Goal: Information Seeking & Learning: Learn about a topic

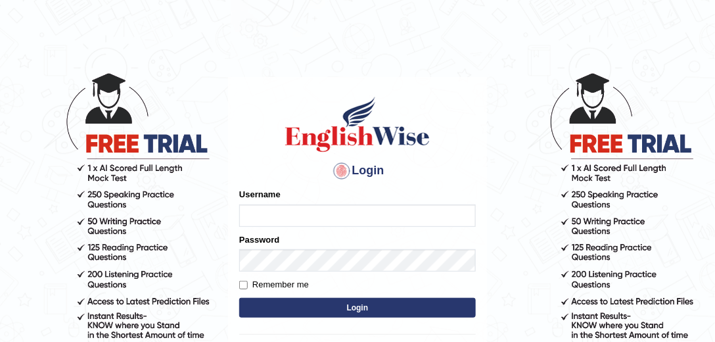
click at [310, 225] on input "Username" at bounding box center [357, 216] width 237 height 22
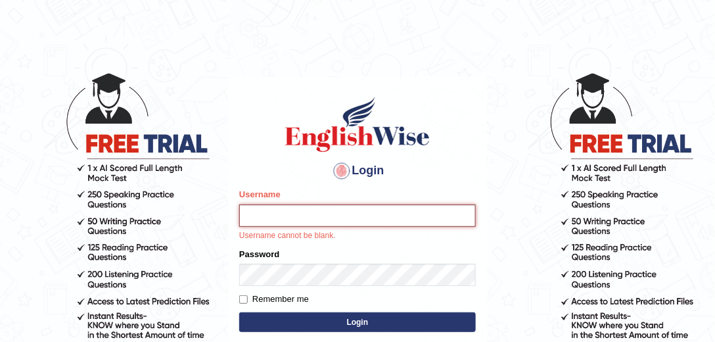
type input "mohand_parramatta"
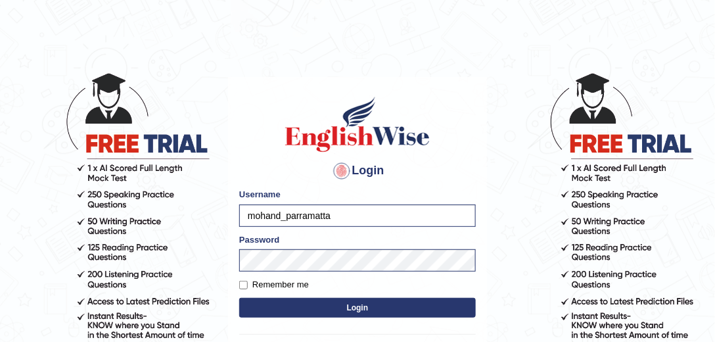
click at [319, 300] on form "Please fix the following errors: Username mohand_parramatta Password Remember m…" at bounding box center [357, 254] width 237 height 132
click at [319, 302] on button "Login" at bounding box center [357, 308] width 237 height 20
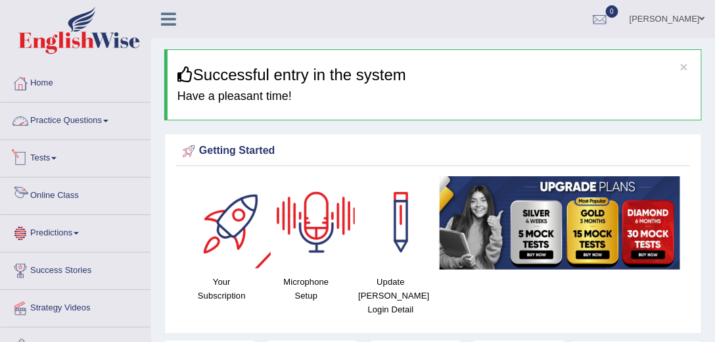
click at [54, 197] on link "Online Class" at bounding box center [76, 194] width 150 height 33
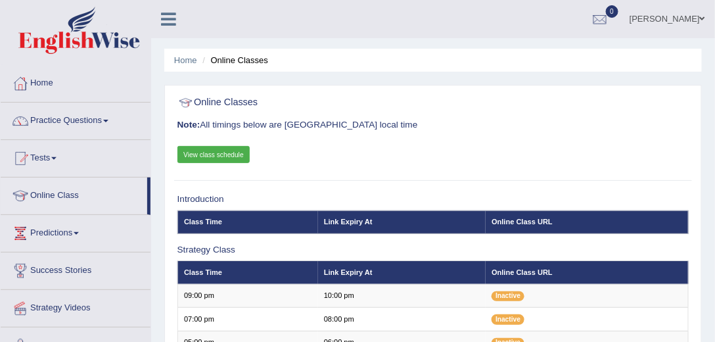
drag, startPoint x: 197, startPoint y: 168, endPoint x: 204, endPoint y: 159, distance: 11.3
click at [199, 167] on div "Online Classes Note: All timings below are Melbourne local time View class sche…" at bounding box center [433, 135] width 518 height 89
click at [205, 158] on link "View class schedule" at bounding box center [214, 154] width 73 height 17
click at [60, 125] on link "Practice Questions" at bounding box center [76, 119] width 150 height 33
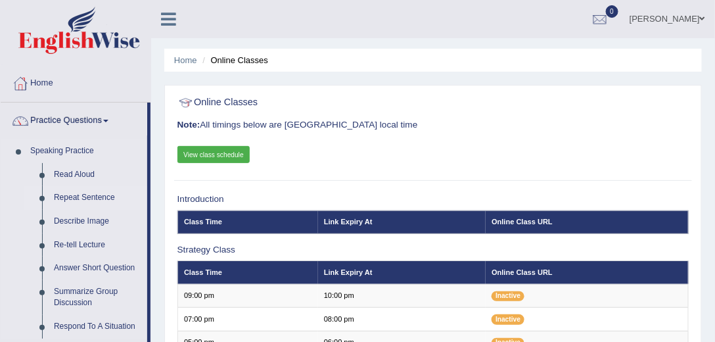
click at [93, 197] on link "Repeat Sentence" at bounding box center [97, 198] width 99 height 24
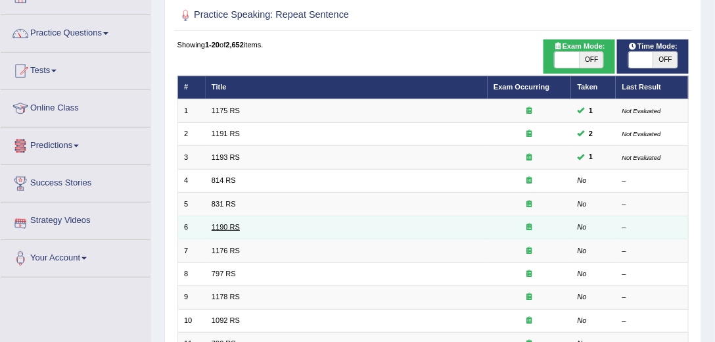
scroll to position [75, 0]
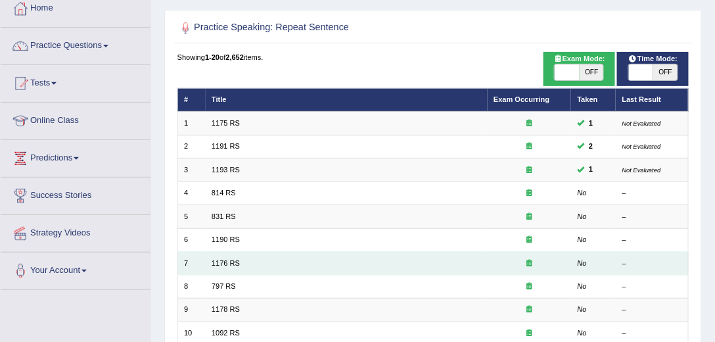
click at [228, 254] on td "1176 RS" at bounding box center [347, 263] width 282 height 23
click at [227, 260] on link "1176 RS" at bounding box center [226, 263] width 28 height 8
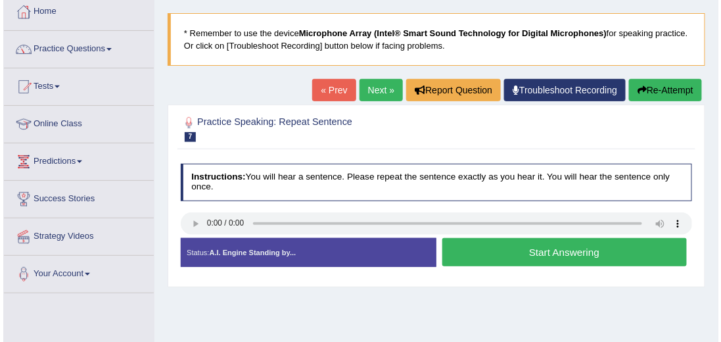
scroll to position [75, 0]
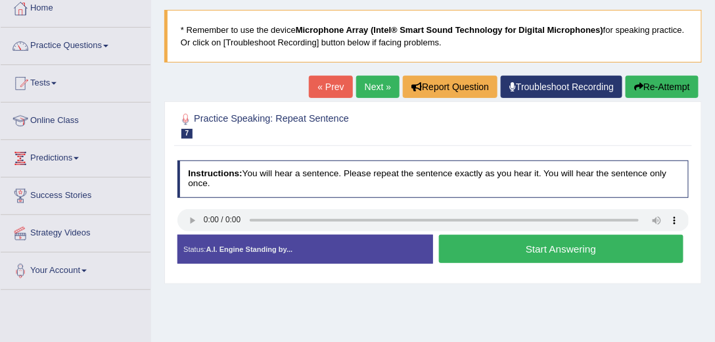
click at [540, 249] on button "Start Answering" at bounding box center [561, 249] width 245 height 28
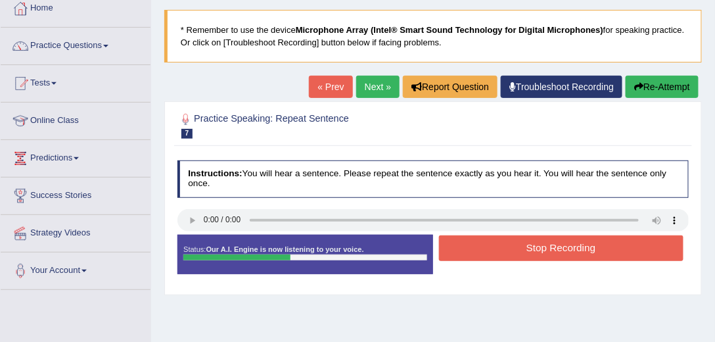
click at [540, 249] on button "Stop Recording" at bounding box center [561, 248] width 245 height 26
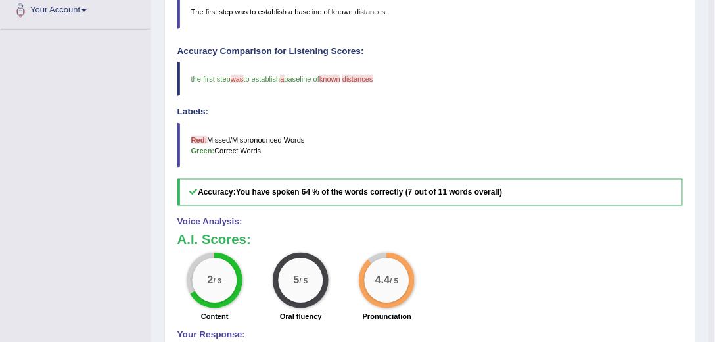
scroll to position [338, 0]
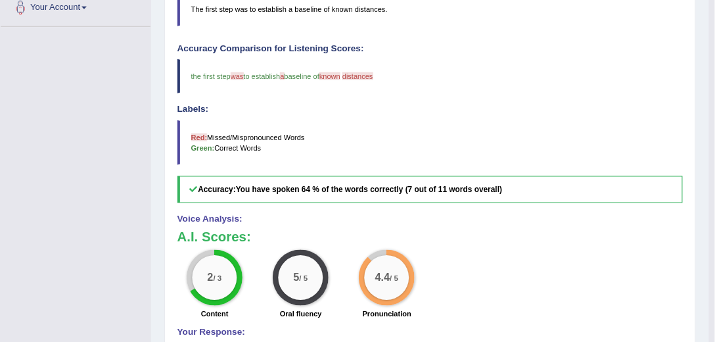
drag, startPoint x: 141, startPoint y: 243, endPoint x: 153, endPoint y: 339, distance: 96.7
click at [145, 314] on div "Toggle navigation Home Practice Questions Speaking Practice Read Aloud Repeat S…" at bounding box center [355, 63] width 710 height 802
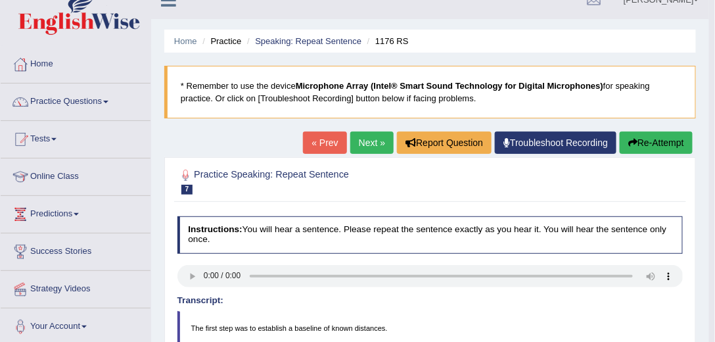
scroll to position [0, 0]
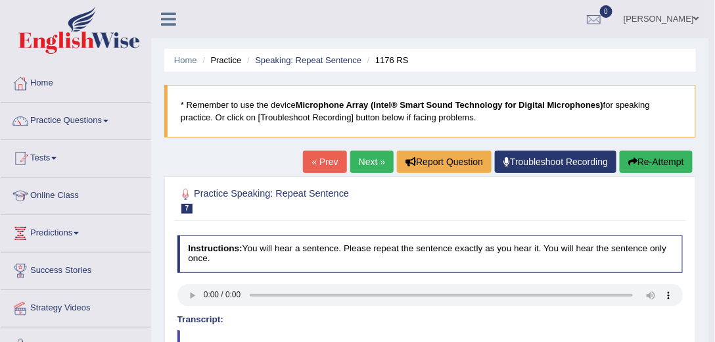
click at [374, 166] on link "Next »" at bounding box center [371, 162] width 43 height 22
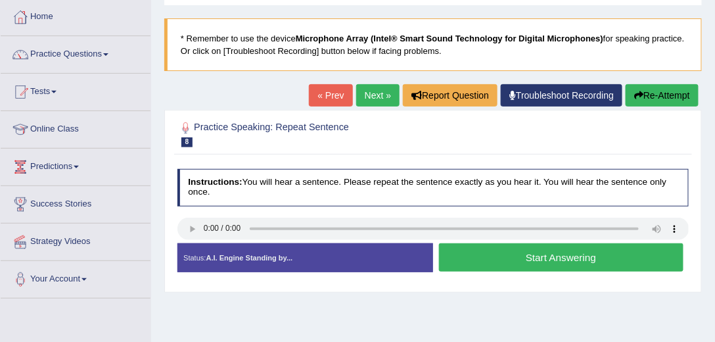
scroll to position [75, 0]
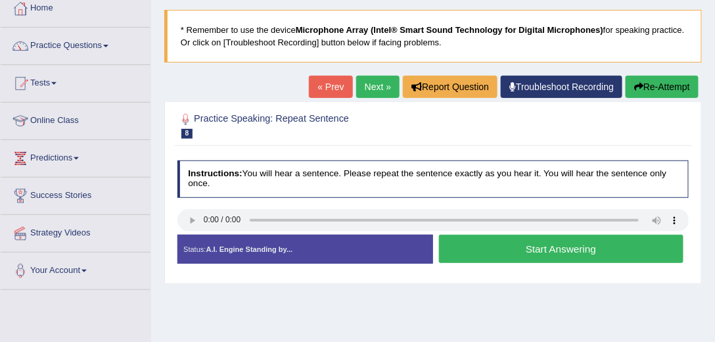
click at [500, 242] on button "Start Answering" at bounding box center [561, 249] width 245 height 28
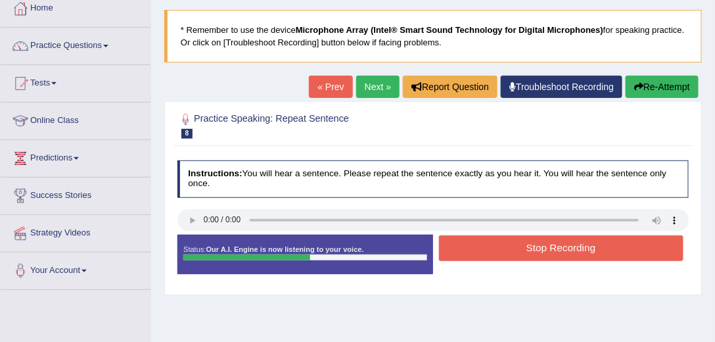
click at [500, 242] on button "Stop Recording" at bounding box center [561, 248] width 245 height 26
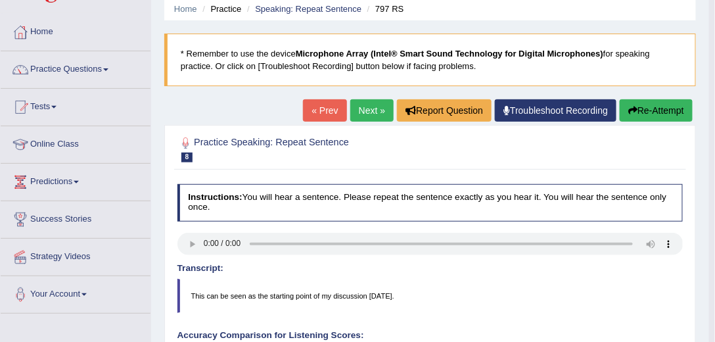
scroll to position [0, 0]
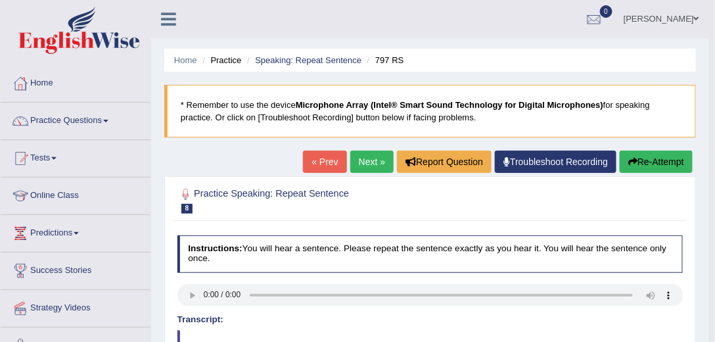
click at [664, 164] on button "Re-Attempt" at bounding box center [656, 162] width 73 height 22
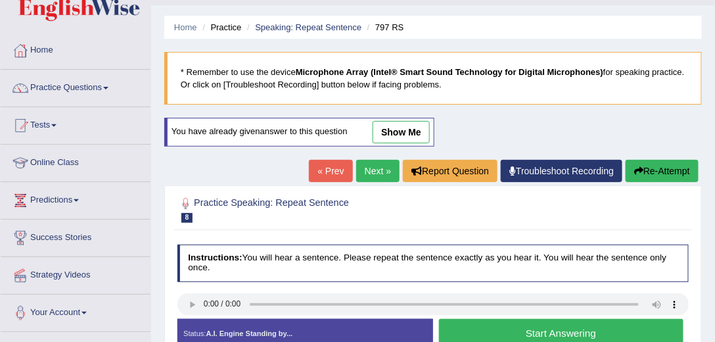
scroll to position [75, 0]
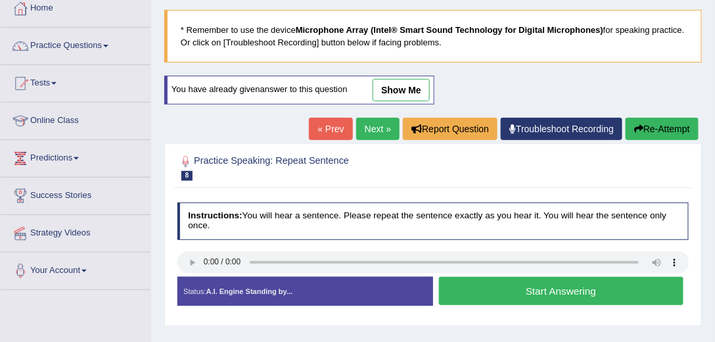
click at [523, 282] on button "Start Answering" at bounding box center [561, 291] width 245 height 28
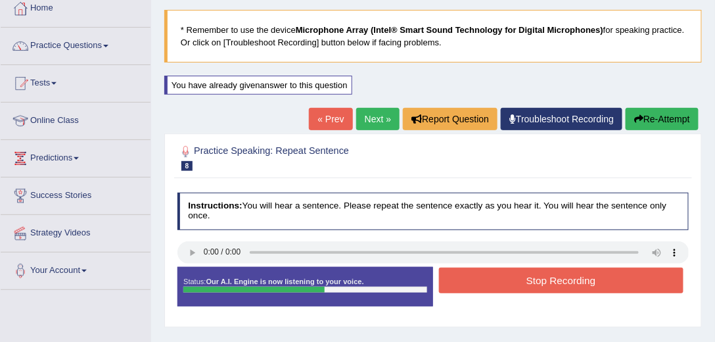
click at [509, 288] on button "Stop Recording" at bounding box center [561, 281] width 245 height 26
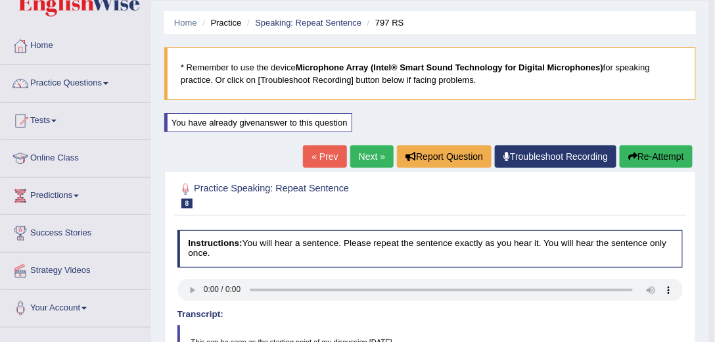
scroll to position [37, 0]
click at [371, 155] on link "Next »" at bounding box center [371, 156] width 43 height 22
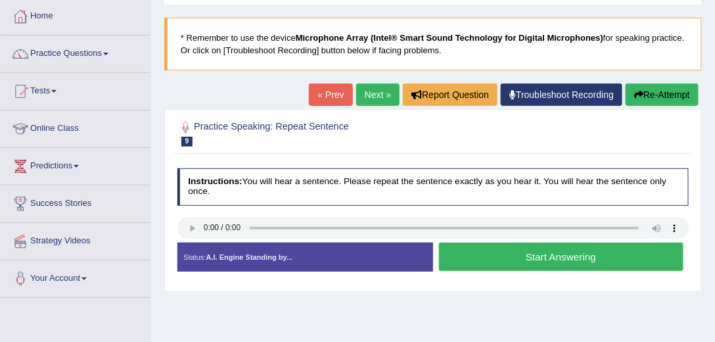
scroll to position [75, 0]
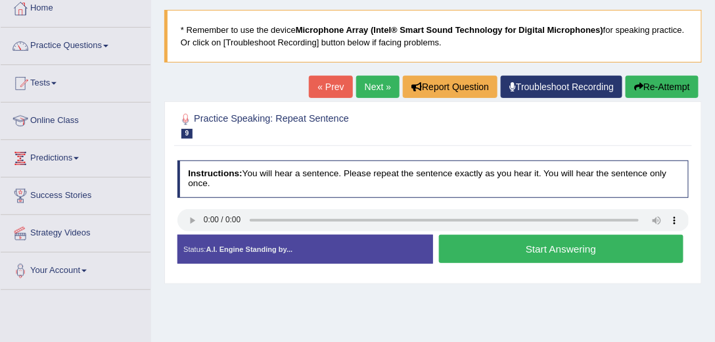
click at [522, 243] on button "Start Answering" at bounding box center [561, 249] width 245 height 28
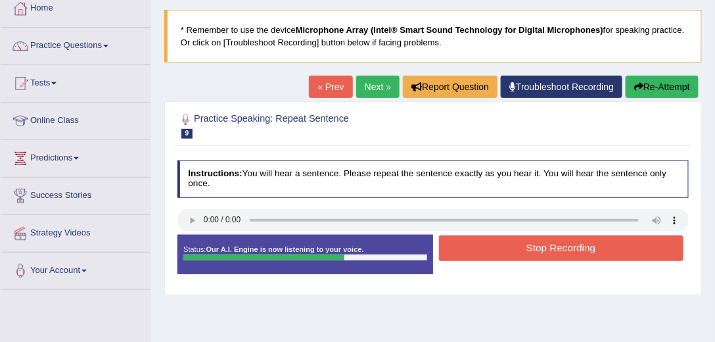
click at [498, 247] on button "Stop Recording" at bounding box center [561, 248] width 245 height 26
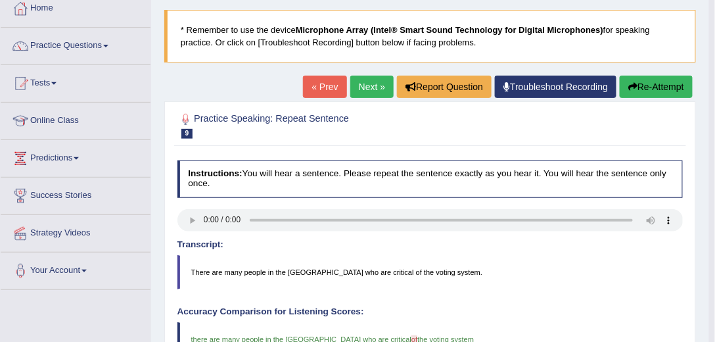
click at [352, 84] on link "Next »" at bounding box center [371, 87] width 43 height 22
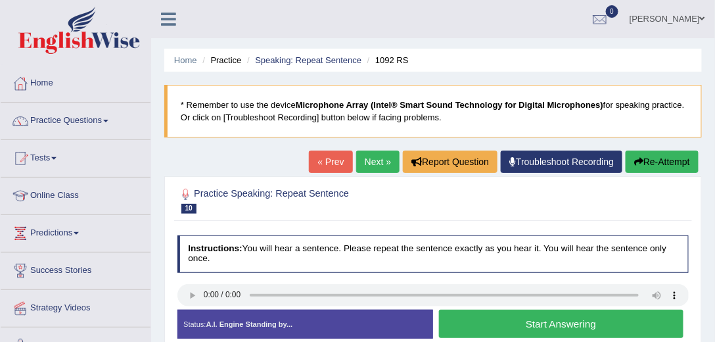
click at [587, 320] on button "Start Answering" at bounding box center [561, 324] width 245 height 28
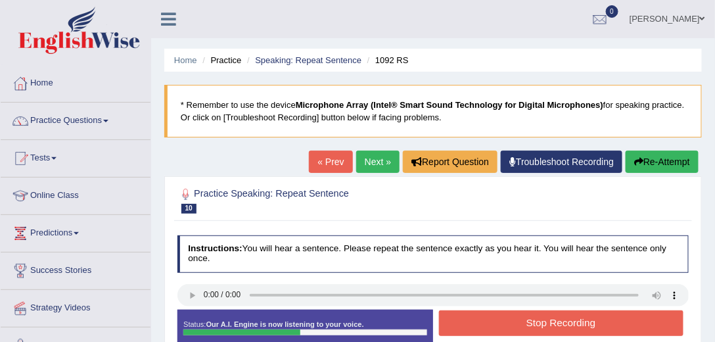
click at [533, 319] on button "Stop Recording" at bounding box center [561, 323] width 245 height 26
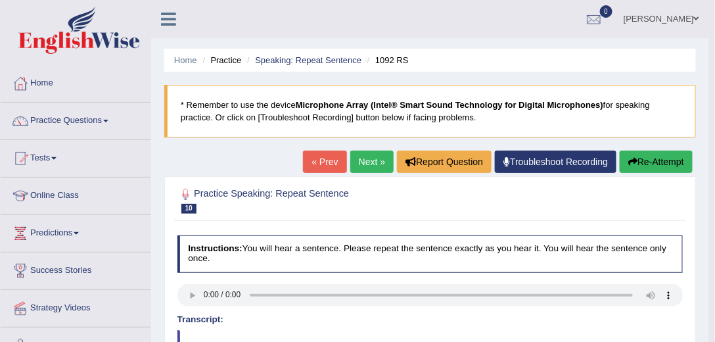
click at [672, 159] on button "Re-Attempt" at bounding box center [656, 162] width 73 height 22
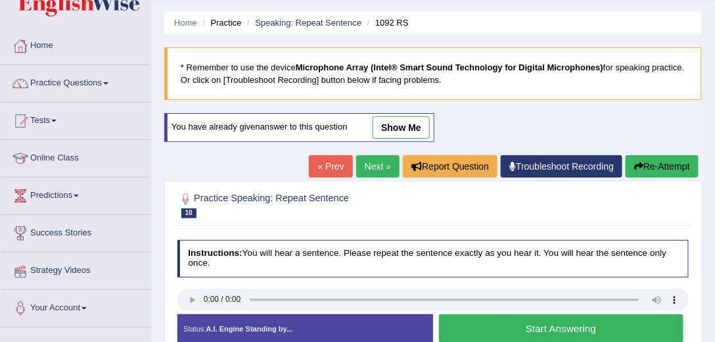
scroll to position [112, 0]
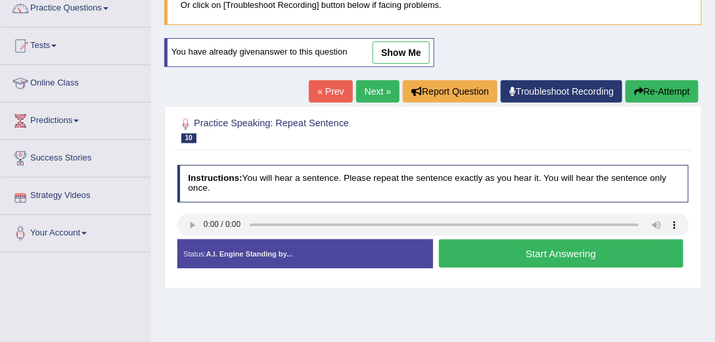
click at [510, 266] on div "Start Answering" at bounding box center [561, 255] width 256 height 32
click at [510, 259] on button "Start Answering" at bounding box center [561, 253] width 245 height 28
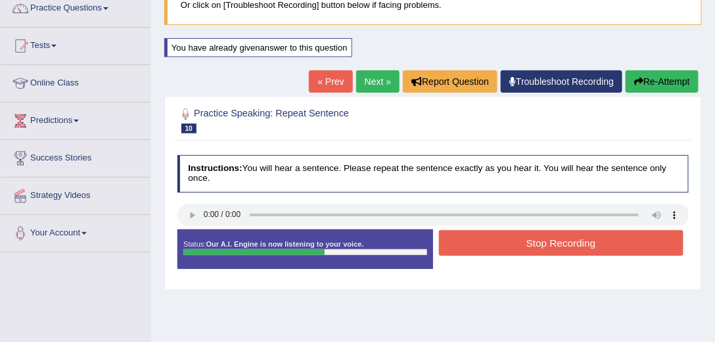
click at [516, 240] on button "Stop Recording" at bounding box center [561, 243] width 245 height 26
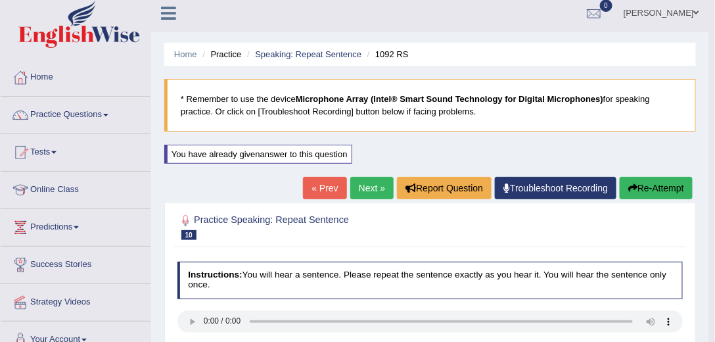
scroll to position [0, 0]
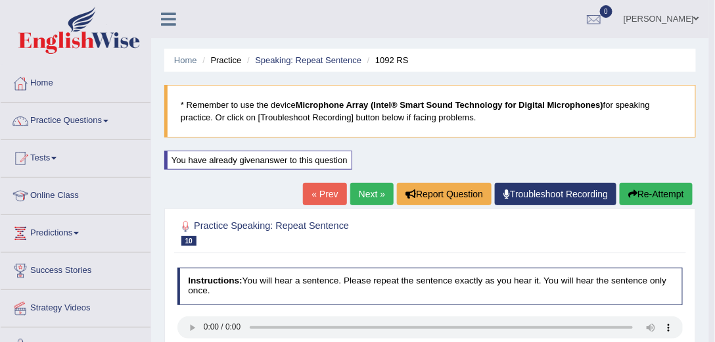
click at [377, 187] on link "Next »" at bounding box center [371, 194] width 43 height 22
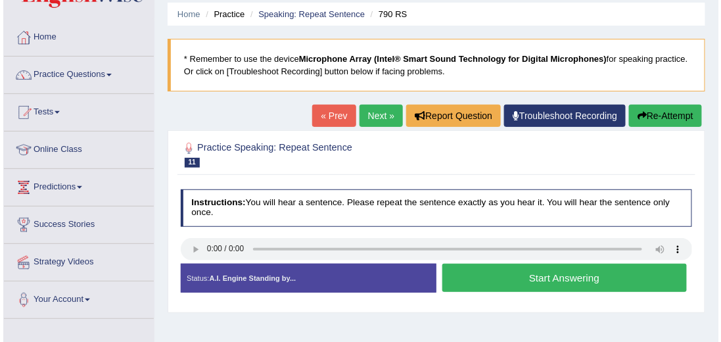
scroll to position [37, 0]
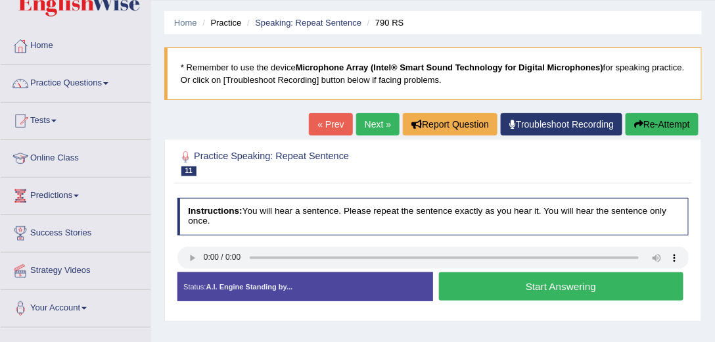
click at [500, 287] on button "Start Answering" at bounding box center [561, 286] width 245 height 28
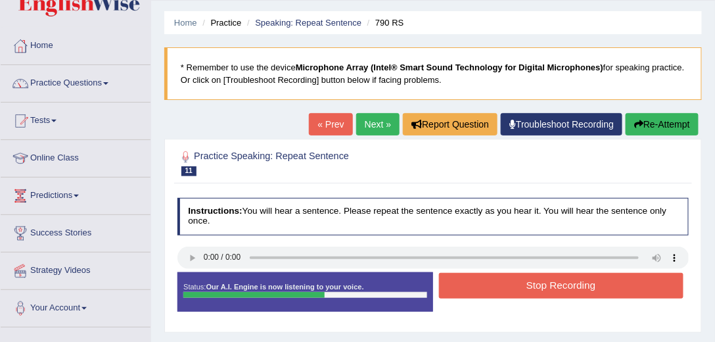
click at [500, 287] on button "Stop Recording" at bounding box center [561, 286] width 245 height 26
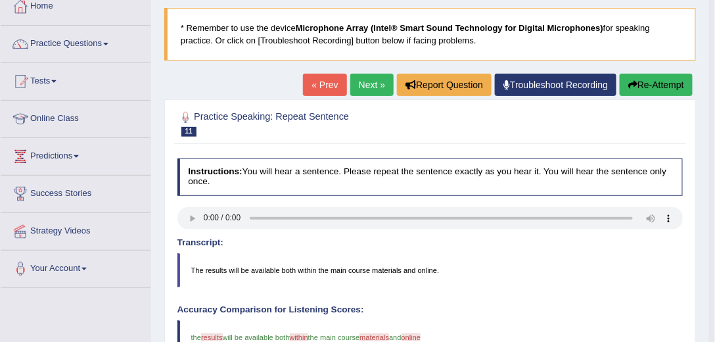
scroll to position [75, 0]
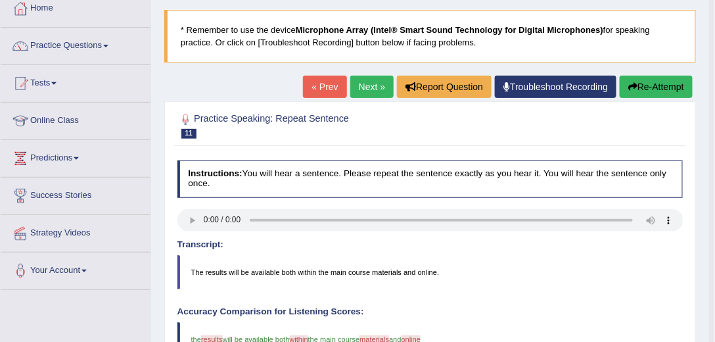
click at [350, 91] on link "Next »" at bounding box center [371, 87] width 43 height 22
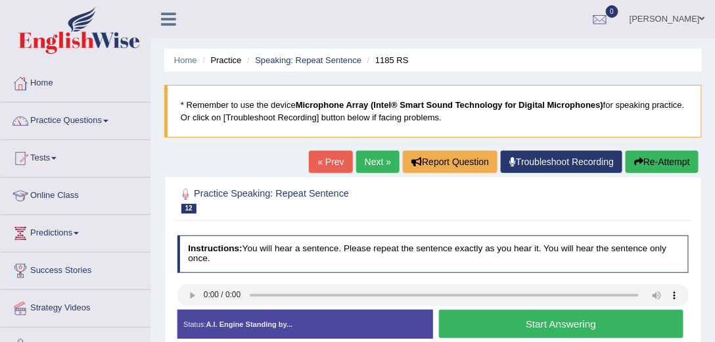
click at [457, 324] on button "Start Answering" at bounding box center [561, 324] width 245 height 28
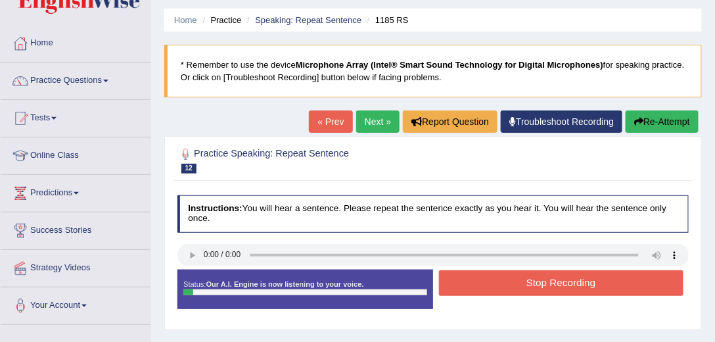
scroll to position [150, 0]
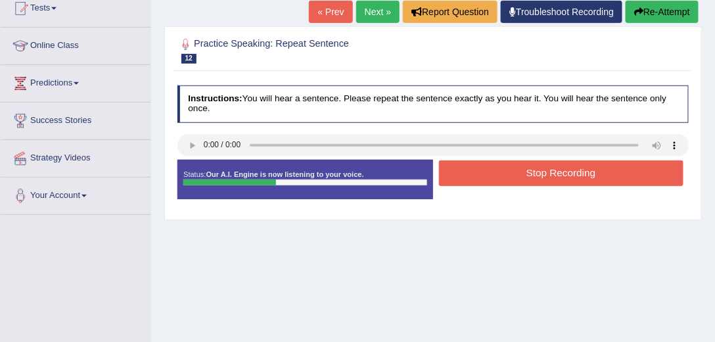
click at [475, 180] on button "Stop Recording" at bounding box center [561, 173] width 245 height 26
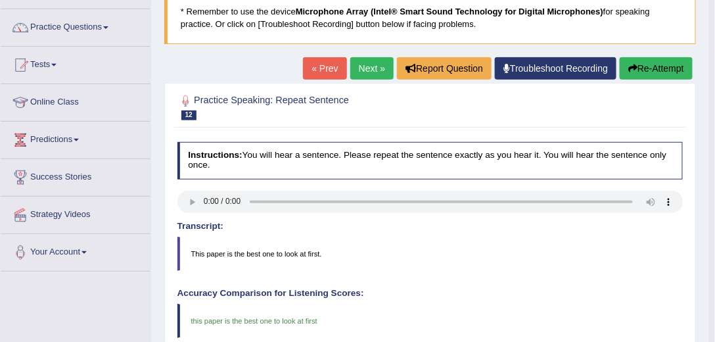
scroll to position [75, 0]
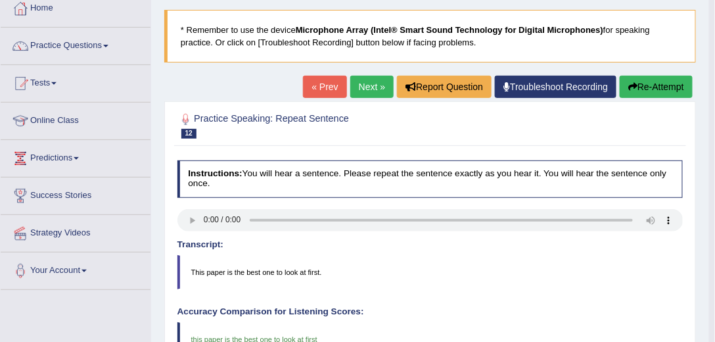
click at [380, 80] on link "Next »" at bounding box center [371, 87] width 43 height 22
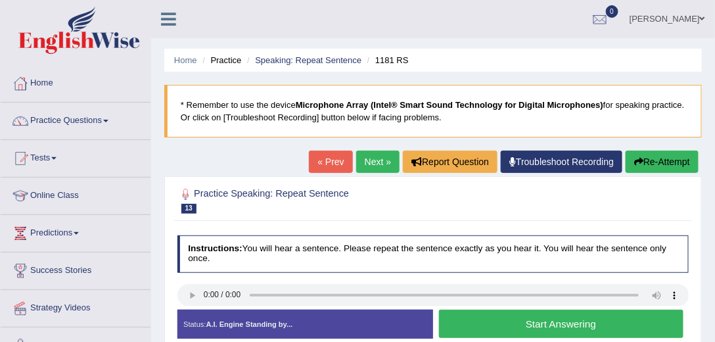
click at [526, 328] on button "Start Answering" at bounding box center [561, 324] width 245 height 28
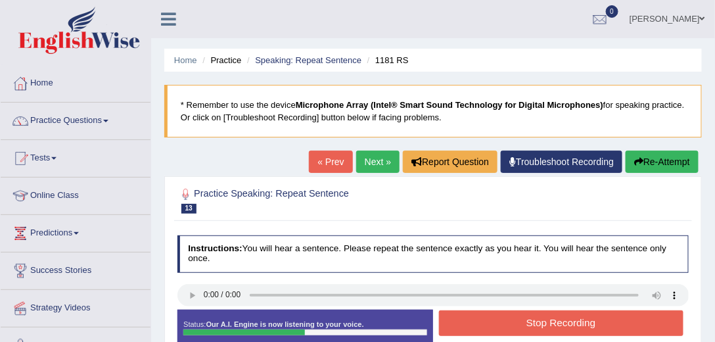
click at [526, 328] on button "Stop Recording" at bounding box center [561, 323] width 245 height 26
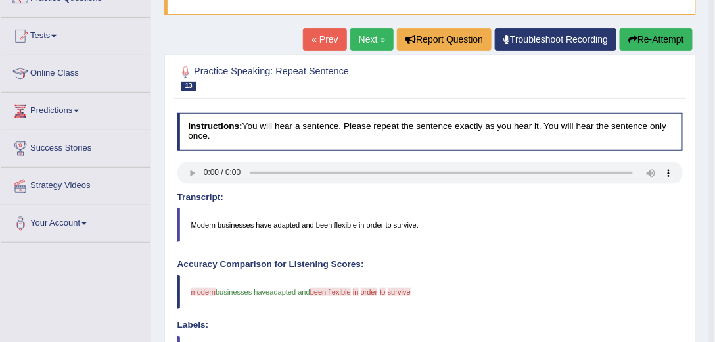
scroll to position [112, 0]
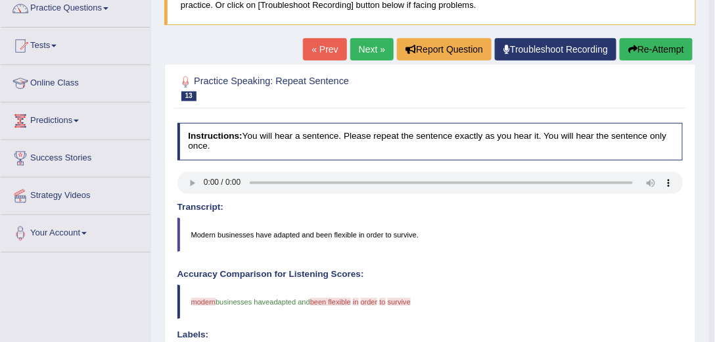
click at [651, 55] on button "Re-Attempt" at bounding box center [656, 49] width 73 height 22
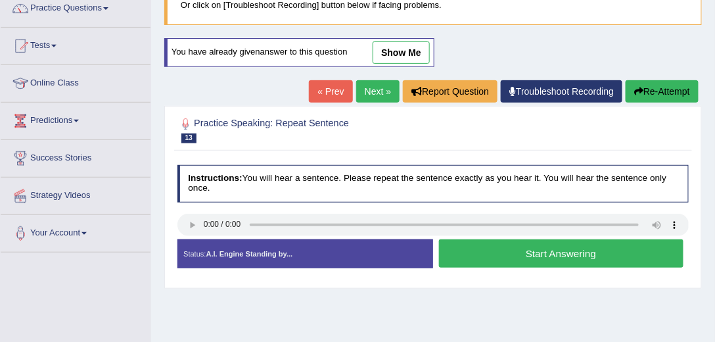
click at [471, 244] on button "Start Answering" at bounding box center [561, 253] width 245 height 28
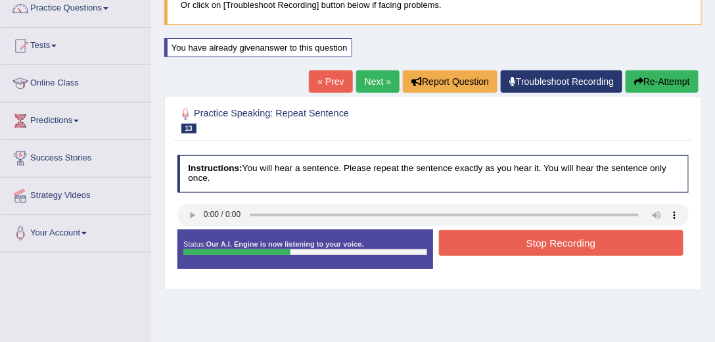
click at [471, 244] on button "Stop Recording" at bounding box center [561, 243] width 245 height 26
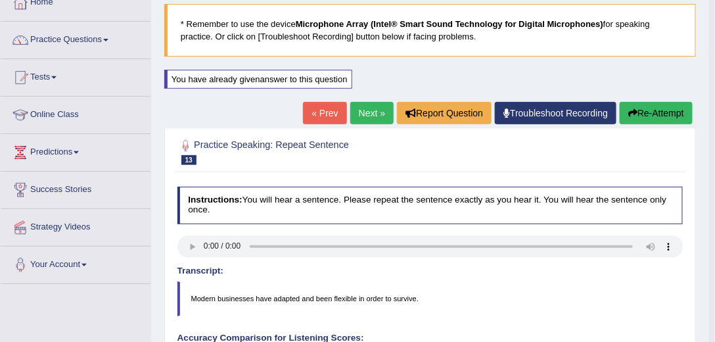
scroll to position [75, 0]
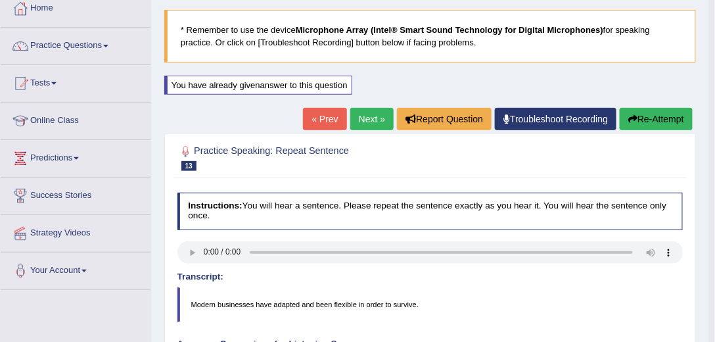
click at [372, 124] on link "Next »" at bounding box center [371, 119] width 43 height 22
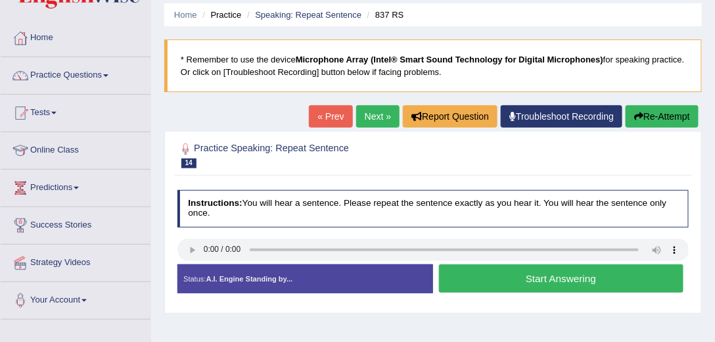
scroll to position [150, 0]
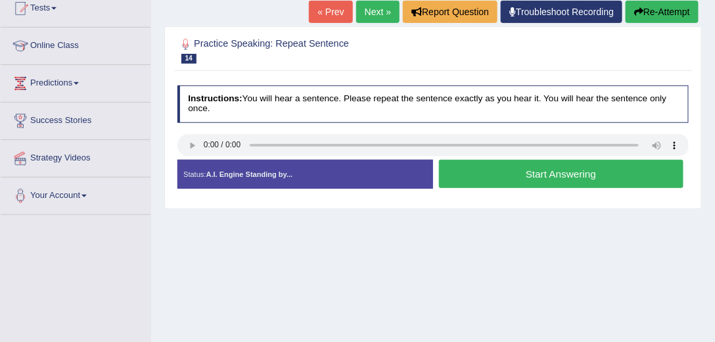
click at [526, 180] on button "Start Answering" at bounding box center [561, 174] width 245 height 28
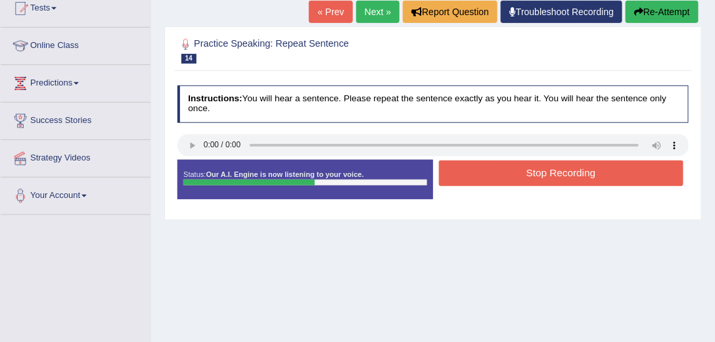
click at [524, 176] on button "Stop Recording" at bounding box center [561, 173] width 245 height 26
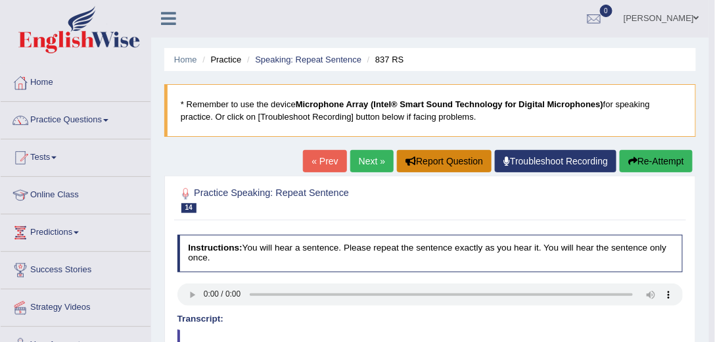
scroll to position [0, 0]
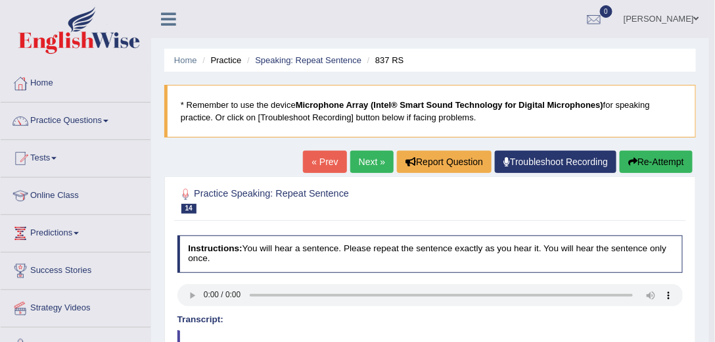
click at [372, 158] on link "Next »" at bounding box center [371, 162] width 43 height 22
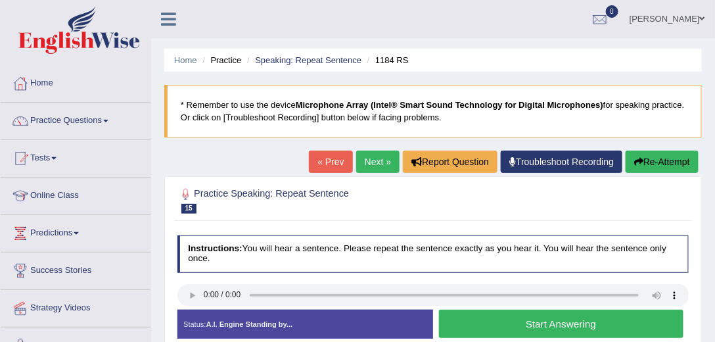
click at [594, 327] on button "Start Answering" at bounding box center [561, 324] width 245 height 28
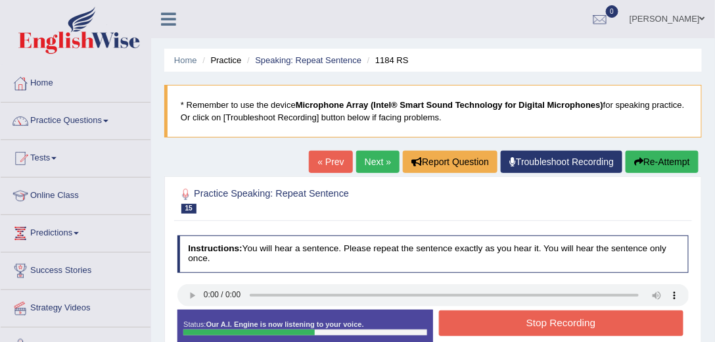
click at [482, 320] on button "Stop Recording" at bounding box center [561, 323] width 245 height 26
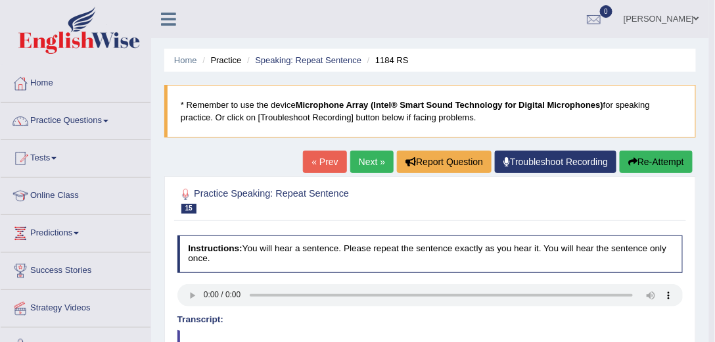
click at [372, 155] on link "Next »" at bounding box center [371, 162] width 43 height 22
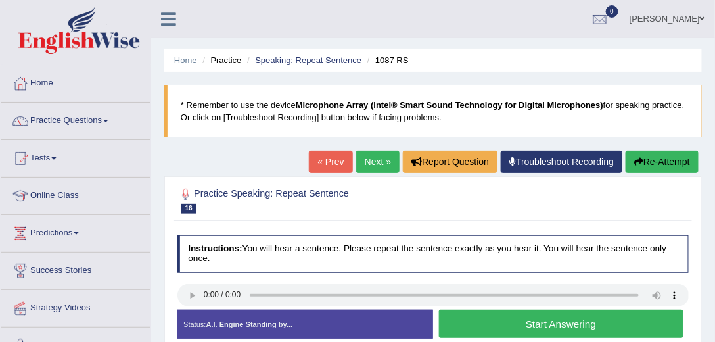
scroll to position [150, 0]
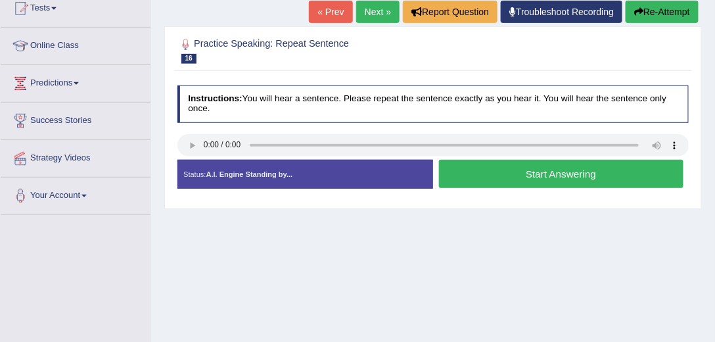
click at [495, 172] on button "Start Answering" at bounding box center [561, 174] width 245 height 28
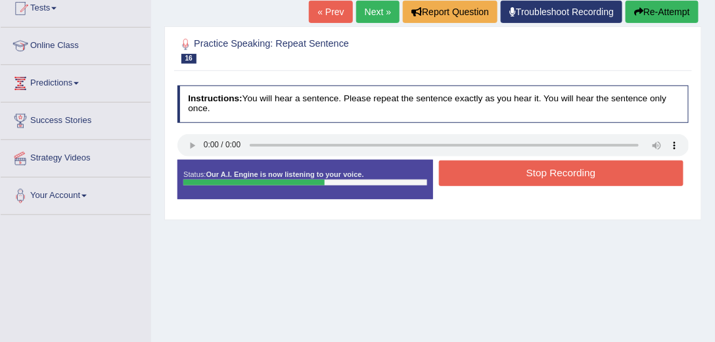
click at [495, 172] on button "Stop Recording" at bounding box center [561, 173] width 245 height 26
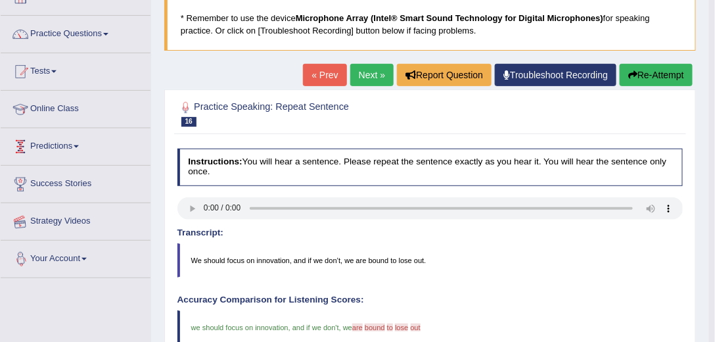
scroll to position [0, 0]
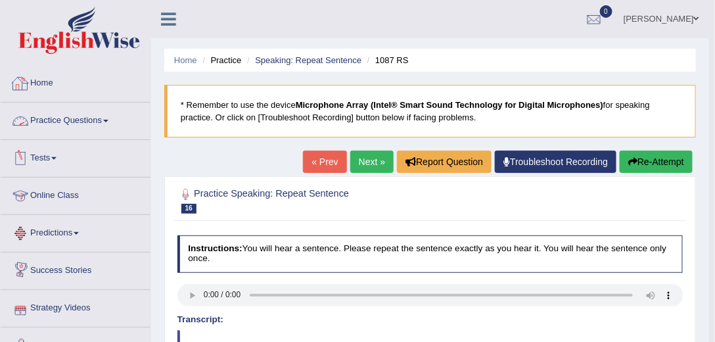
click at [48, 111] on link "Practice Questions" at bounding box center [76, 119] width 150 height 33
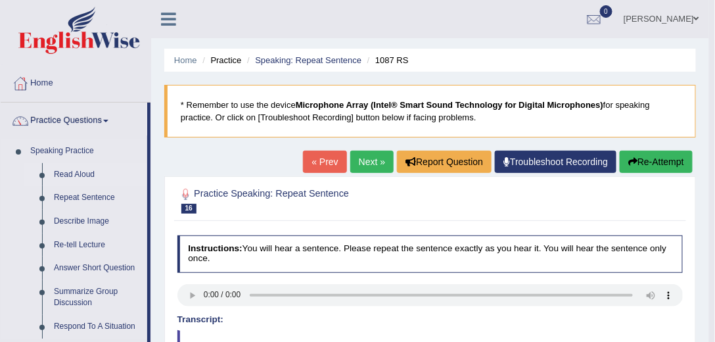
click at [75, 172] on link "Read Aloud" at bounding box center [97, 175] width 99 height 24
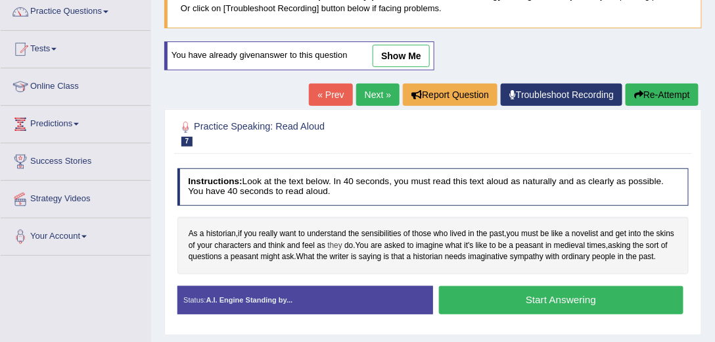
scroll to position [112, 0]
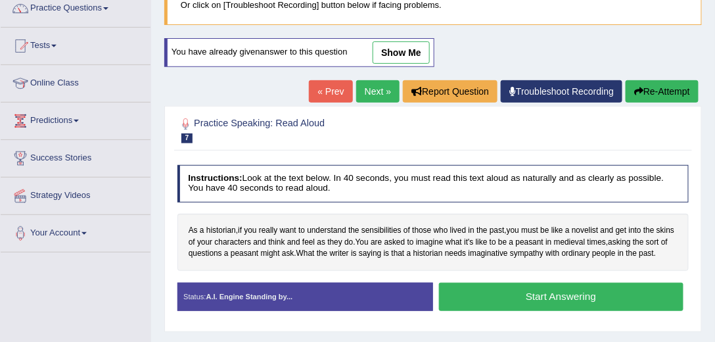
click at [543, 293] on button "Start Answering" at bounding box center [561, 297] width 245 height 28
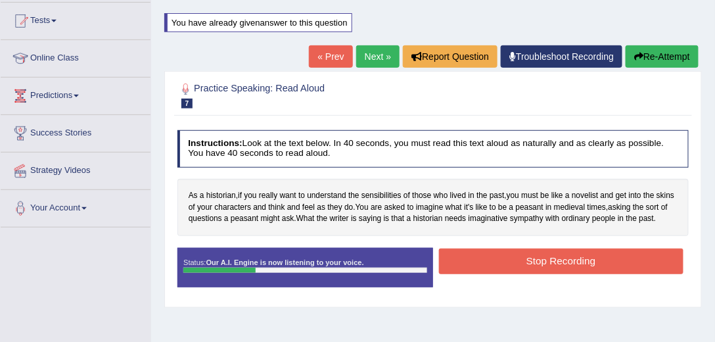
scroll to position [187, 0]
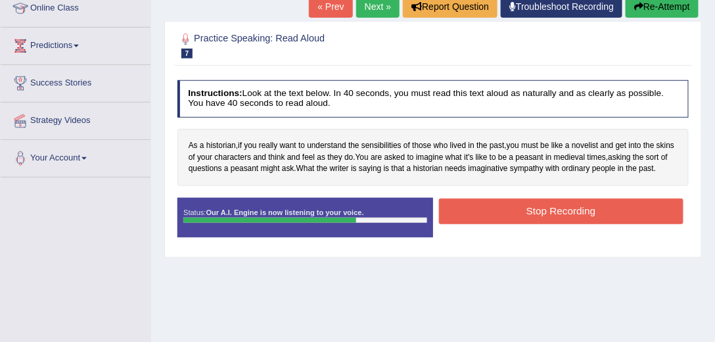
click at [491, 213] on button "Stop Recording" at bounding box center [561, 212] width 245 height 26
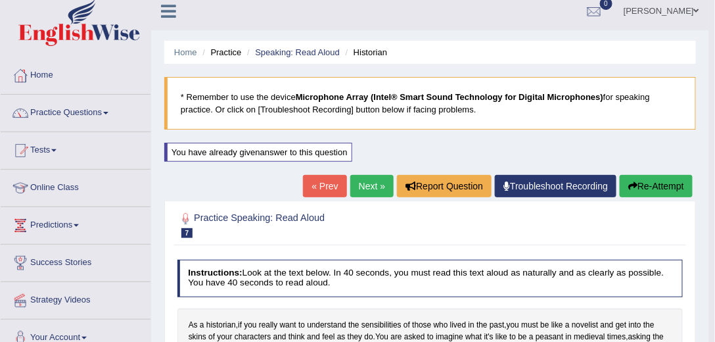
scroll to position [0, 0]
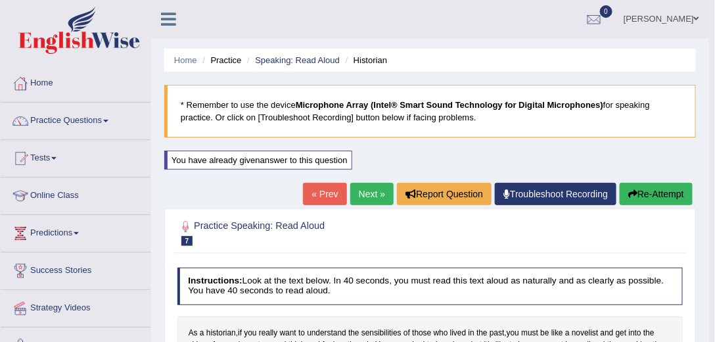
click at [374, 185] on link "Next »" at bounding box center [371, 194] width 43 height 22
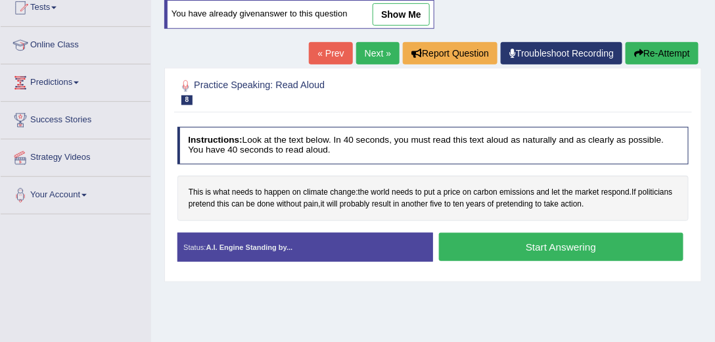
scroll to position [112, 0]
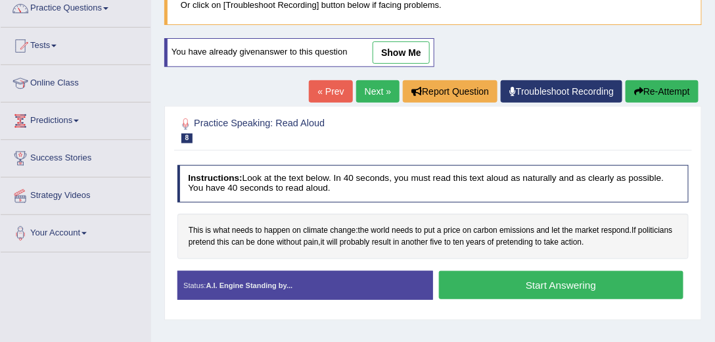
click at [489, 282] on button "Start Answering" at bounding box center [561, 285] width 245 height 28
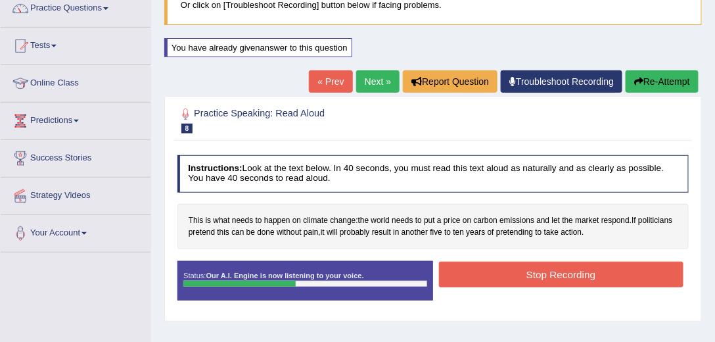
click at [493, 264] on button "Stop Recording" at bounding box center [561, 275] width 245 height 26
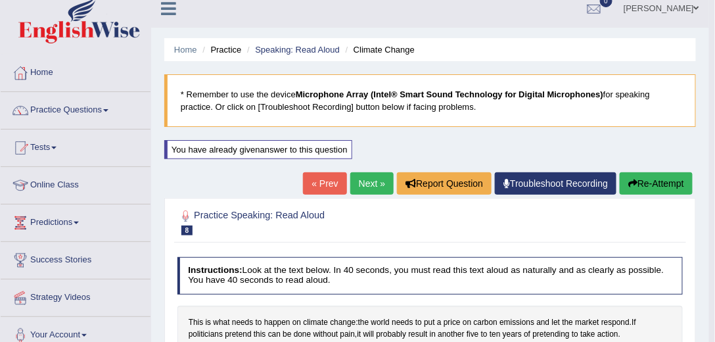
scroll to position [0, 0]
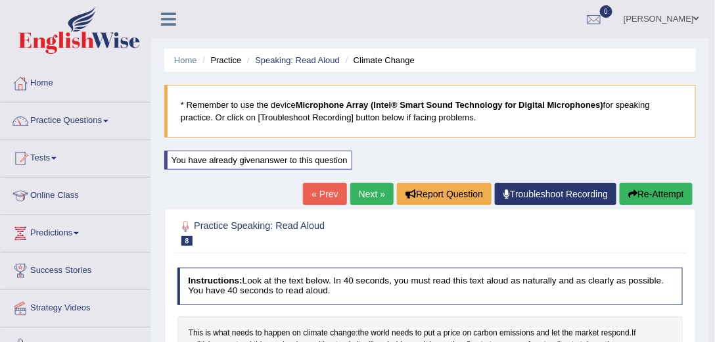
click at [376, 183] on link "Next »" at bounding box center [371, 194] width 43 height 22
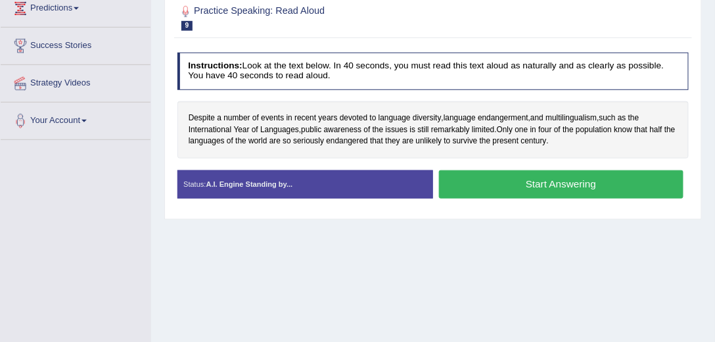
scroll to position [225, 0]
click at [502, 170] on button "Start Answering" at bounding box center [561, 184] width 245 height 28
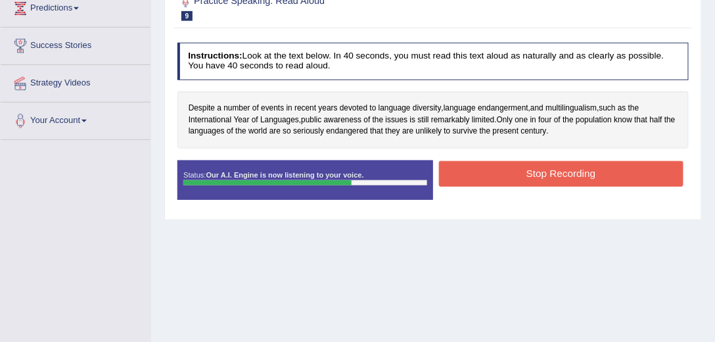
click at [493, 164] on button "Stop Recording" at bounding box center [561, 174] width 245 height 26
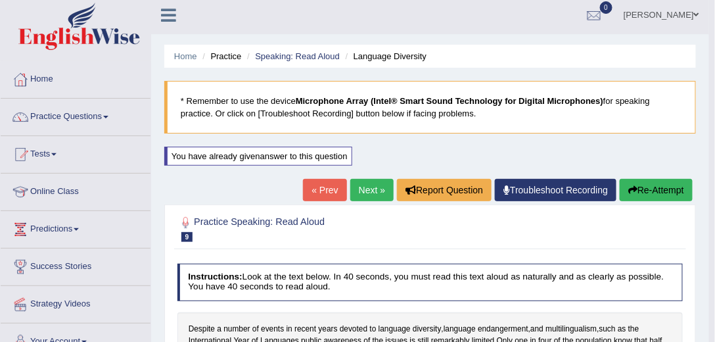
scroll to position [0, 0]
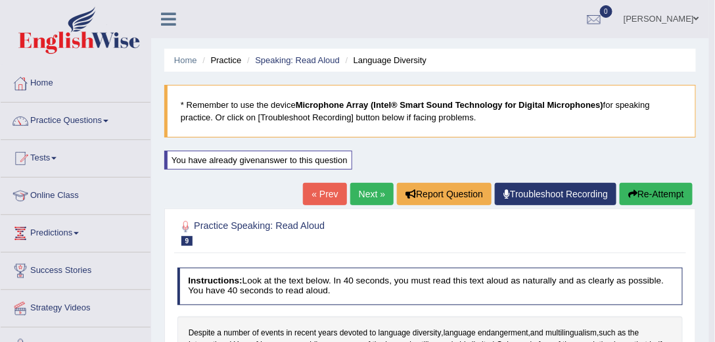
click at [375, 195] on link "Next »" at bounding box center [371, 194] width 43 height 22
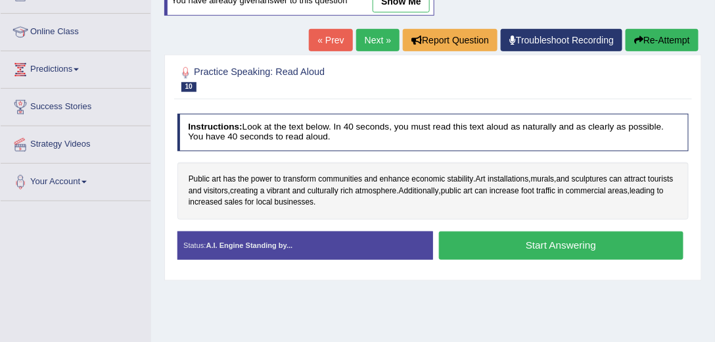
scroll to position [150, 0]
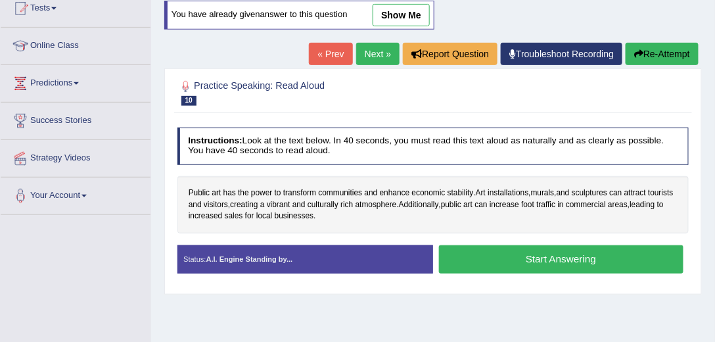
click at [506, 250] on button "Start Answering" at bounding box center [561, 259] width 245 height 28
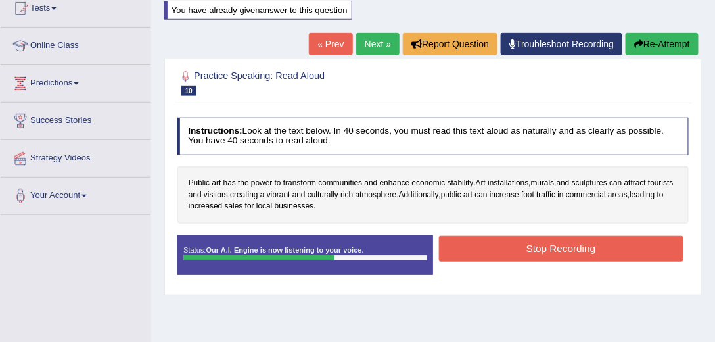
click at [508, 241] on button "Stop Recording" at bounding box center [561, 249] width 245 height 26
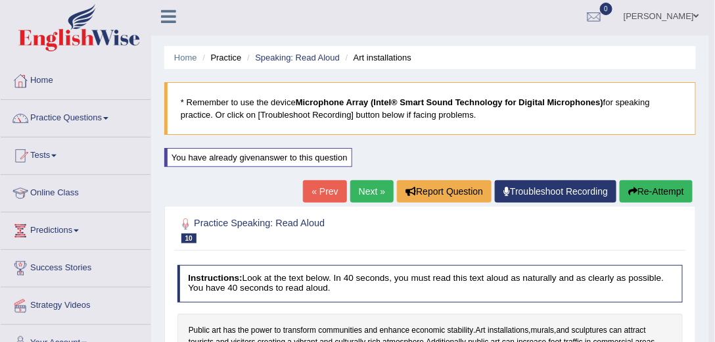
scroll to position [0, 0]
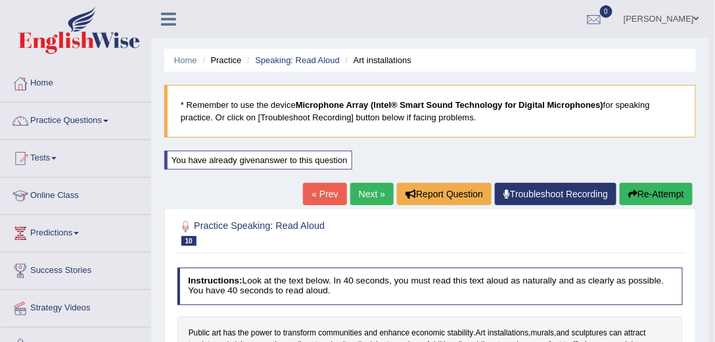
click at [364, 193] on link "Next »" at bounding box center [371, 194] width 43 height 22
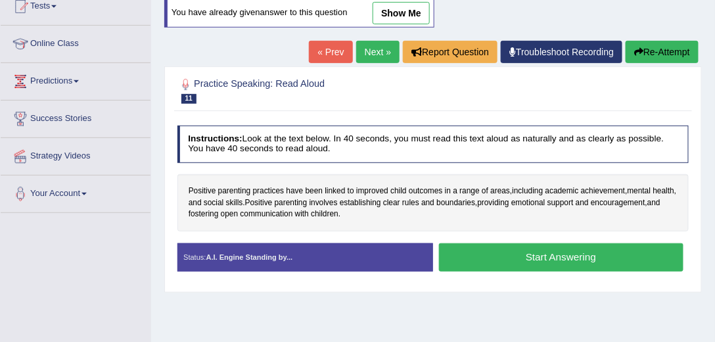
scroll to position [225, 0]
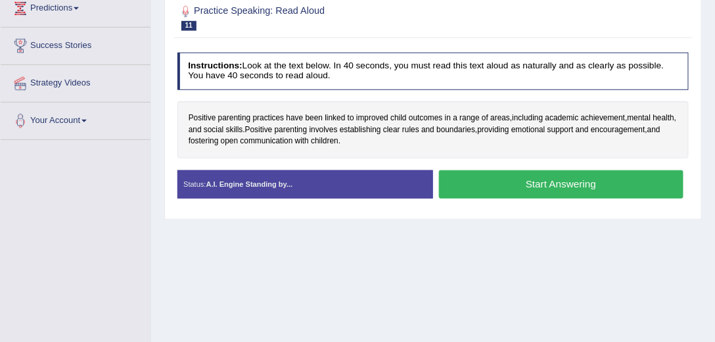
click at [554, 180] on button "Start Answering" at bounding box center [561, 184] width 245 height 28
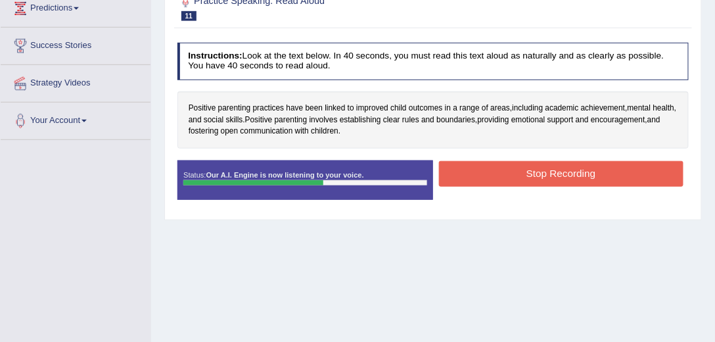
click at [553, 176] on button "Stop Recording" at bounding box center [561, 174] width 245 height 26
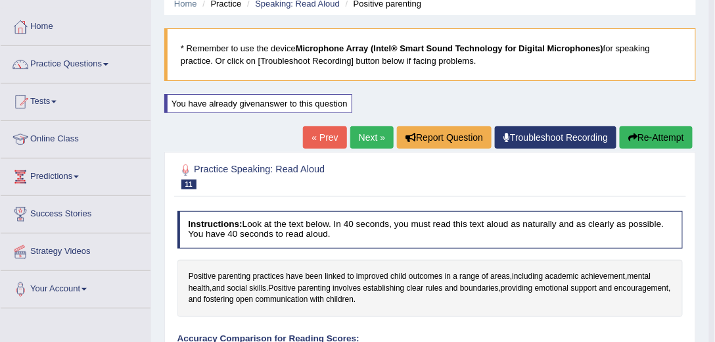
scroll to position [0, 0]
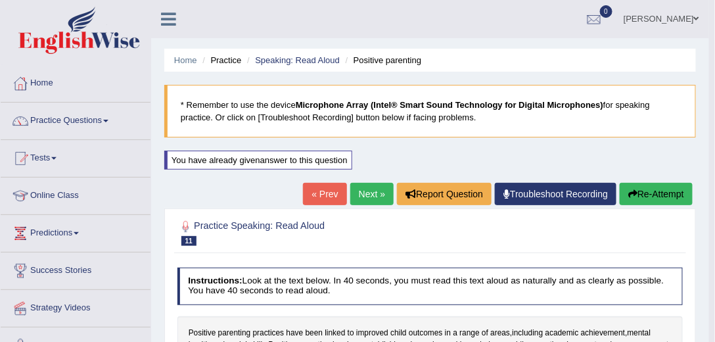
click at [362, 189] on link "Next »" at bounding box center [371, 194] width 43 height 22
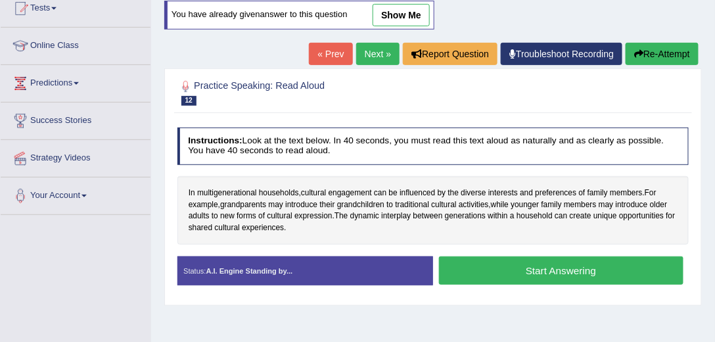
scroll to position [150, 0]
click at [481, 269] on button "Start Answering" at bounding box center [561, 270] width 245 height 28
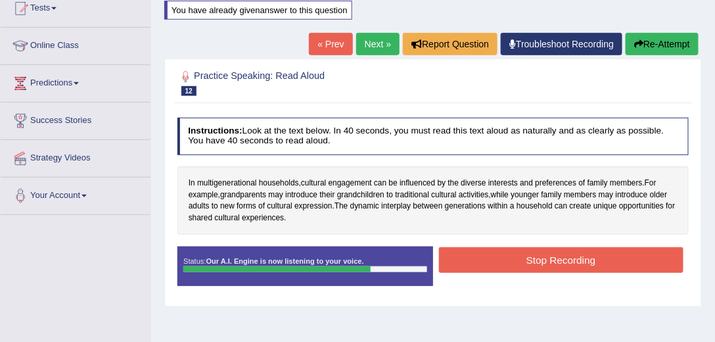
click at [521, 247] on button "Stop Recording" at bounding box center [561, 260] width 245 height 26
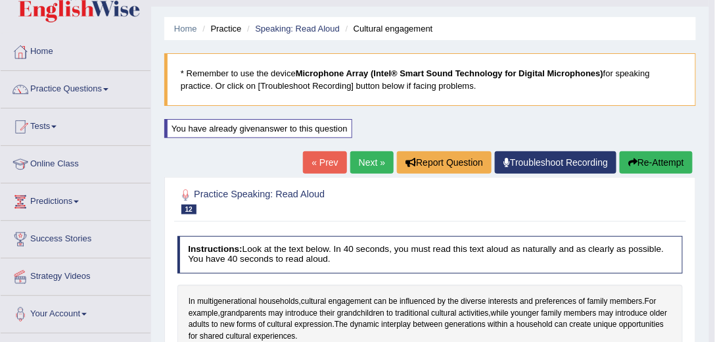
scroll to position [0, 0]
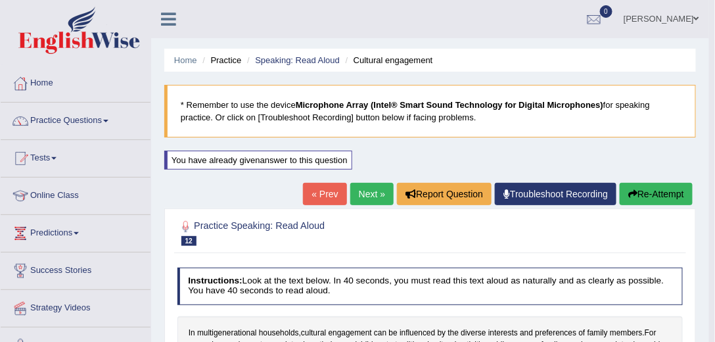
click at [379, 193] on link "Next »" at bounding box center [371, 194] width 43 height 22
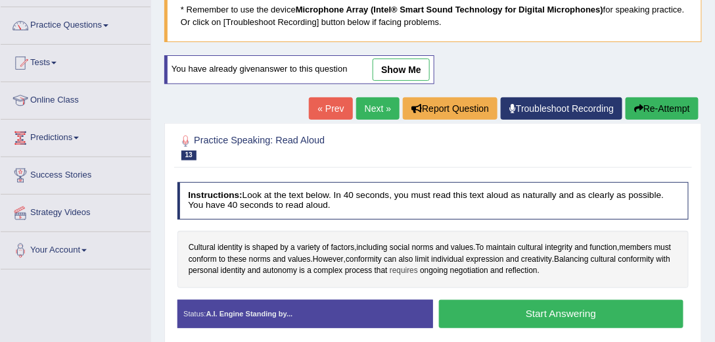
scroll to position [150, 0]
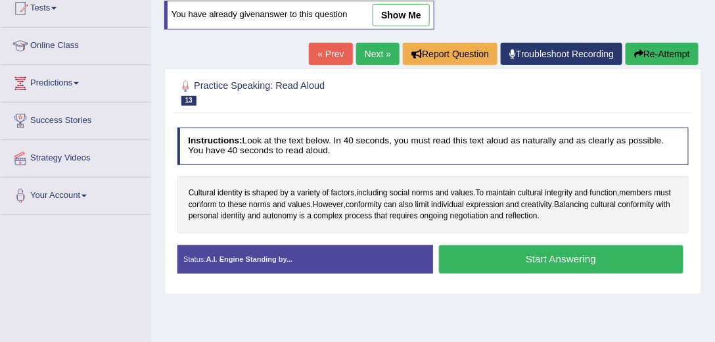
click at [544, 253] on button "Start Answering" at bounding box center [561, 259] width 245 height 28
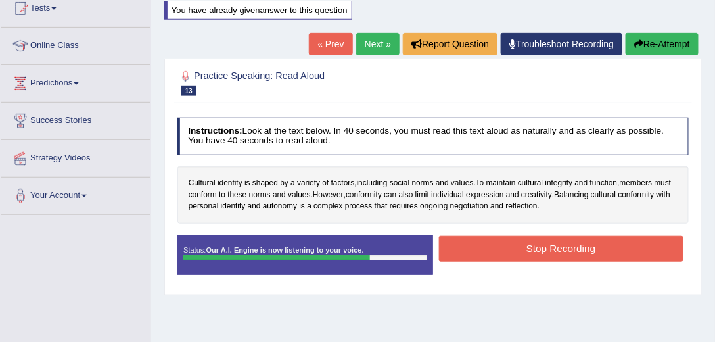
click at [543, 250] on button "Stop Recording" at bounding box center [561, 249] width 245 height 26
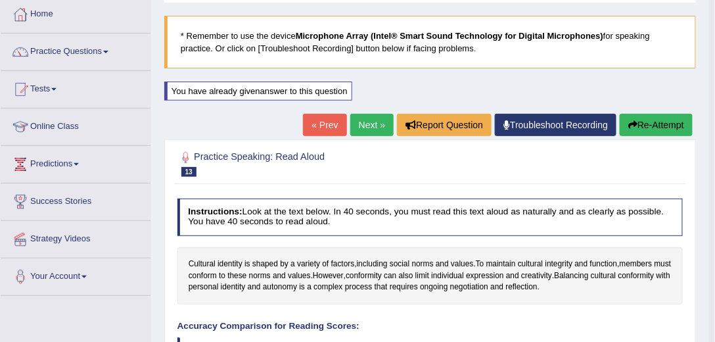
scroll to position [0, 0]
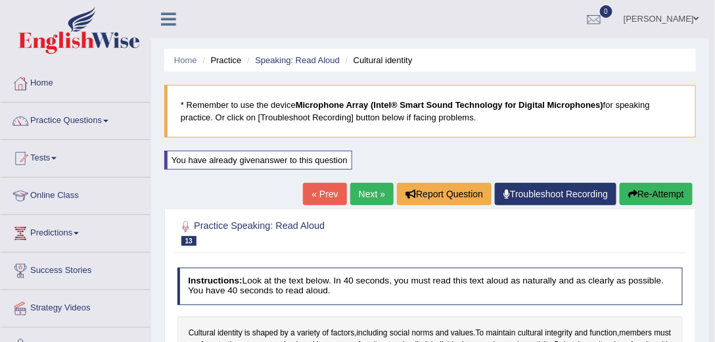
click at [371, 189] on link "Next »" at bounding box center [371, 194] width 43 height 22
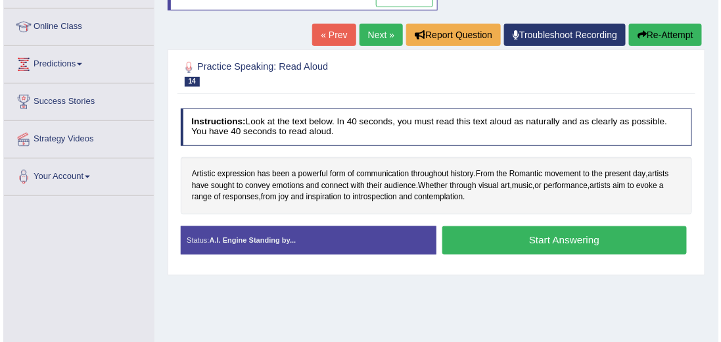
scroll to position [150, 0]
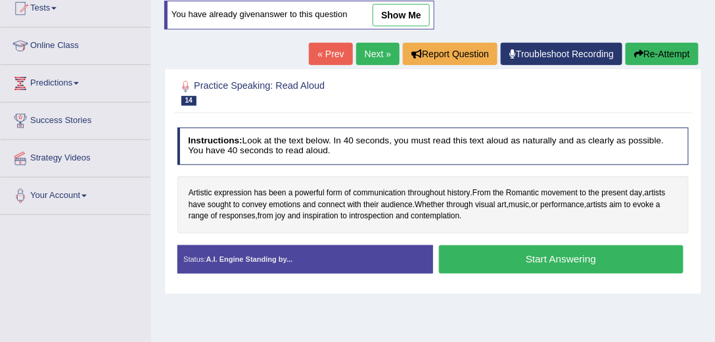
click at [511, 255] on button "Start Answering" at bounding box center [561, 259] width 245 height 28
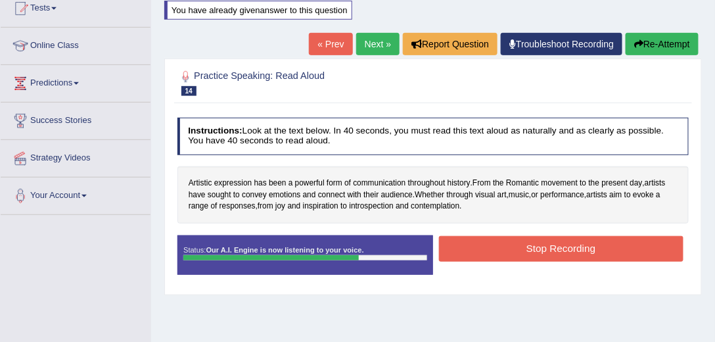
click at [513, 251] on button "Stop Recording" at bounding box center [561, 249] width 245 height 26
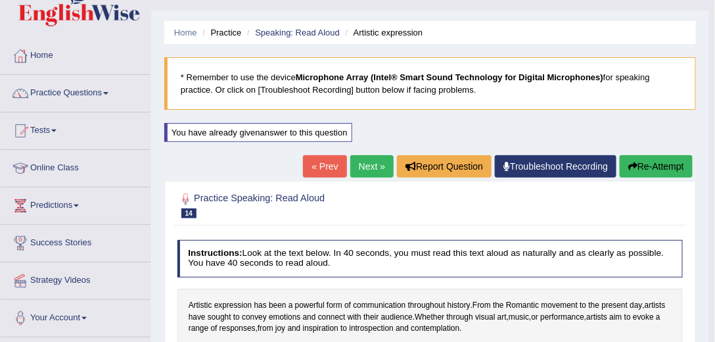
scroll to position [0, 0]
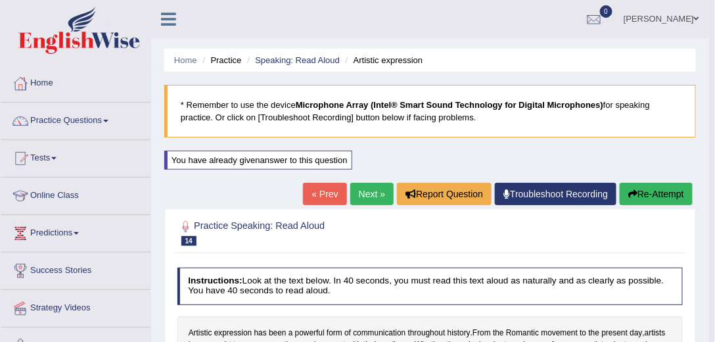
click at [379, 191] on link "Next »" at bounding box center [371, 194] width 43 height 22
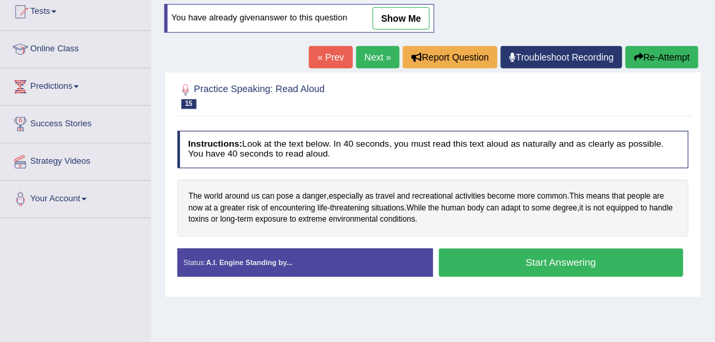
scroll to position [150, 0]
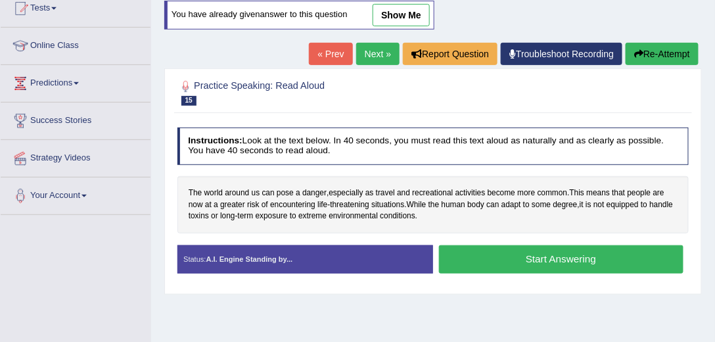
click at [518, 248] on button "Start Answering" at bounding box center [561, 259] width 245 height 28
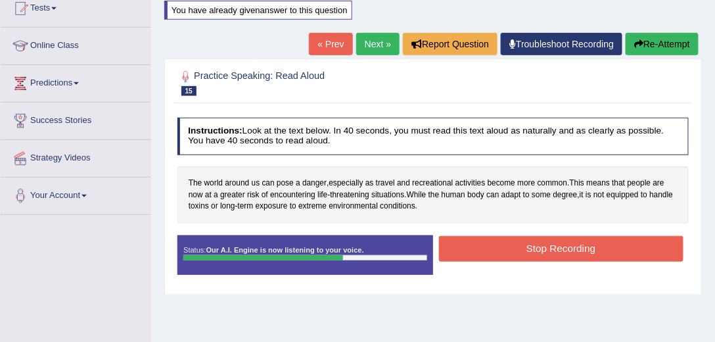
click at [514, 241] on button "Stop Recording" at bounding box center [561, 249] width 245 height 26
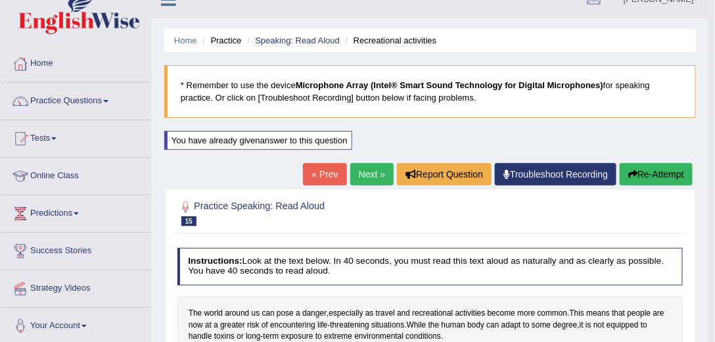
scroll to position [0, 0]
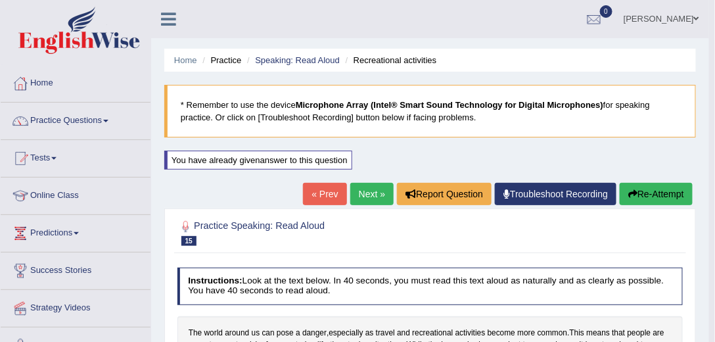
click at [372, 187] on link "Next »" at bounding box center [371, 194] width 43 height 22
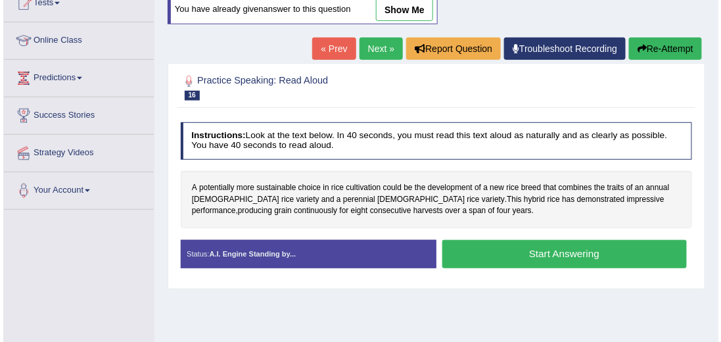
scroll to position [187, 0]
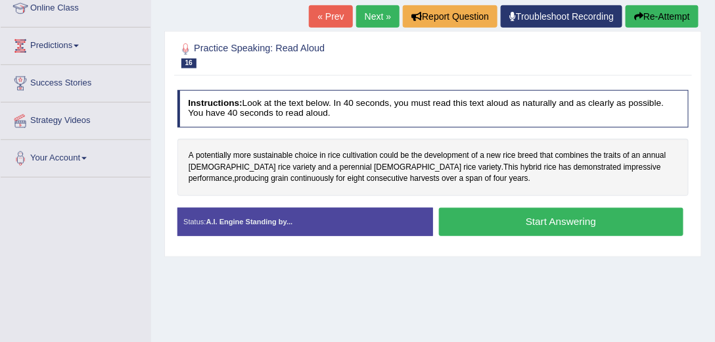
click at [493, 218] on button "Start Answering" at bounding box center [561, 222] width 245 height 28
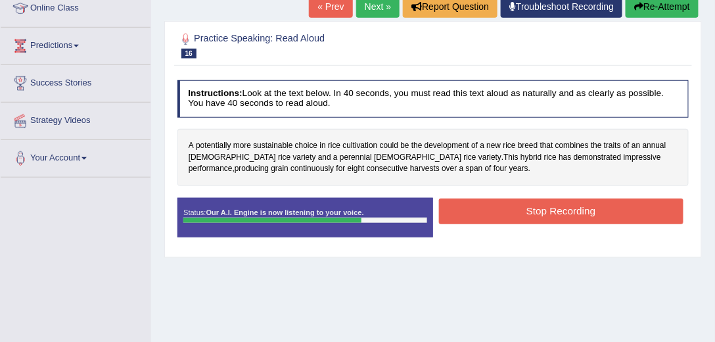
click at [468, 203] on button "Stop Recording" at bounding box center [561, 212] width 245 height 26
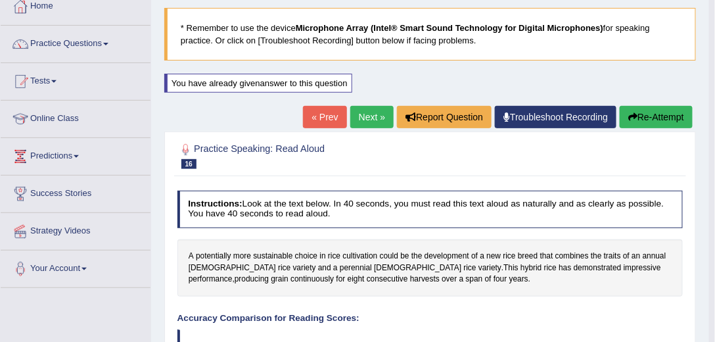
scroll to position [0, 0]
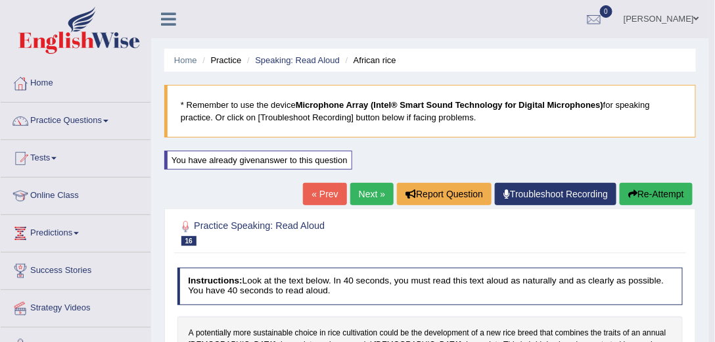
click at [366, 189] on link "Next »" at bounding box center [371, 194] width 43 height 22
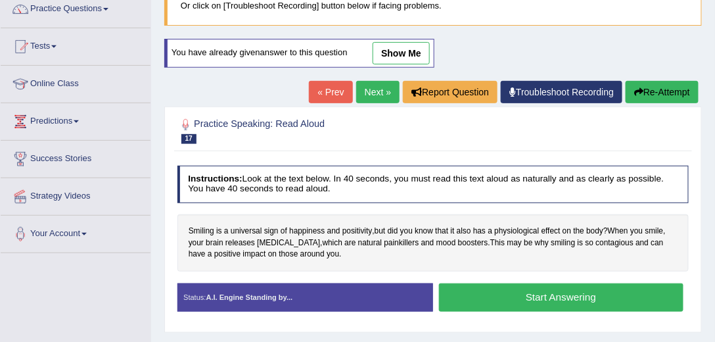
scroll to position [112, 0]
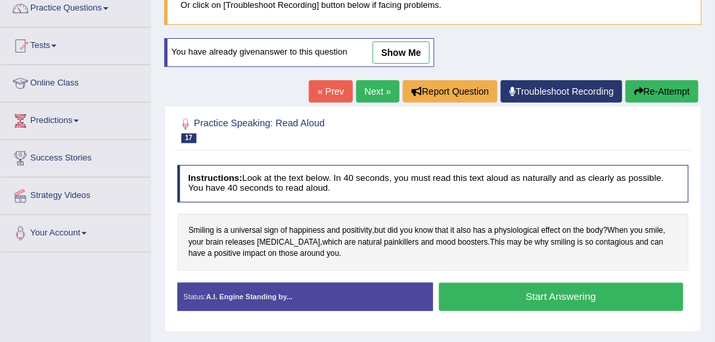
click at [481, 295] on button "Start Answering" at bounding box center [561, 297] width 245 height 28
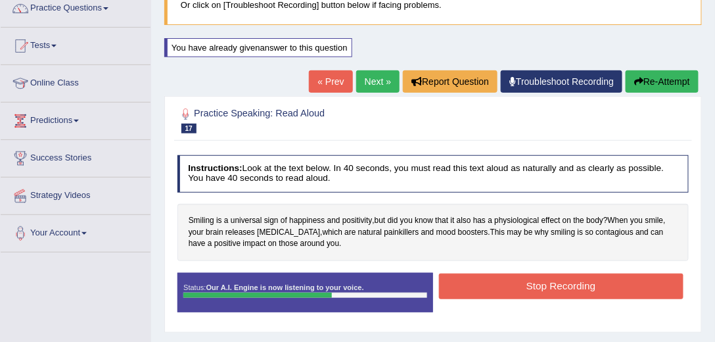
click at [480, 280] on button "Stop Recording" at bounding box center [561, 287] width 245 height 26
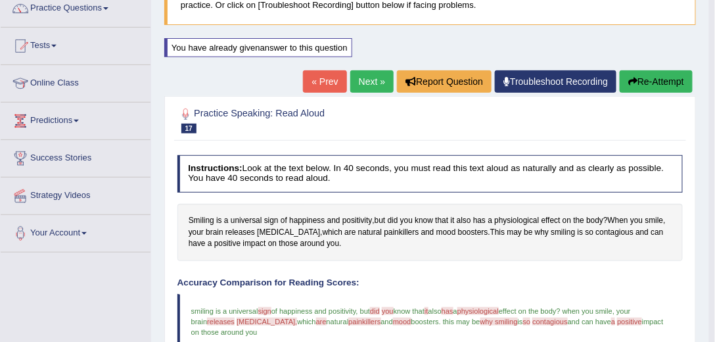
click at [350, 82] on link "Next »" at bounding box center [371, 81] width 43 height 22
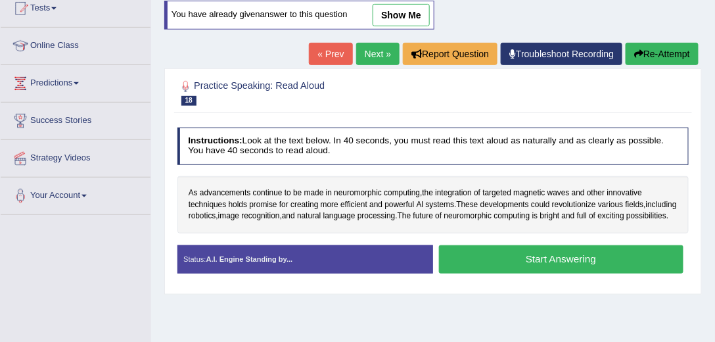
click at [485, 259] on button "Start Answering" at bounding box center [561, 259] width 245 height 28
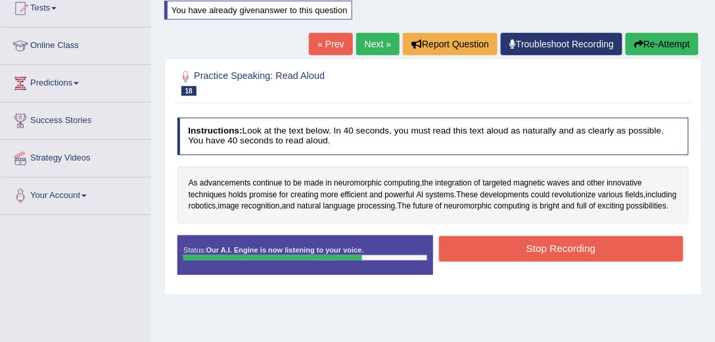
click at [504, 253] on button "Stop Recording" at bounding box center [561, 249] width 245 height 26
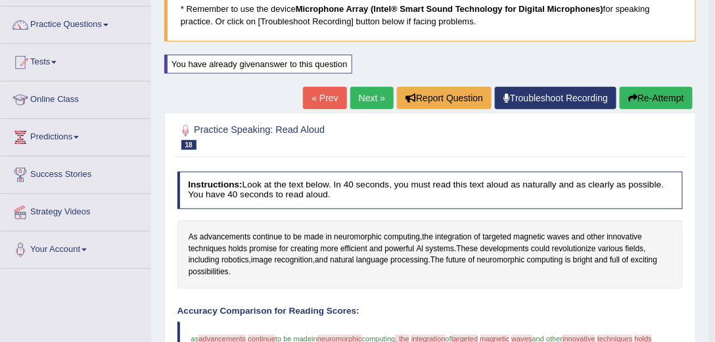
scroll to position [75, 0]
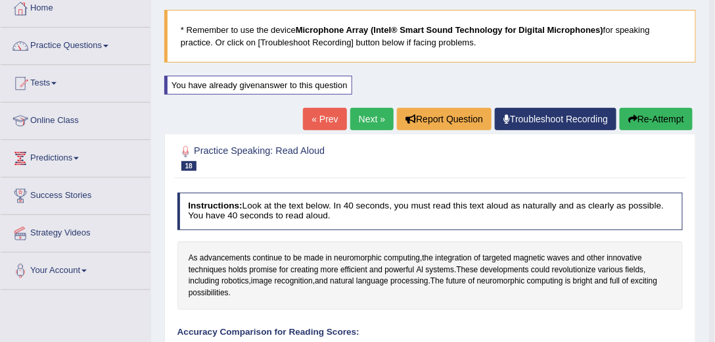
click at [355, 119] on link "Next »" at bounding box center [371, 119] width 43 height 22
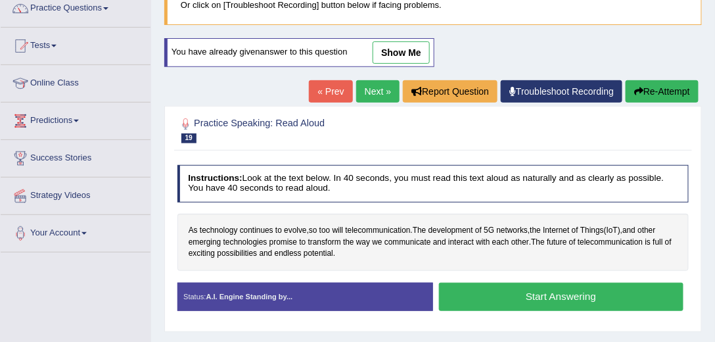
click at [511, 295] on button "Start Answering" at bounding box center [561, 297] width 245 height 28
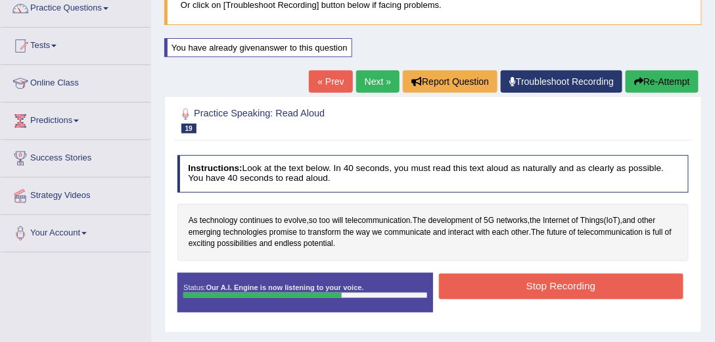
click at [574, 279] on button "Stop Recording" at bounding box center [561, 287] width 245 height 26
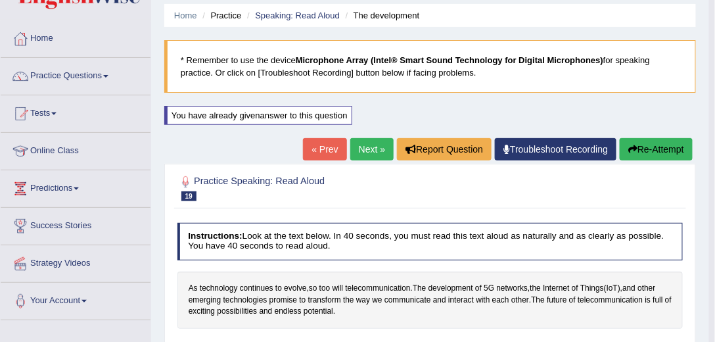
scroll to position [41, 0]
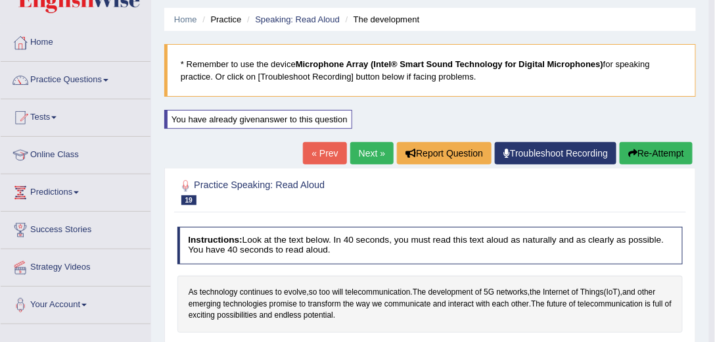
click at [372, 151] on link "Next »" at bounding box center [371, 153] width 43 height 22
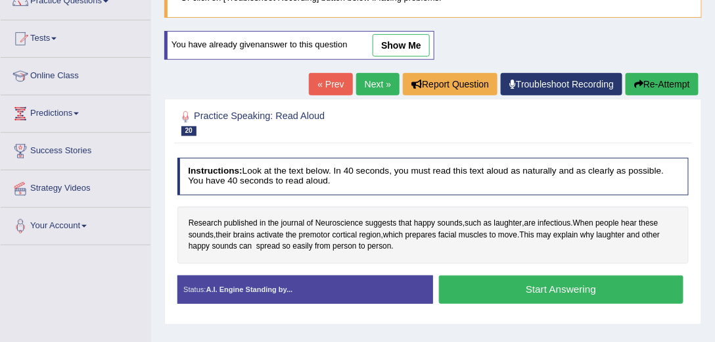
scroll to position [150, 0]
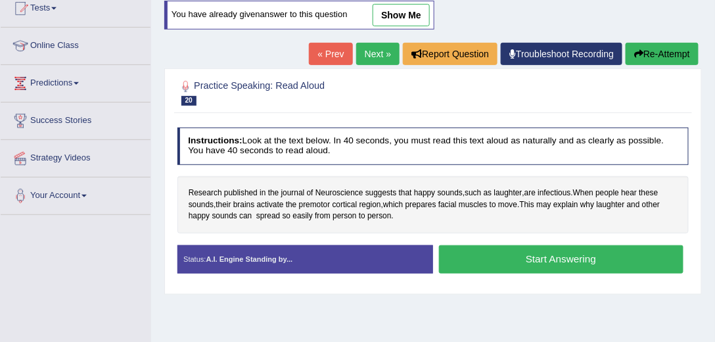
click at [554, 251] on button "Start Answering" at bounding box center [561, 259] width 245 height 28
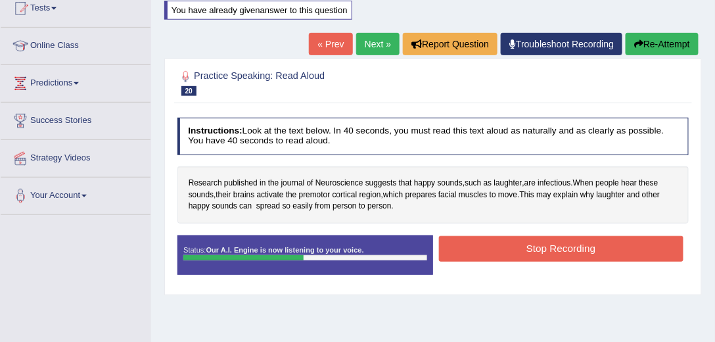
click at [529, 238] on button "Stop Recording" at bounding box center [561, 249] width 245 height 26
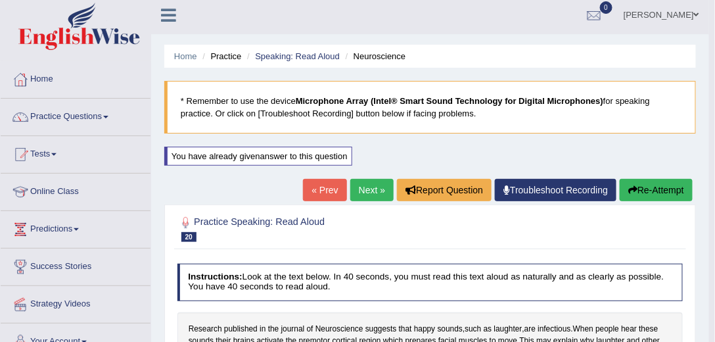
scroll to position [0, 0]
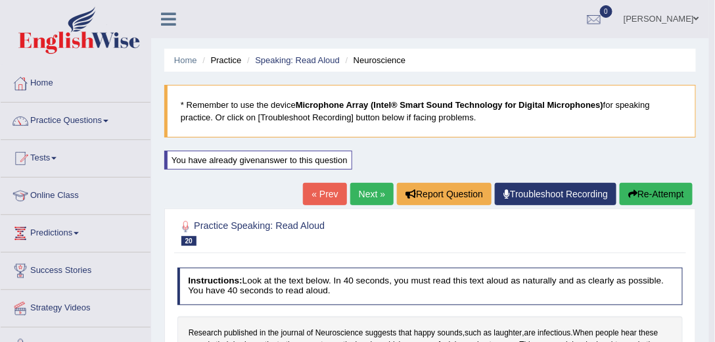
click at [361, 187] on link "Next »" at bounding box center [371, 194] width 43 height 22
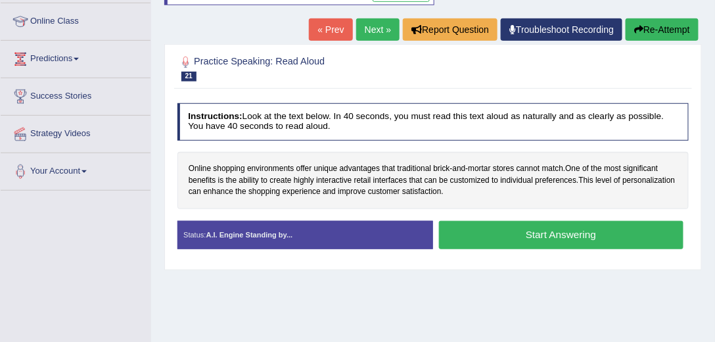
scroll to position [187, 0]
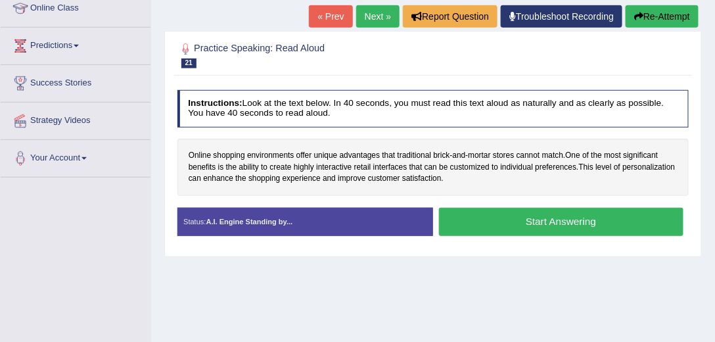
click at [521, 216] on button "Start Answering" at bounding box center [561, 222] width 245 height 28
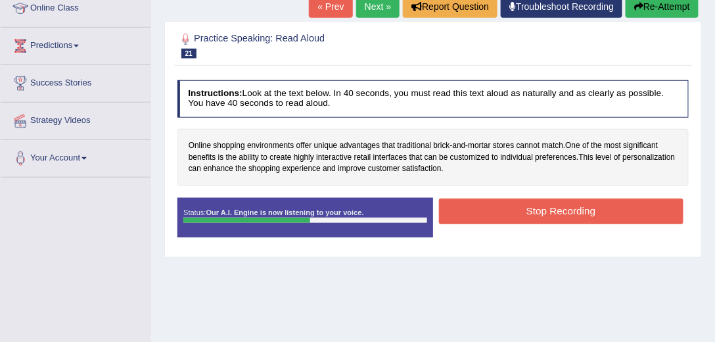
click at [514, 208] on button "Stop Recording" at bounding box center [561, 212] width 245 height 26
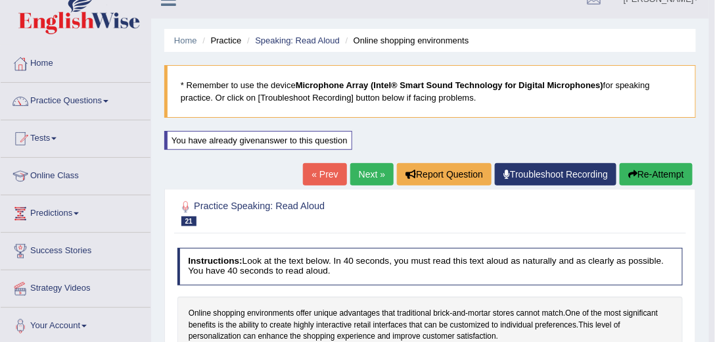
scroll to position [0, 0]
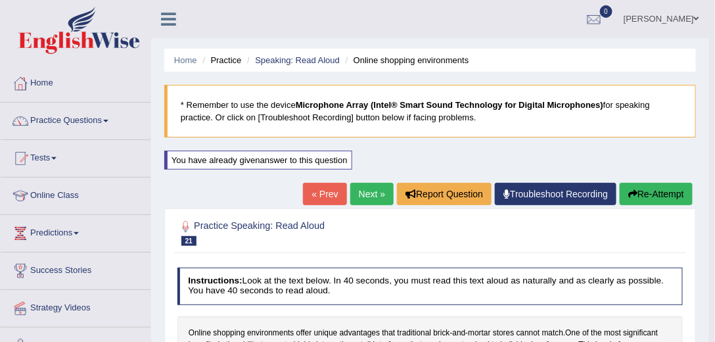
click at [355, 193] on link "Next »" at bounding box center [371, 194] width 43 height 22
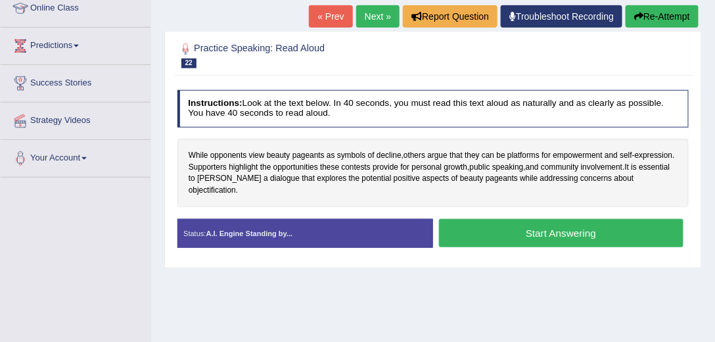
click at [520, 219] on button "Start Answering" at bounding box center [561, 233] width 245 height 28
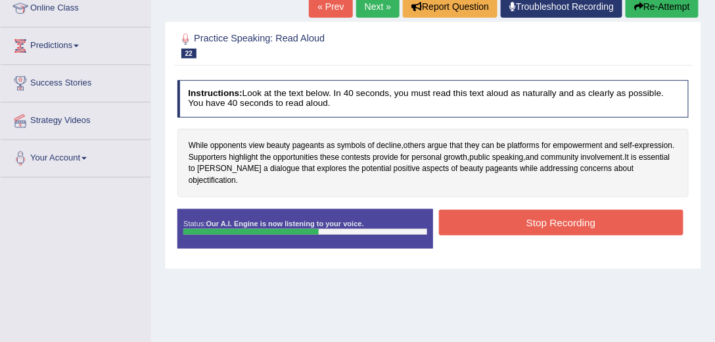
click at [520, 210] on button "Stop Recording" at bounding box center [561, 223] width 245 height 26
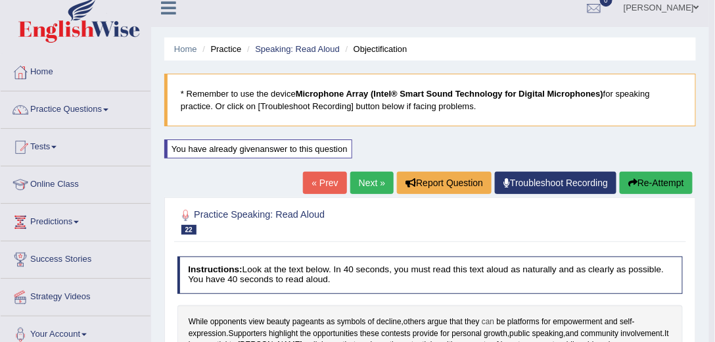
scroll to position [11, 0]
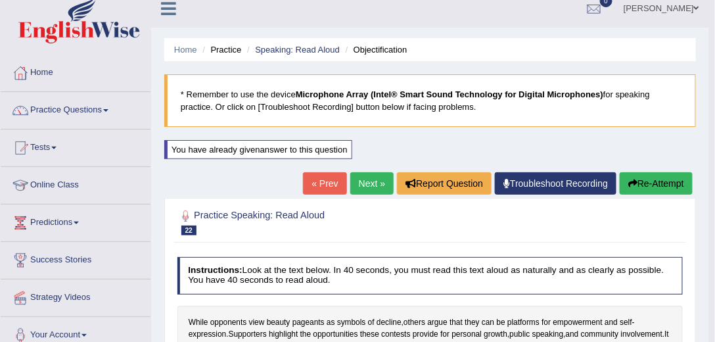
click at [377, 177] on link "Next »" at bounding box center [371, 183] width 43 height 22
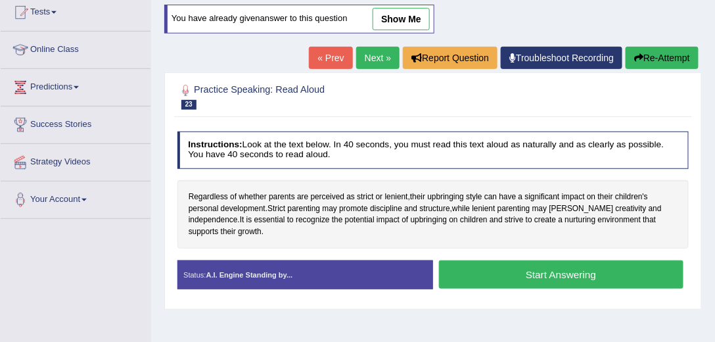
scroll to position [150, 0]
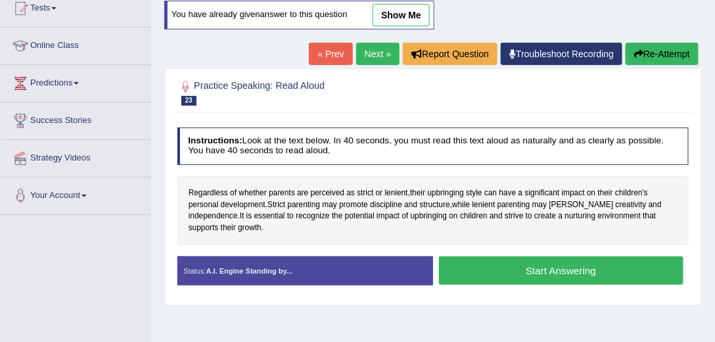
click at [492, 263] on button "Start Answering" at bounding box center [561, 270] width 245 height 28
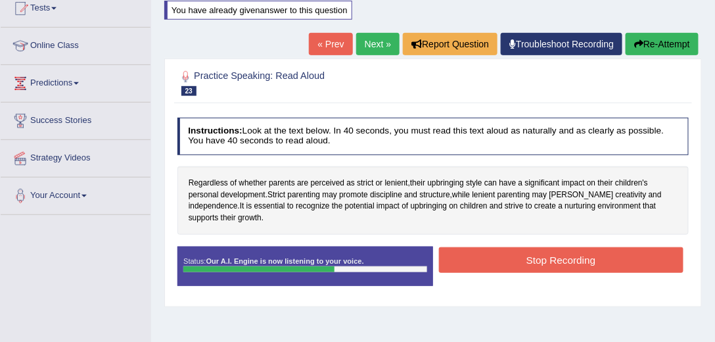
click at [476, 254] on button "Stop Recording" at bounding box center [561, 260] width 245 height 26
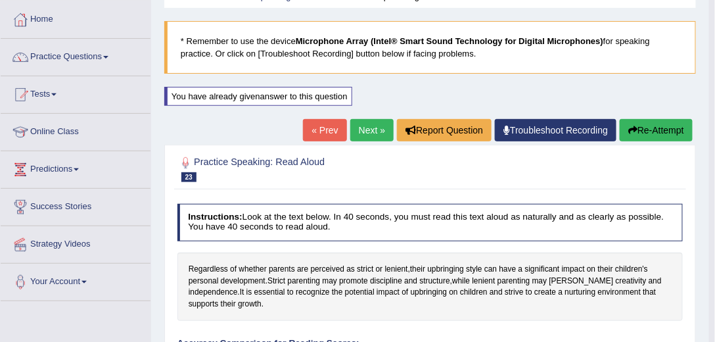
scroll to position [0, 0]
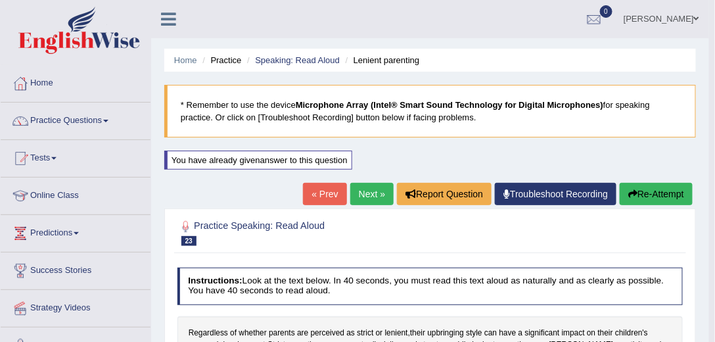
click at [376, 195] on link "Next »" at bounding box center [371, 194] width 43 height 22
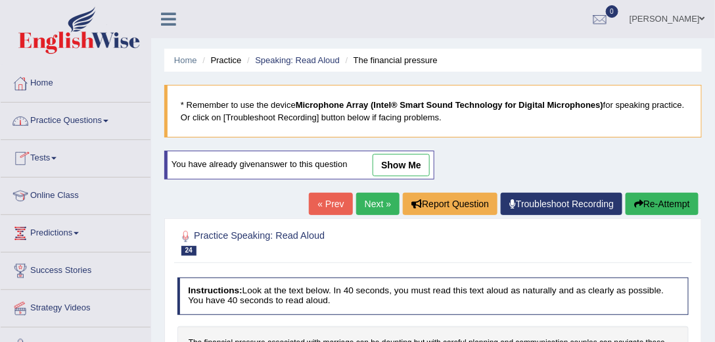
click at [97, 122] on link "Practice Questions" at bounding box center [76, 119] width 150 height 33
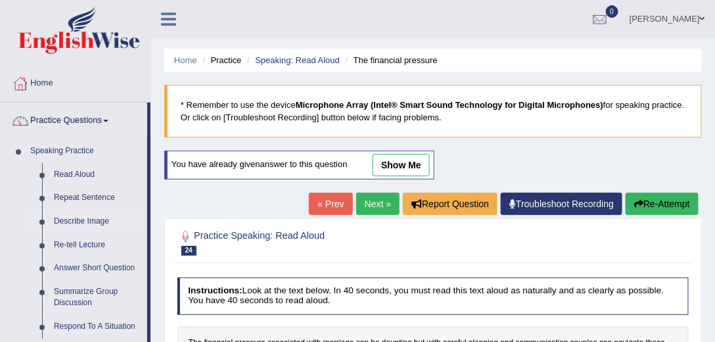
click at [111, 216] on link "Describe Image" at bounding box center [97, 222] width 99 height 24
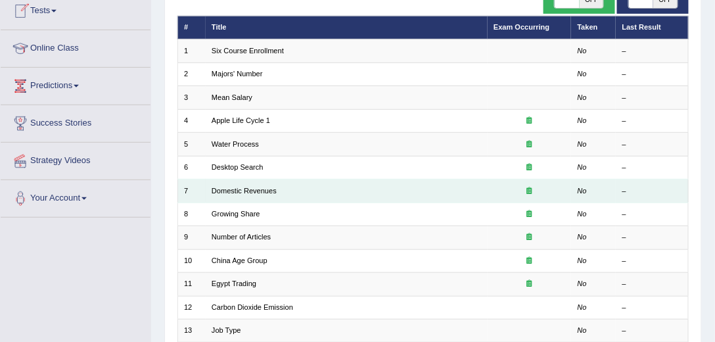
scroll to position [150, 0]
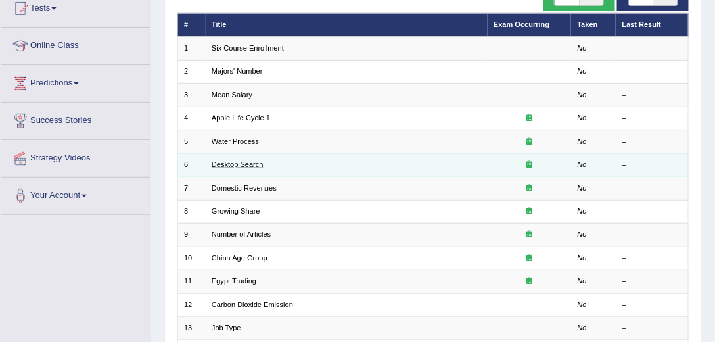
click at [250, 162] on link "Desktop Search" at bounding box center [238, 164] width 52 height 8
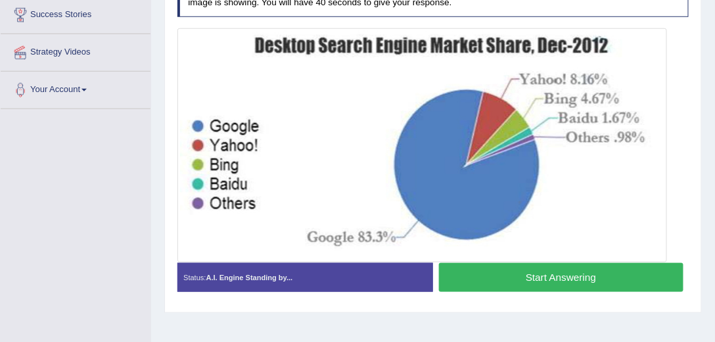
scroll to position [263, 0]
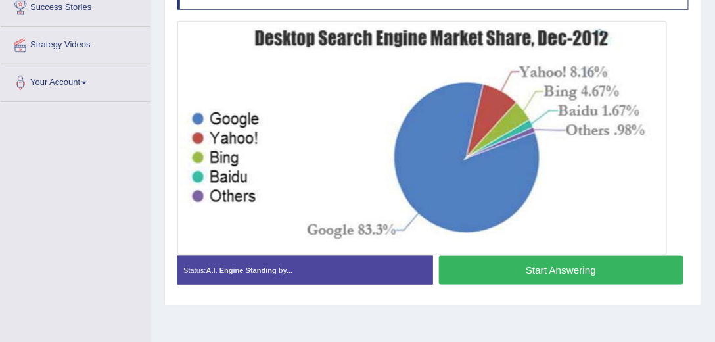
click at [500, 265] on button "Start Answering" at bounding box center [561, 270] width 245 height 28
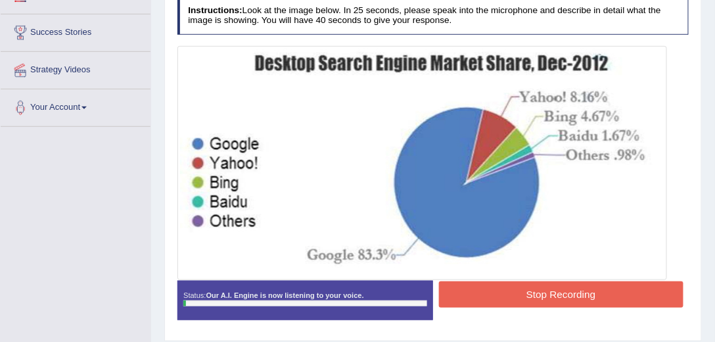
scroll to position [225, 0]
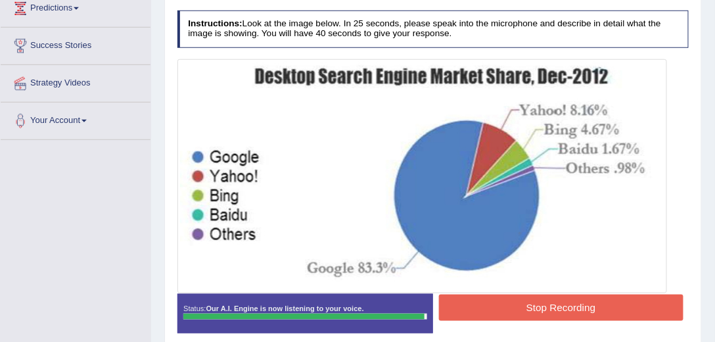
click at [496, 297] on button "Stop Recording" at bounding box center [561, 308] width 245 height 26
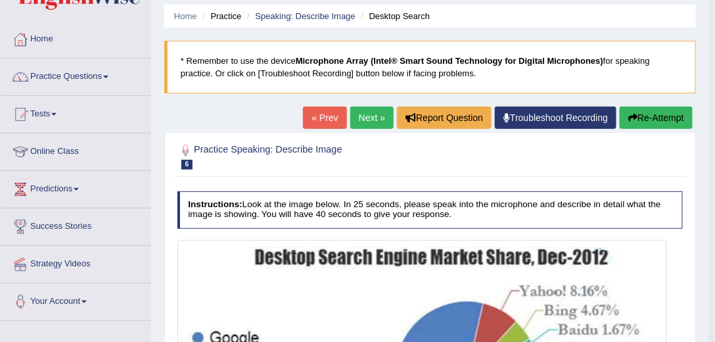
scroll to position [0, 0]
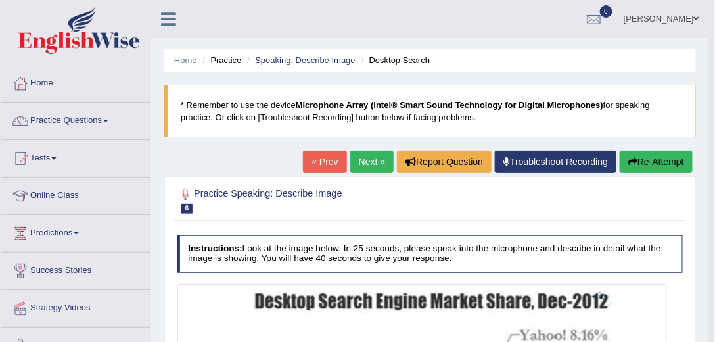
click at [372, 161] on link "Next »" at bounding box center [371, 162] width 43 height 22
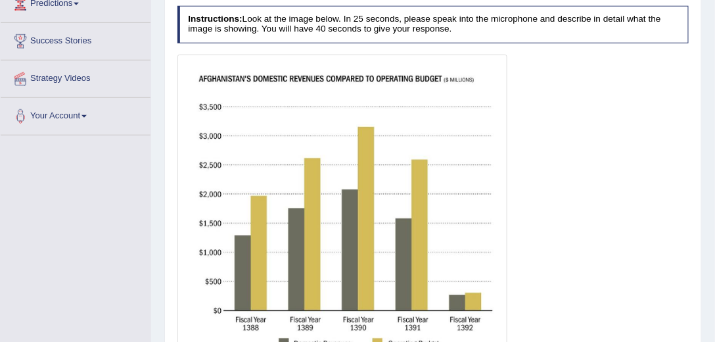
scroll to position [348, 0]
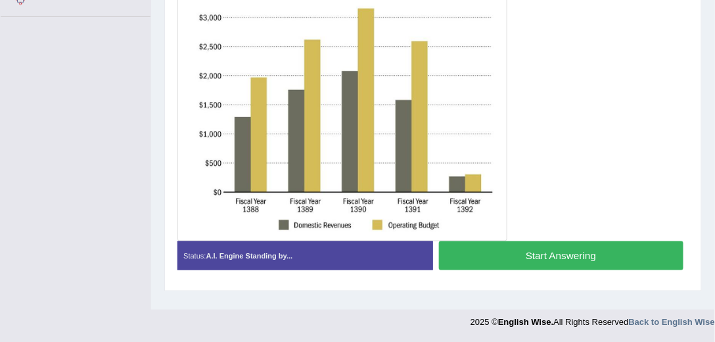
click at [562, 249] on button "Start Answering" at bounding box center [561, 255] width 245 height 28
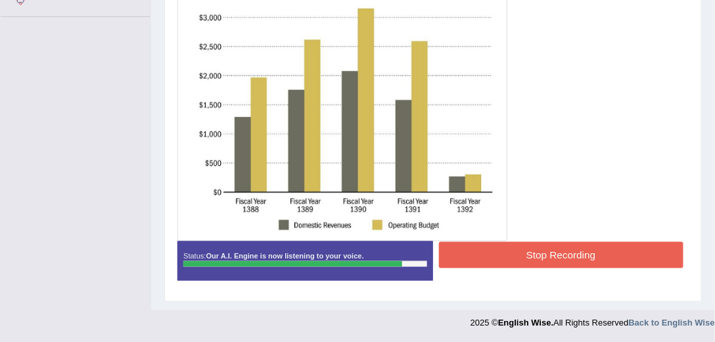
click at [472, 245] on button "Stop Recording" at bounding box center [561, 255] width 245 height 26
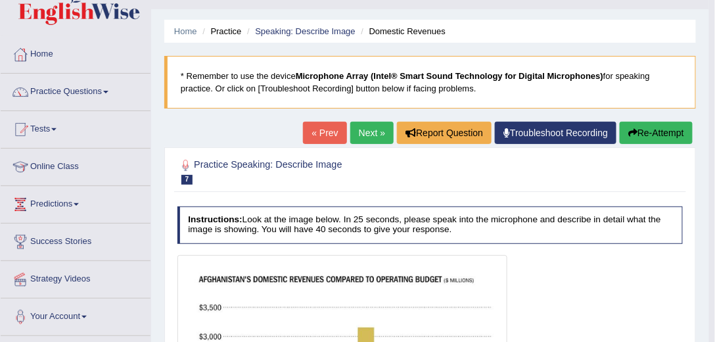
scroll to position [0, 0]
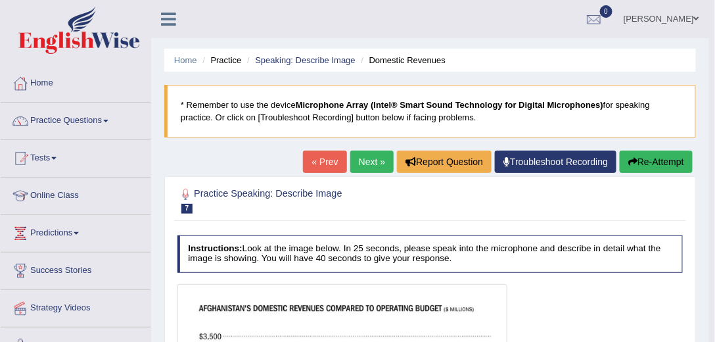
click at [638, 160] on button "Re-Attempt" at bounding box center [656, 162] width 73 height 22
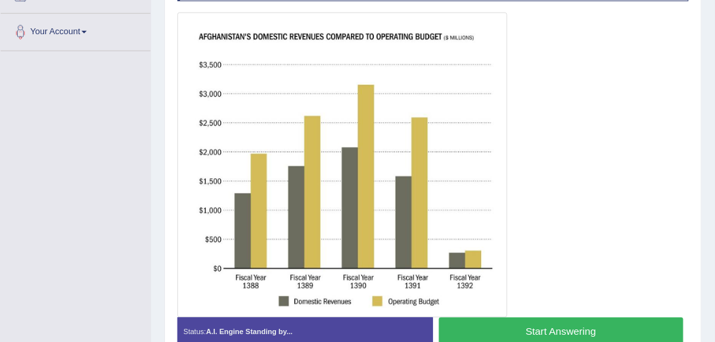
scroll to position [301, 0]
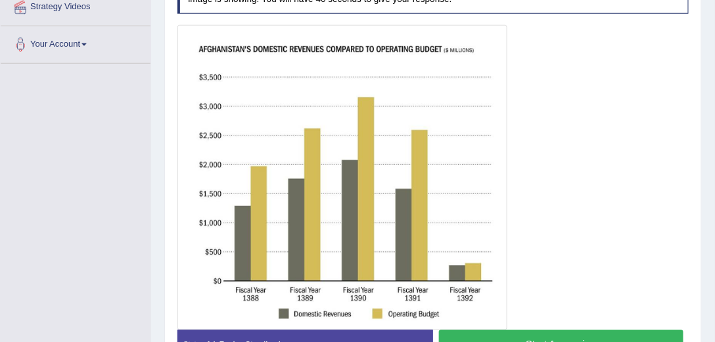
click at [512, 335] on button "Start Answering" at bounding box center [561, 344] width 245 height 28
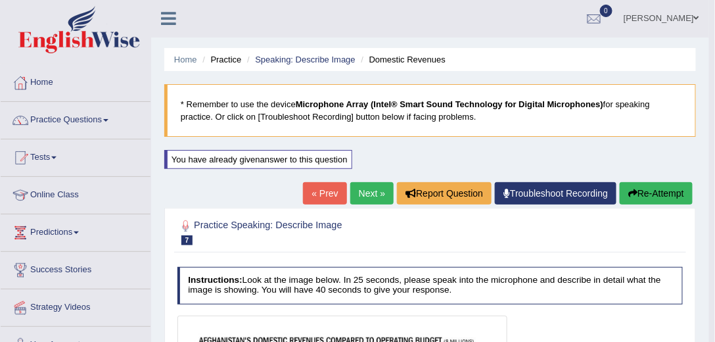
scroll to position [0, 0]
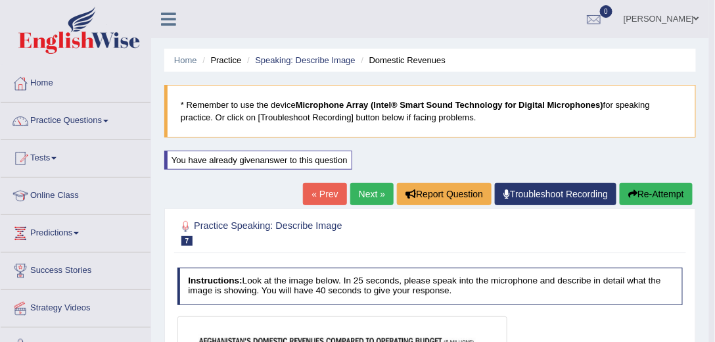
click at [379, 193] on link "Next »" at bounding box center [371, 194] width 43 height 22
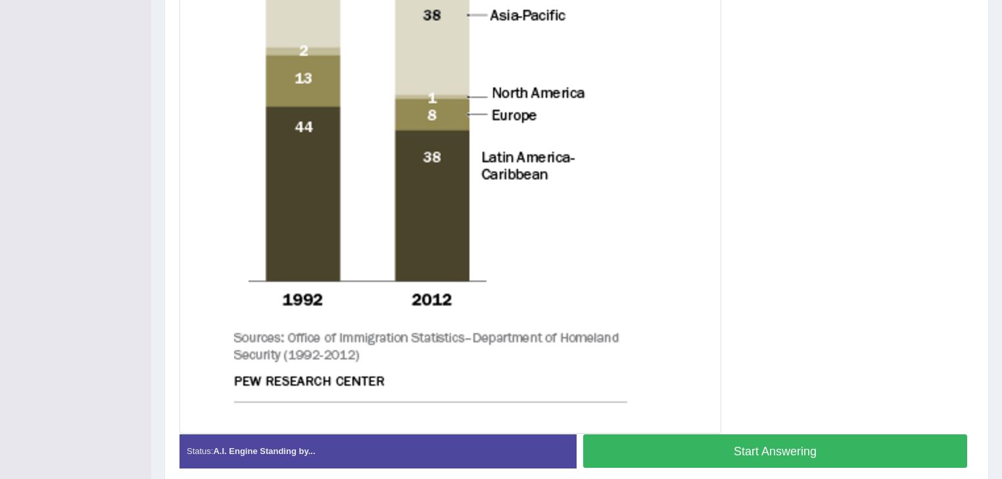
scroll to position [560, 0]
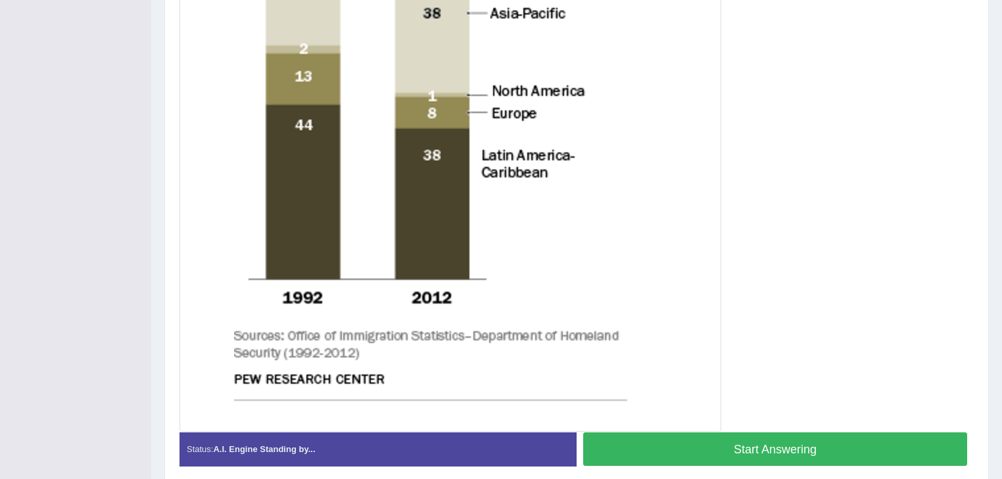
click at [676, 341] on button "Start Answering" at bounding box center [775, 450] width 384 height 34
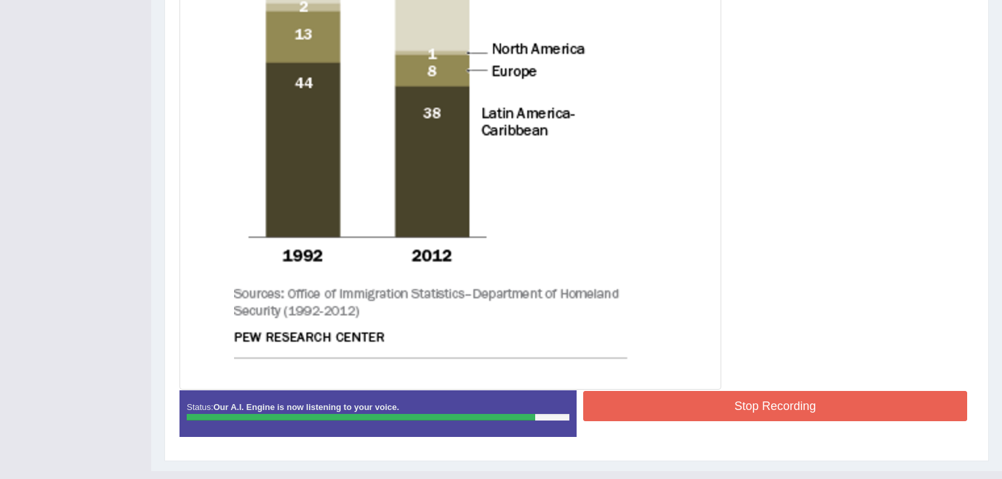
scroll to position [625, 0]
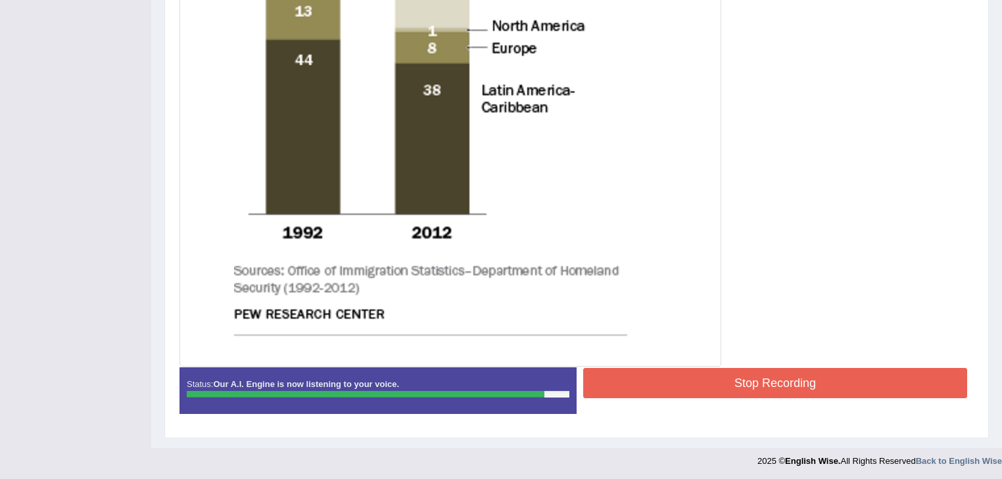
click at [633, 341] on button "Stop Recording" at bounding box center [775, 383] width 384 height 30
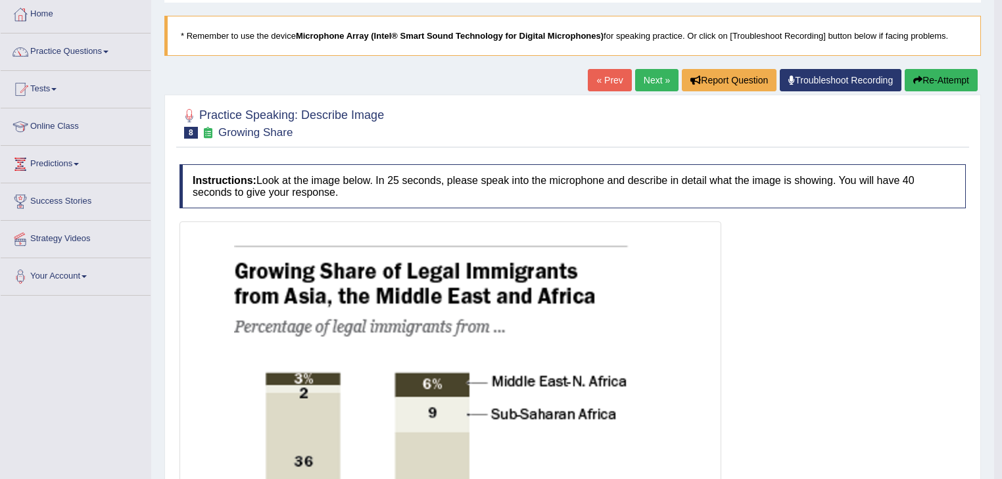
scroll to position [0, 0]
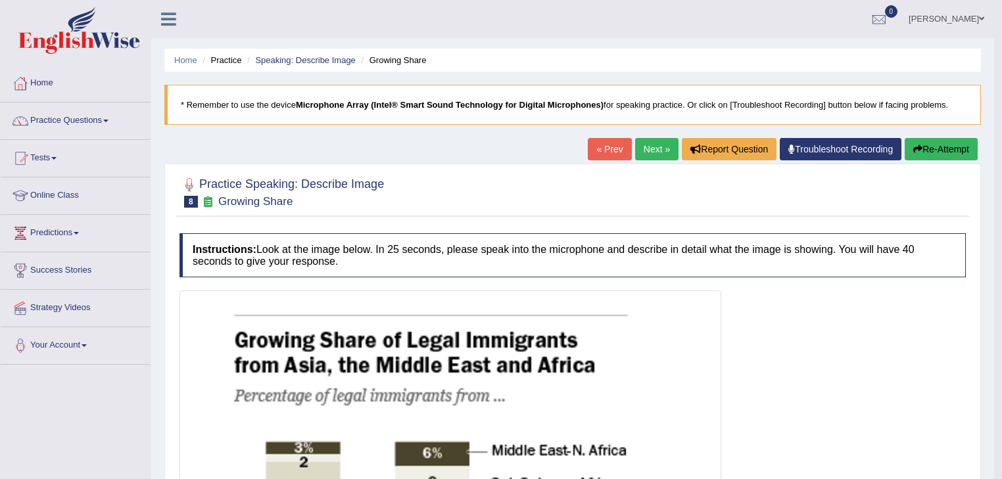
click at [657, 154] on link "Next »" at bounding box center [656, 149] width 43 height 22
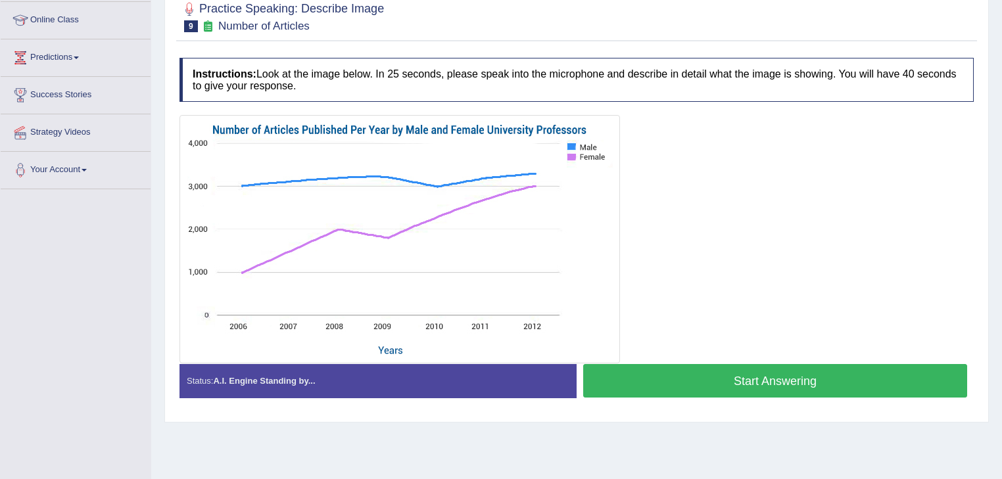
scroll to position [158, 0]
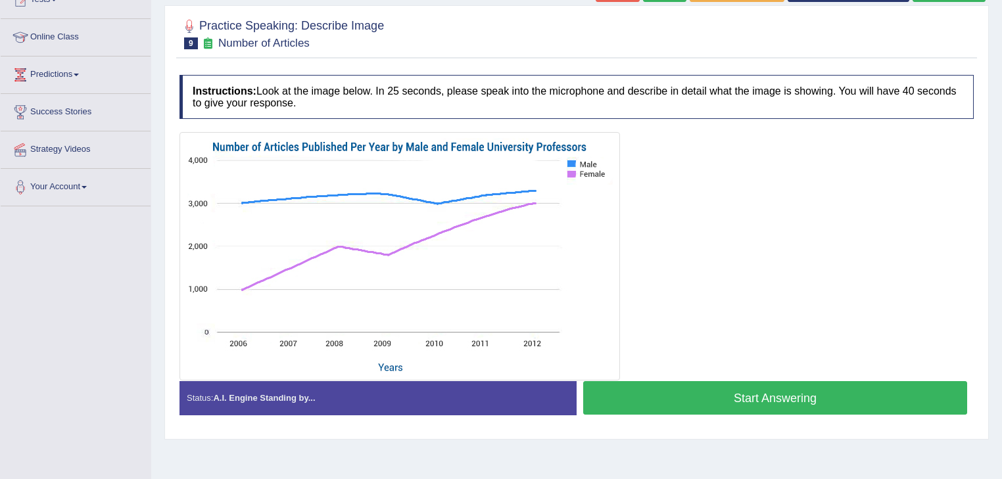
click at [775, 385] on button "Start Answering" at bounding box center [775, 398] width 384 height 34
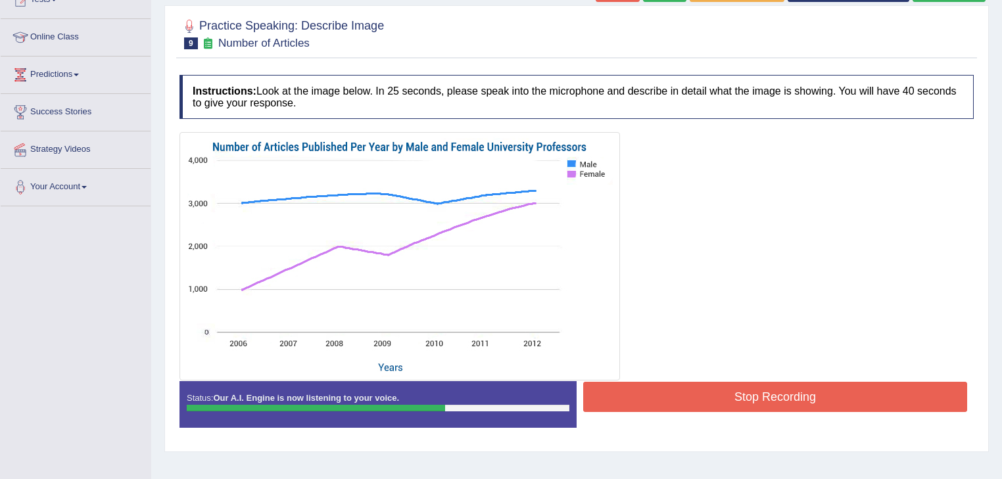
click at [756, 387] on button "Stop Recording" at bounding box center [775, 397] width 384 height 30
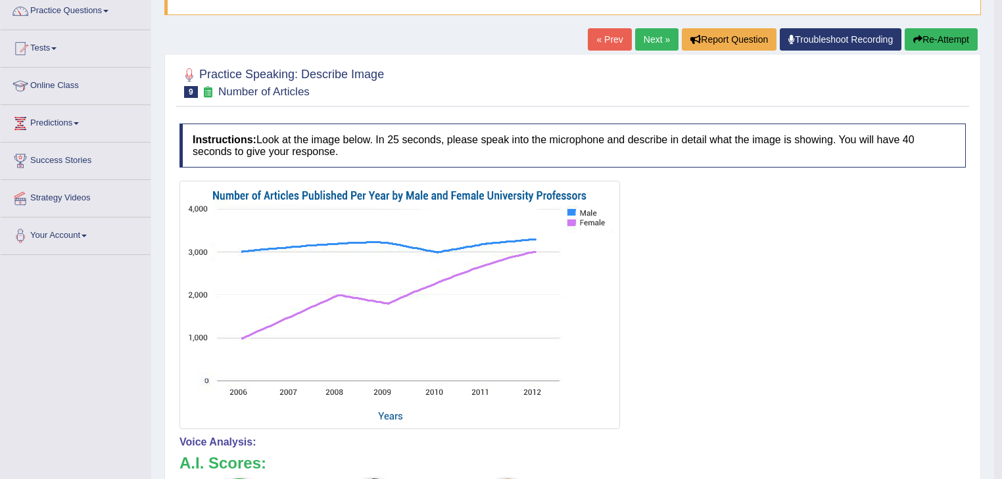
scroll to position [0, 0]
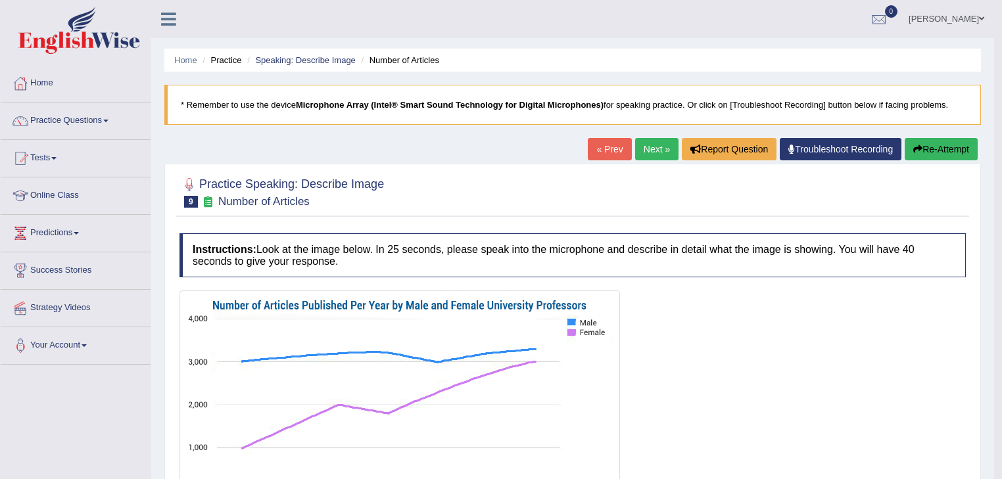
click at [937, 145] on button "Re-Attempt" at bounding box center [941, 149] width 73 height 22
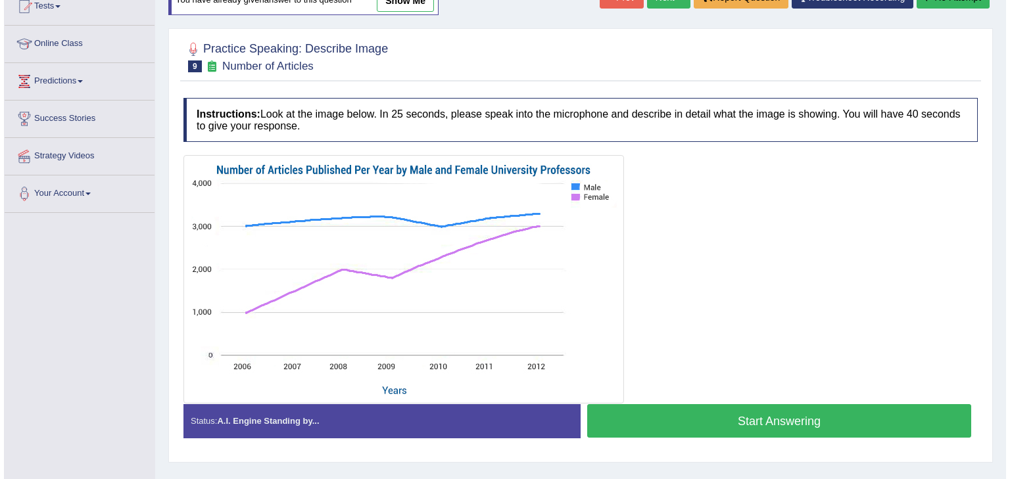
scroll to position [210, 0]
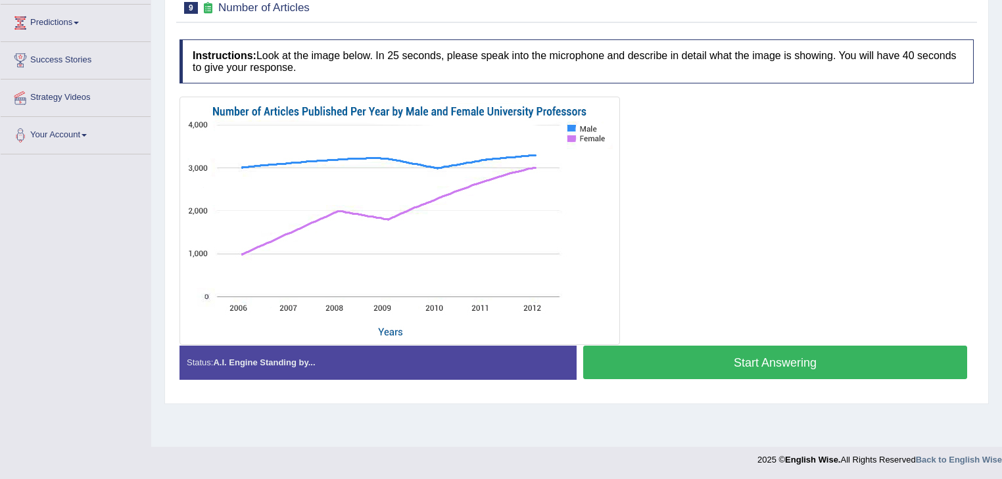
click at [702, 364] on button "Start Answering" at bounding box center [775, 363] width 384 height 34
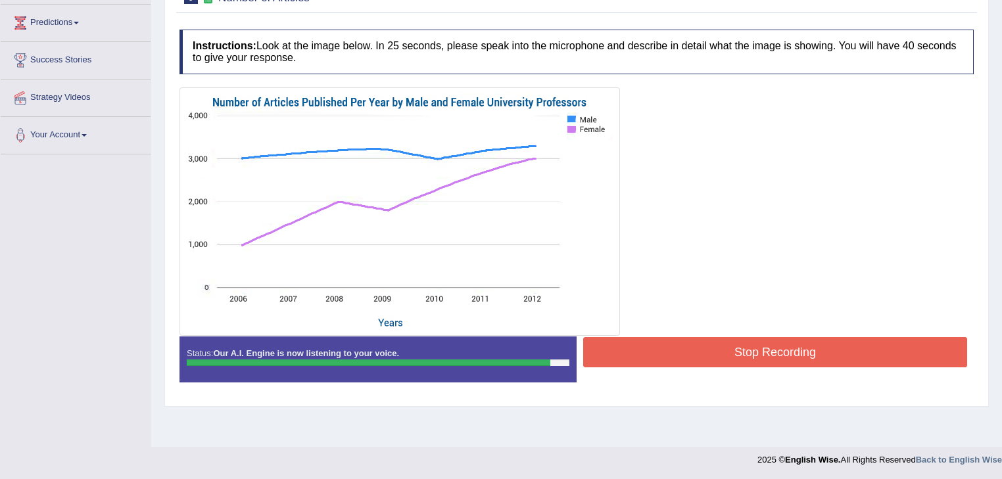
click at [629, 347] on button "Stop Recording" at bounding box center [775, 352] width 384 height 30
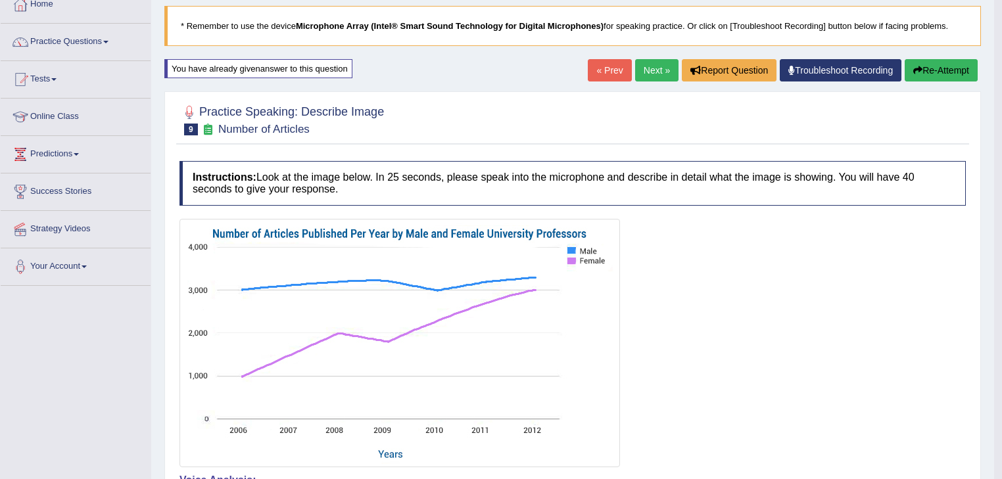
scroll to position [77, 0]
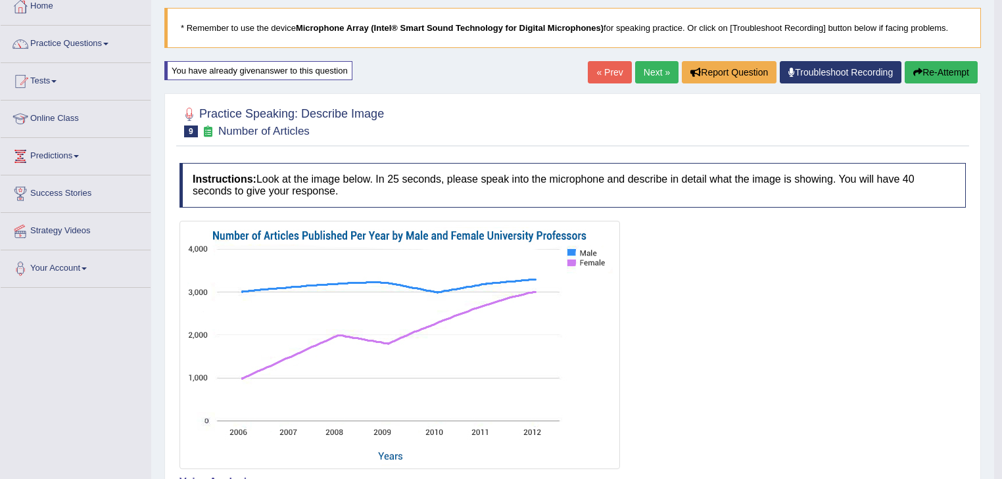
drag, startPoint x: 352, startPoint y: 114, endPoint x: 376, endPoint y: 113, distance: 23.7
click at [376, 113] on h2 "Practice Speaking: Describe Image 9 Number of Articles" at bounding box center [282, 121] width 205 height 33
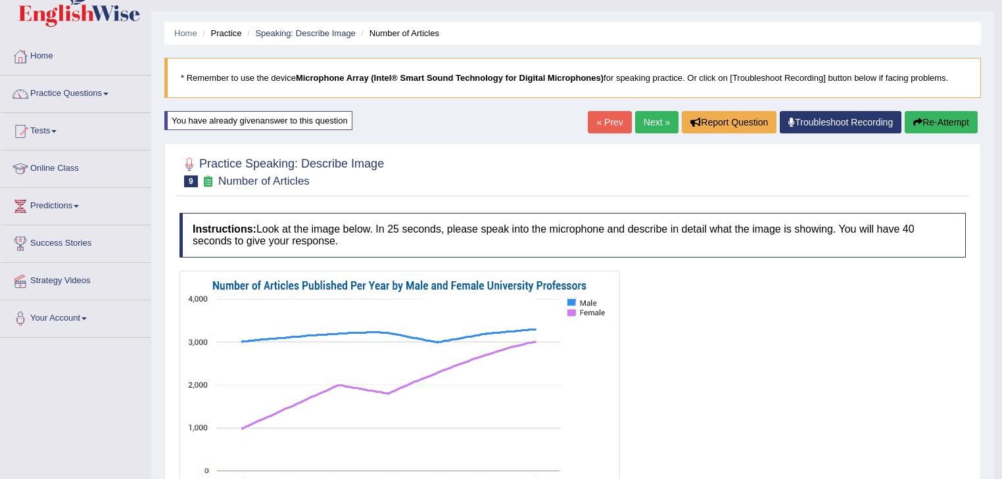
scroll to position [0, 0]
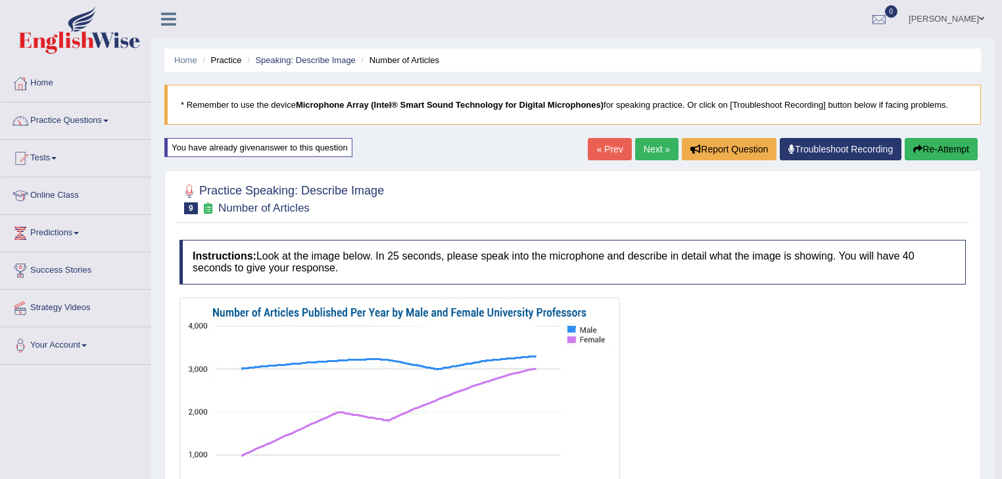
click at [650, 153] on link "Next »" at bounding box center [656, 149] width 43 height 22
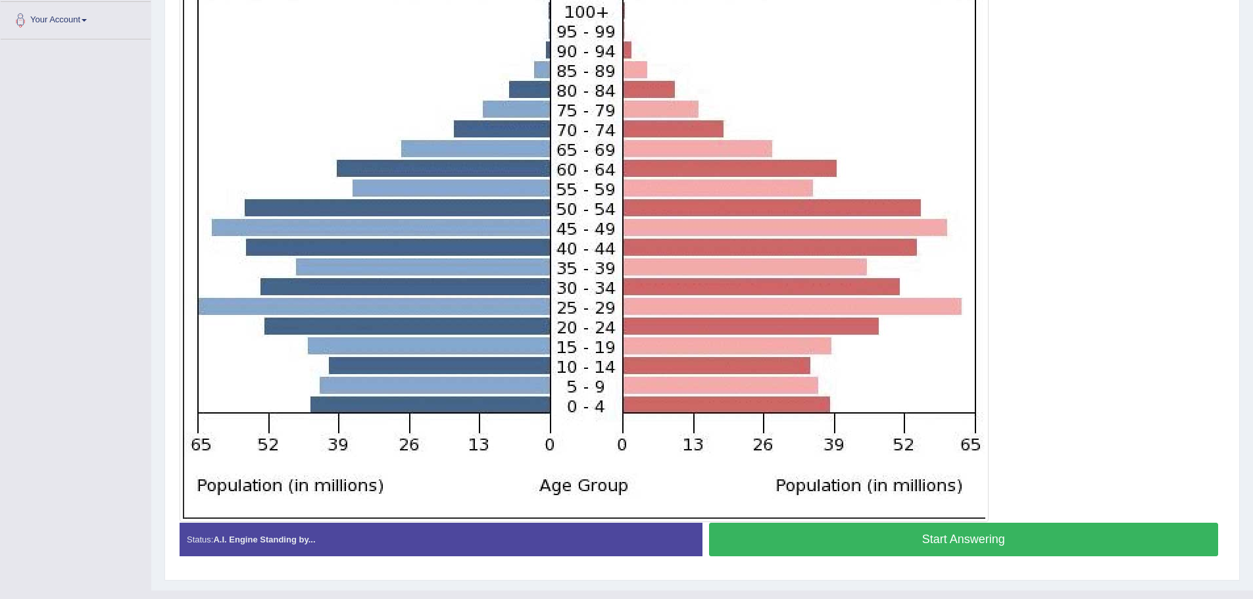
scroll to position [329, 0]
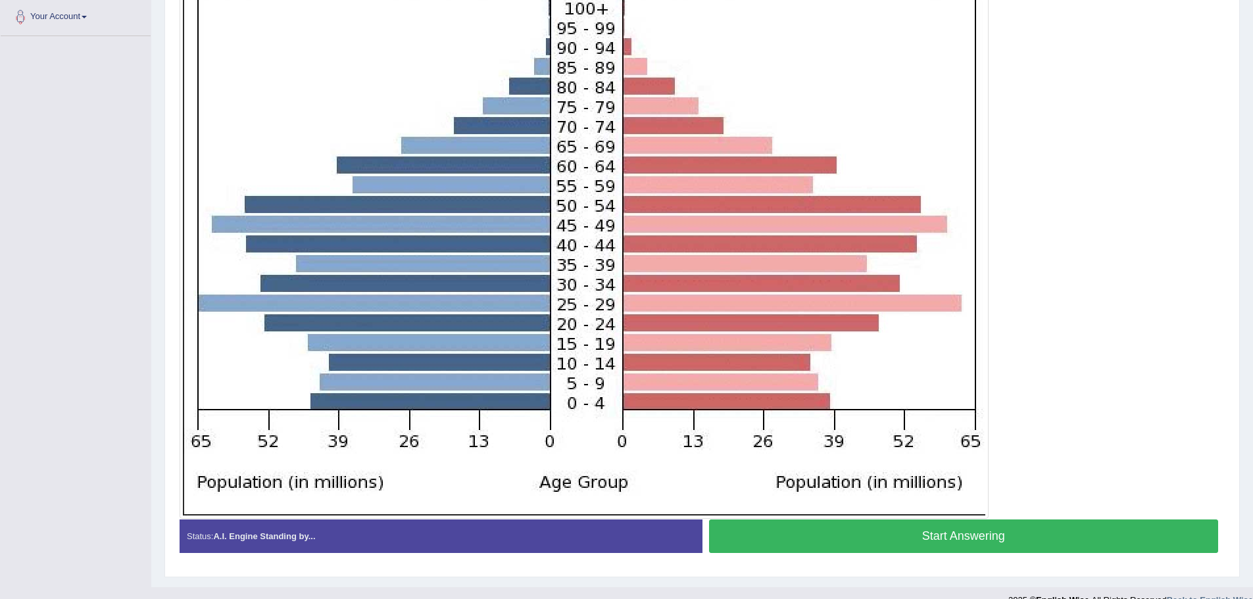
click at [1002, 479] on button "Start Answering" at bounding box center [964, 536] width 510 height 34
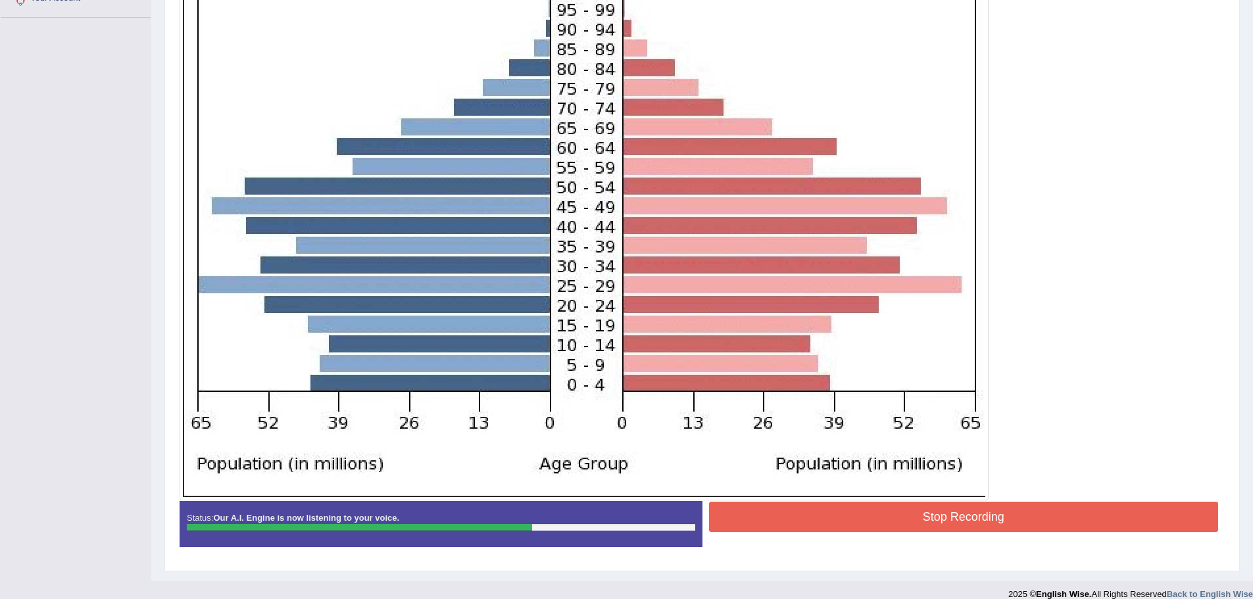
scroll to position [362, 0]
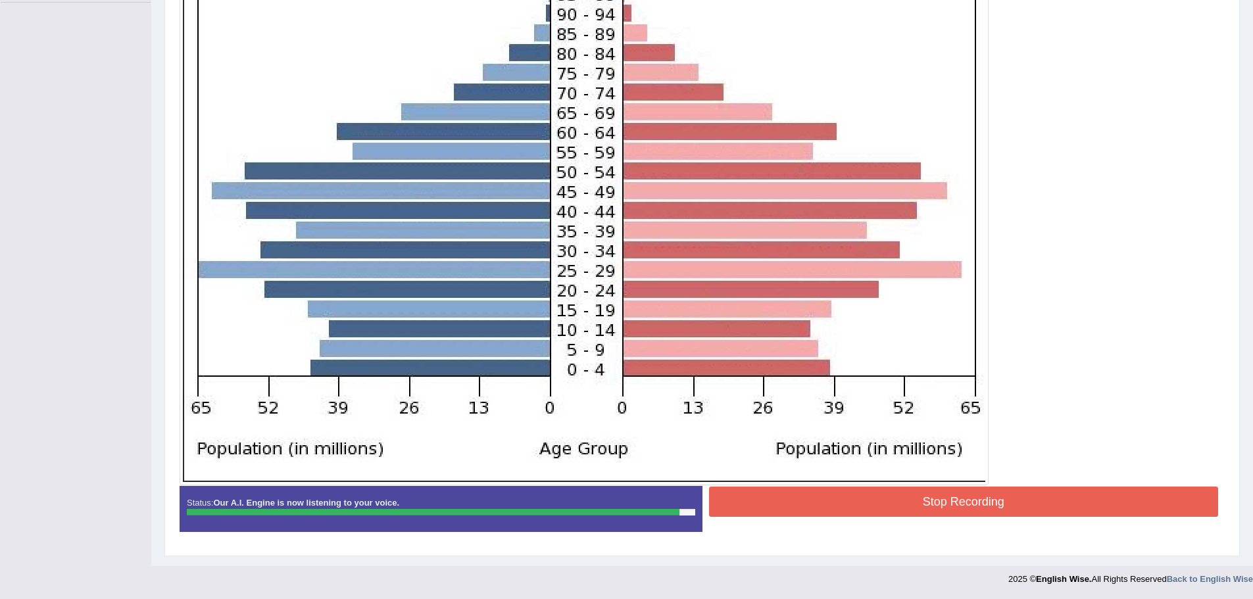
click at [771, 479] on button "Stop Recording" at bounding box center [964, 502] width 510 height 30
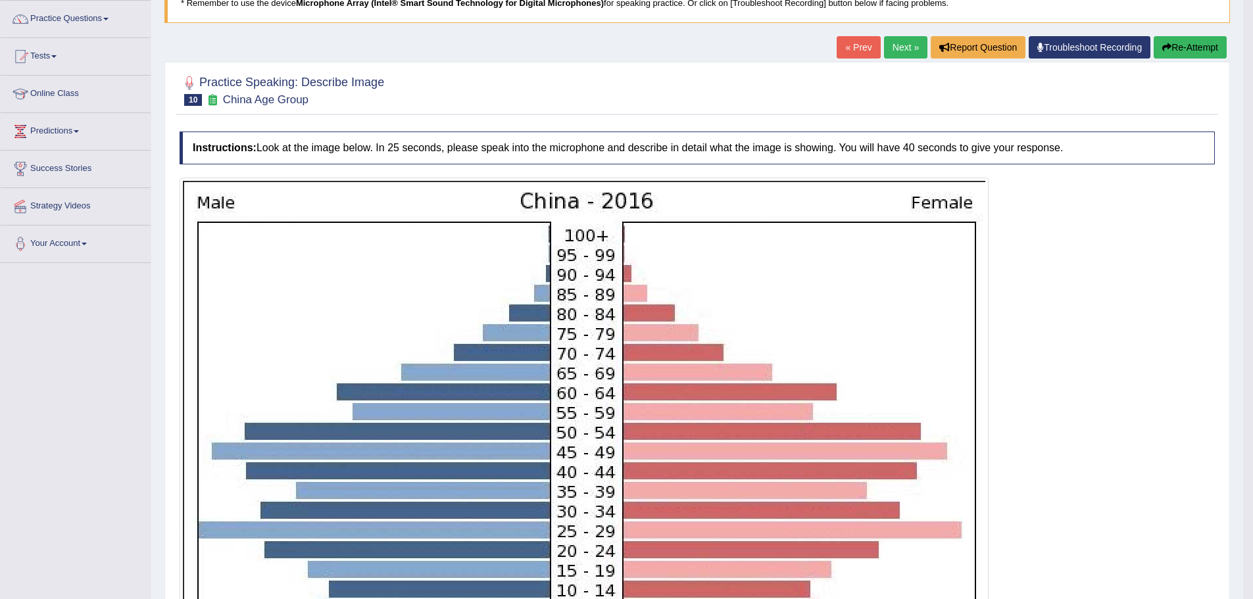
scroll to position [0, 0]
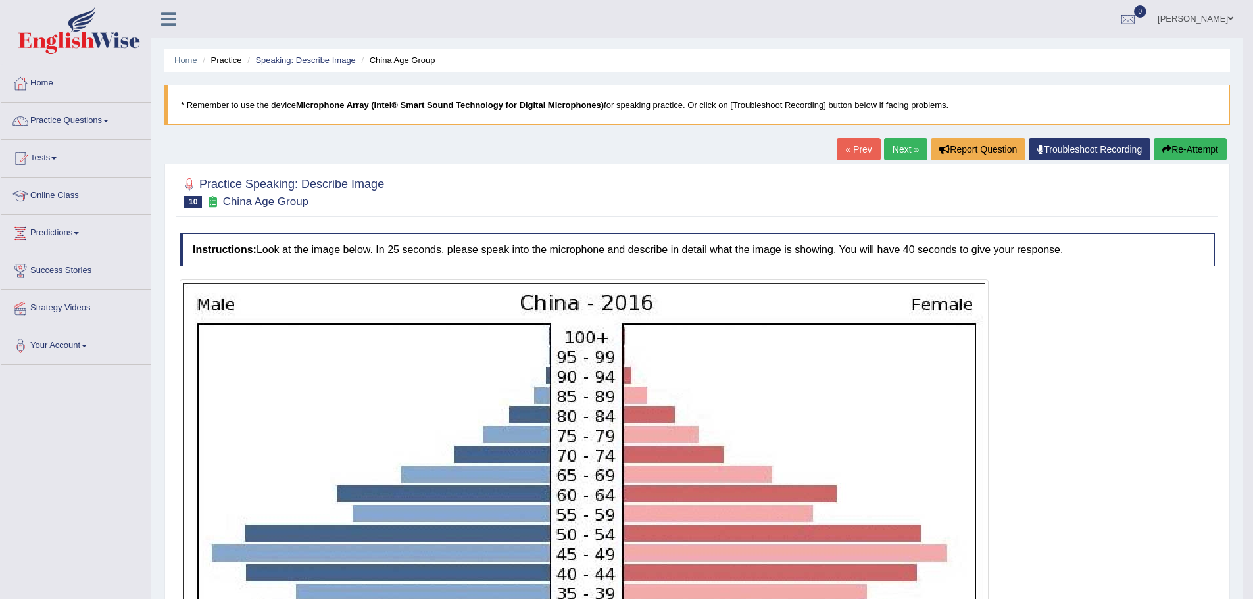
click at [903, 138] on link "Next »" at bounding box center [905, 149] width 43 height 22
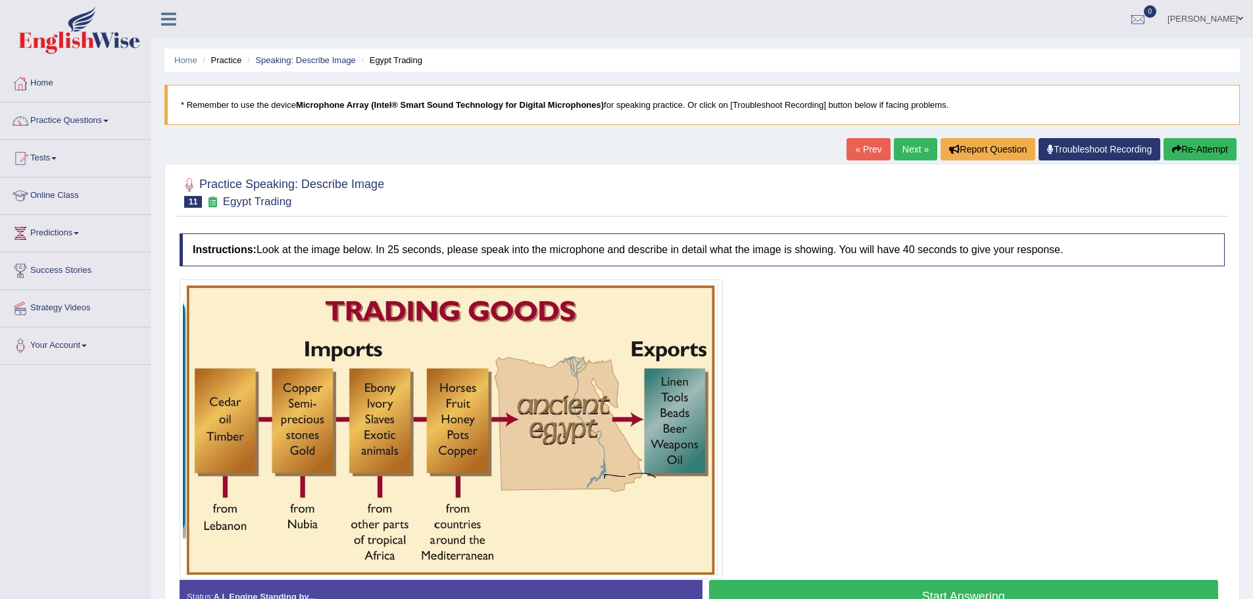
scroll to position [66, 0]
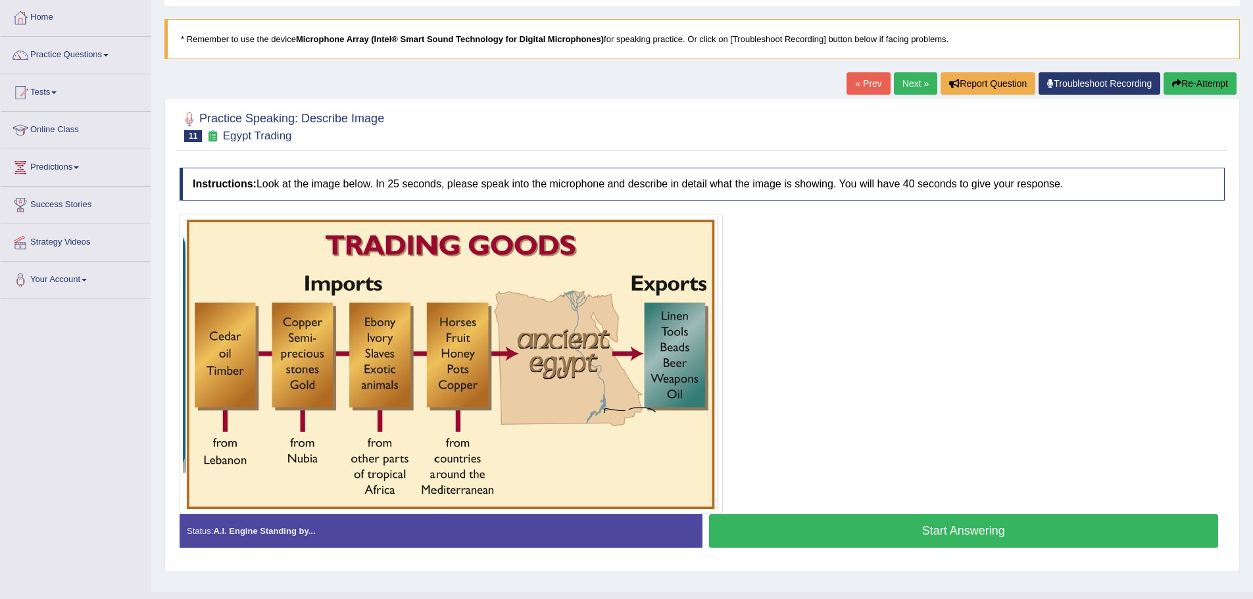
click at [954, 523] on button "Start Answering" at bounding box center [964, 531] width 510 height 34
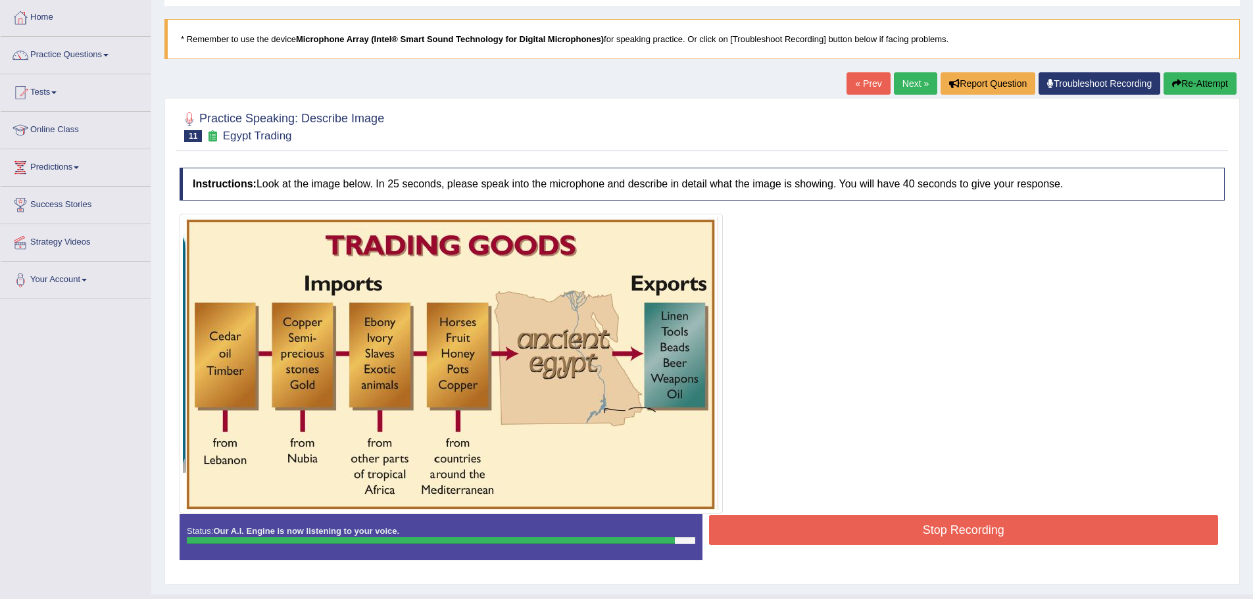
click at [759, 533] on button "Stop Recording" at bounding box center [964, 530] width 510 height 30
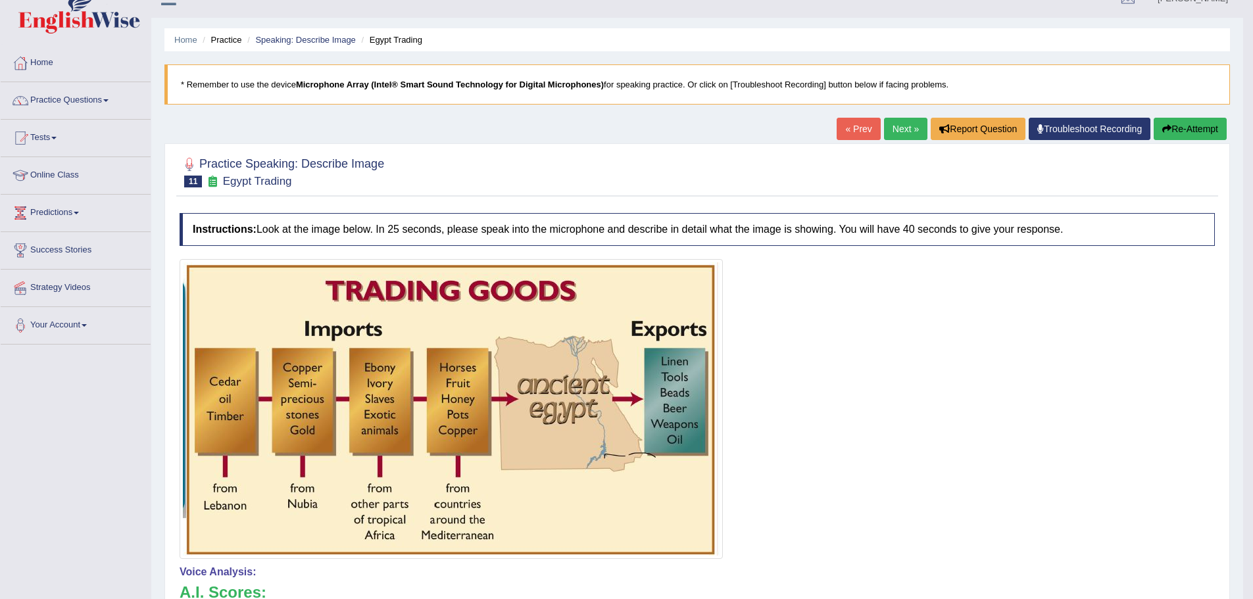
scroll to position [0, 0]
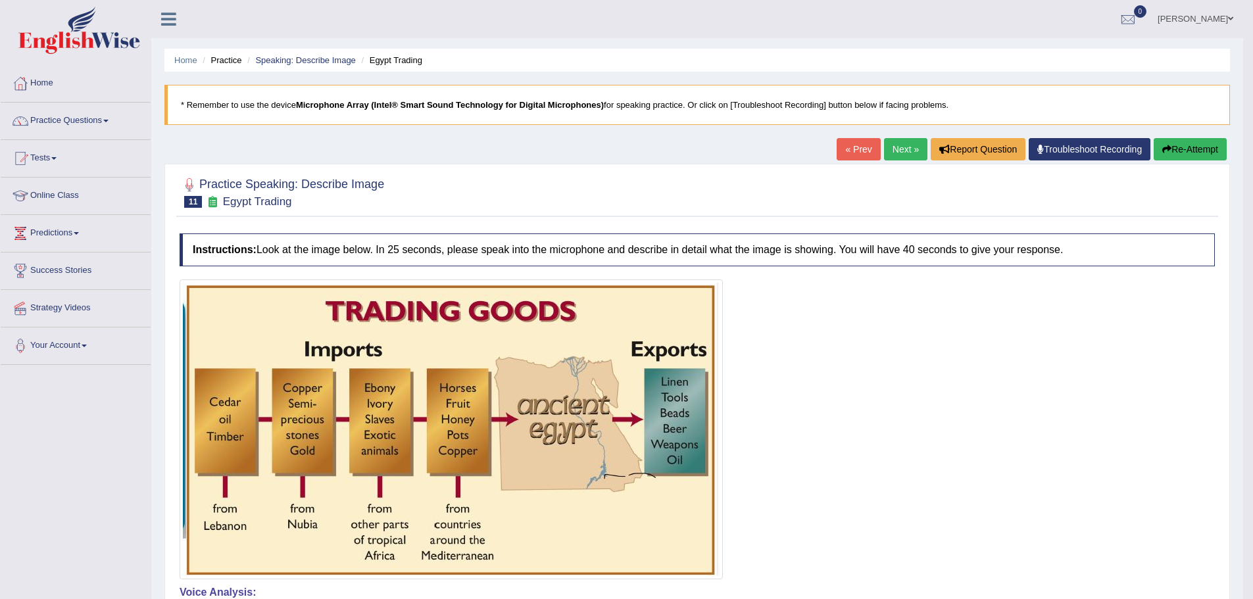
click at [891, 147] on link "Next »" at bounding box center [905, 149] width 43 height 22
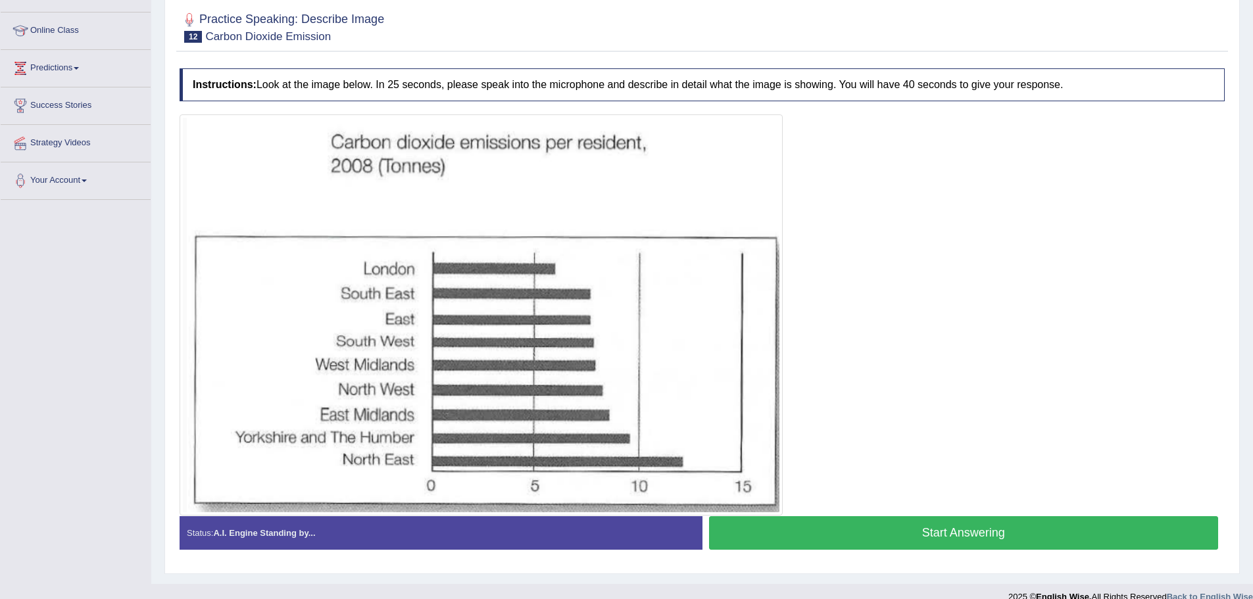
scroll to position [117, 0]
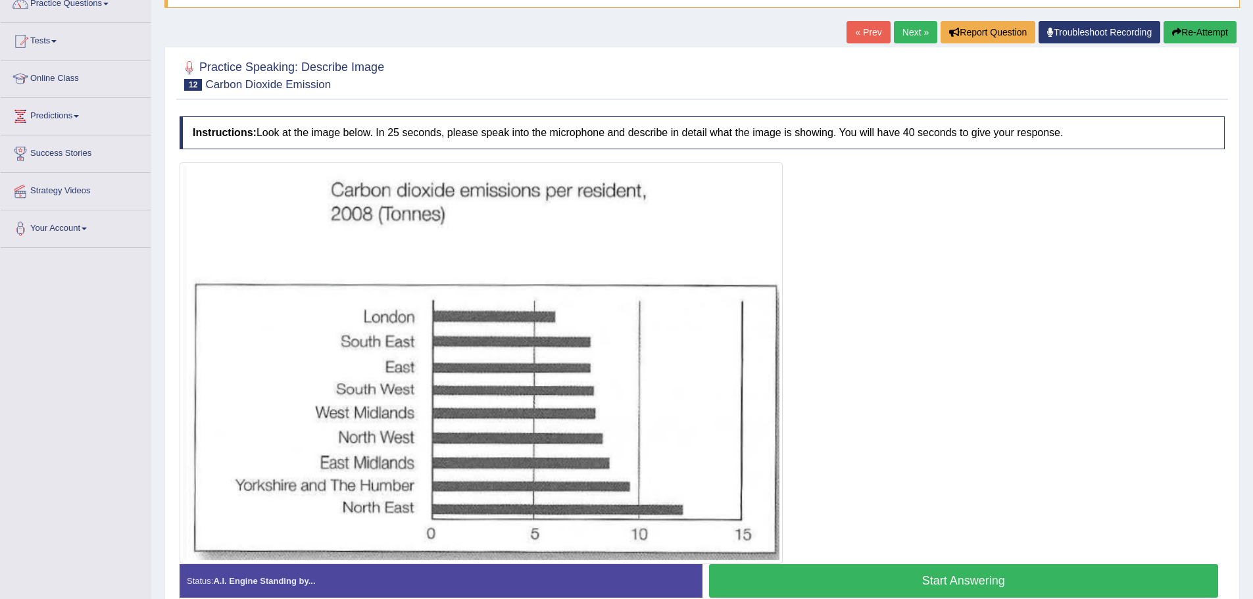
click at [924, 566] on button "Start Answering" at bounding box center [964, 581] width 510 height 34
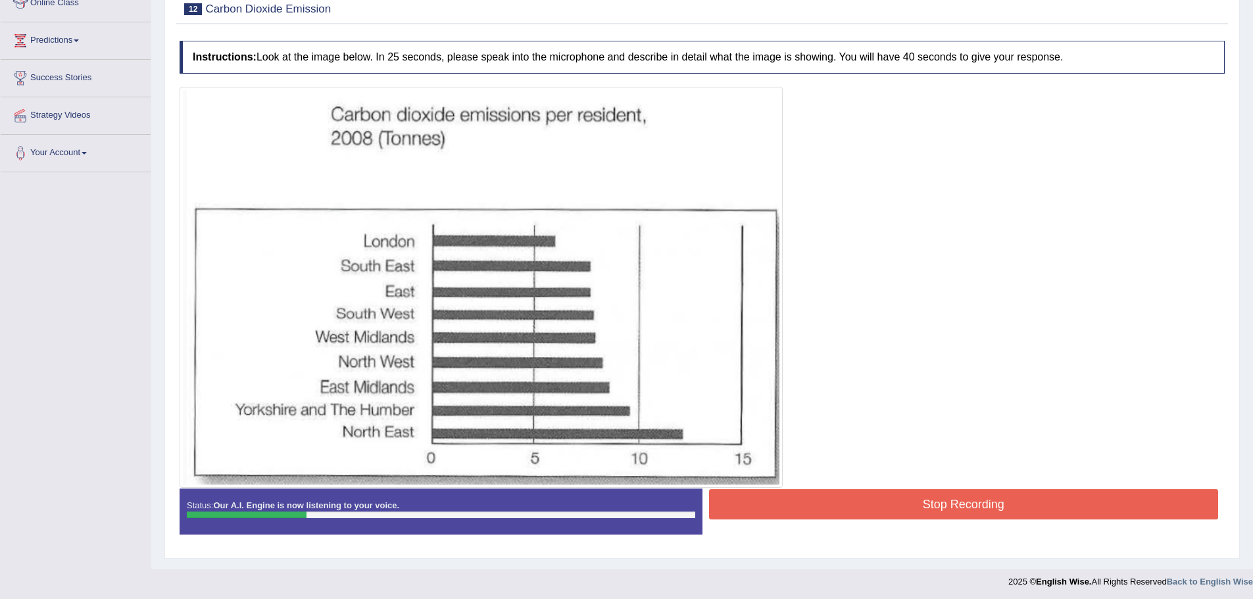
scroll to position [195, 0]
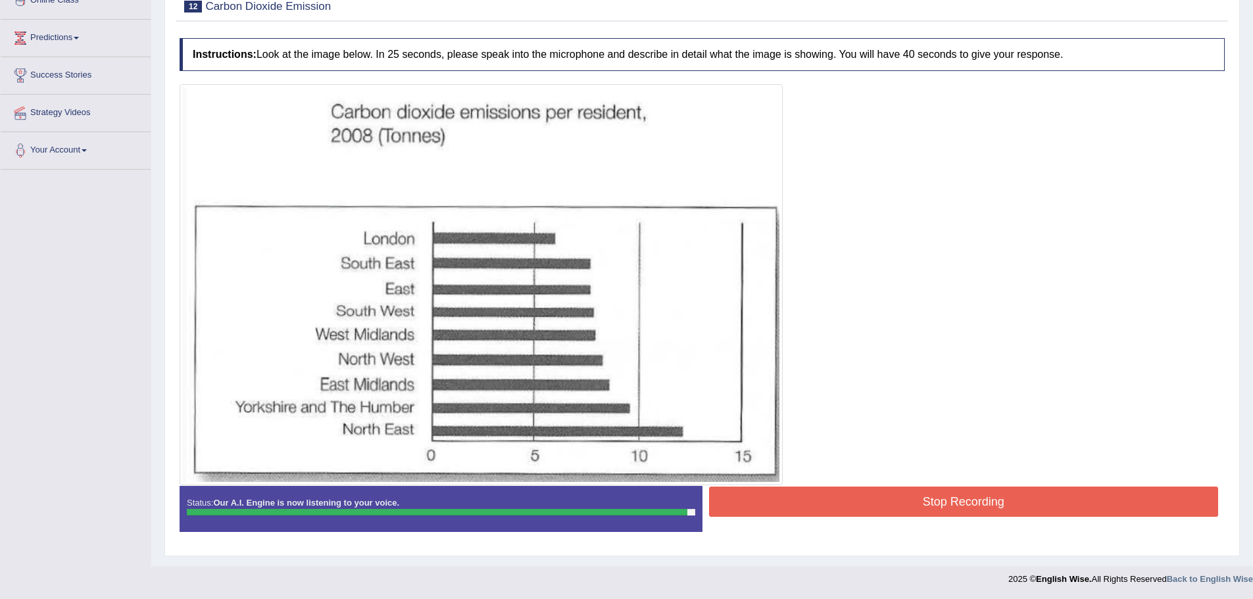
click at [781, 502] on button "Stop Recording" at bounding box center [964, 502] width 510 height 30
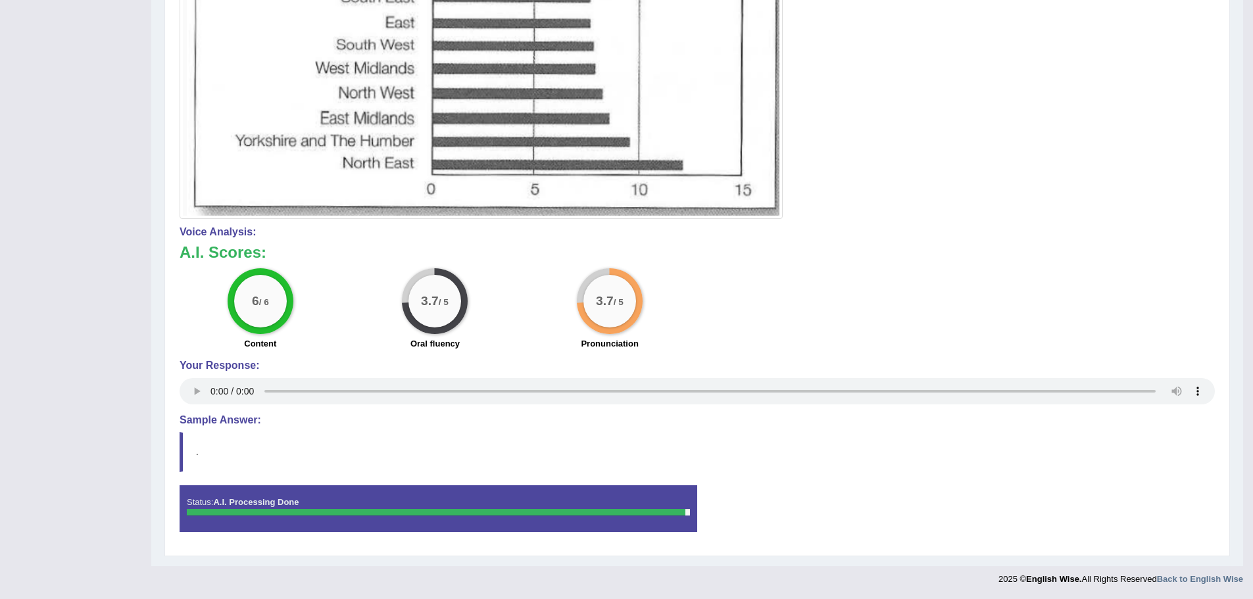
scroll to position [0, 0]
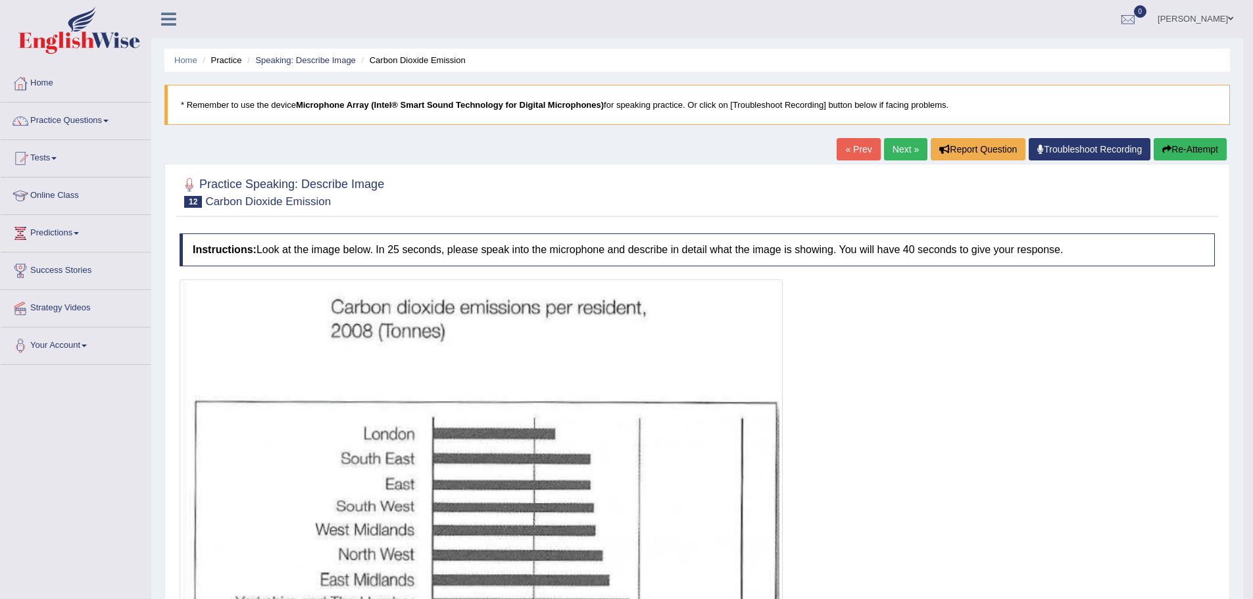
click at [889, 150] on link "Next »" at bounding box center [905, 149] width 43 height 22
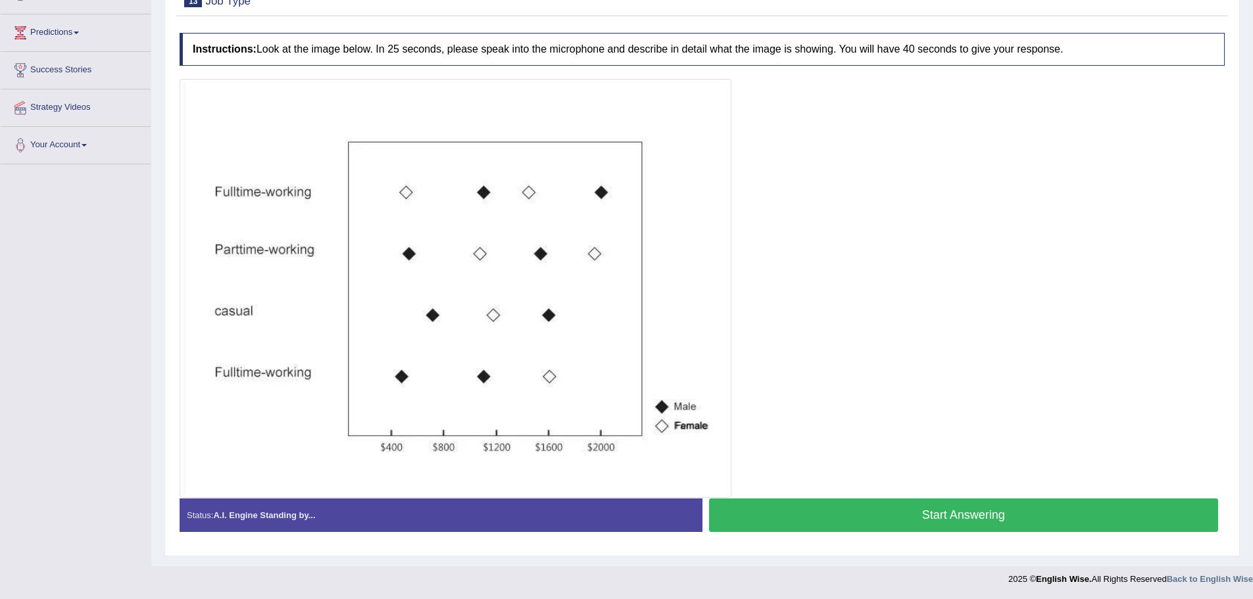
click at [870, 515] on button "Start Answering" at bounding box center [964, 515] width 510 height 34
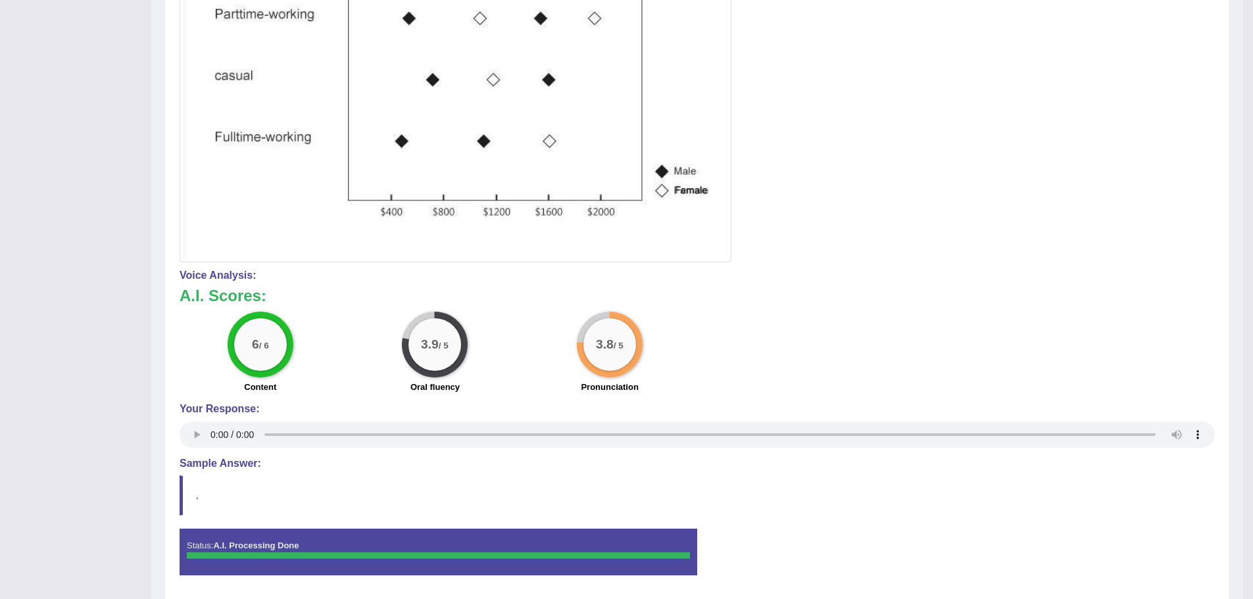
scroll to position [479, 0]
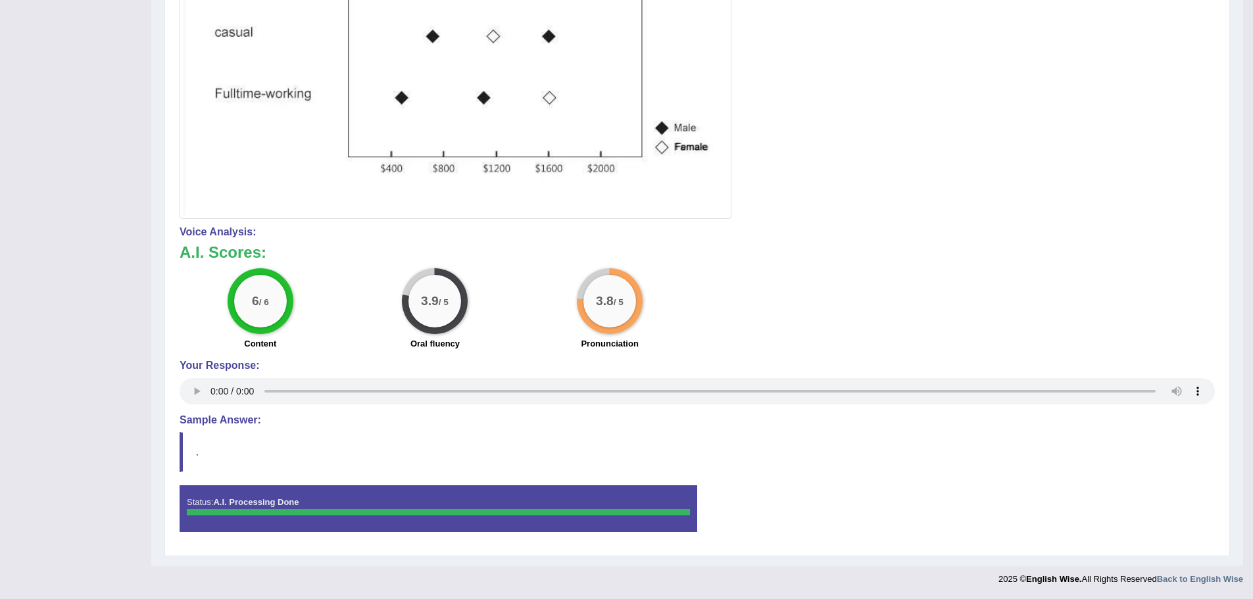
click at [196, 464] on blockquote "," at bounding box center [697, 452] width 1035 height 40
click at [197, 458] on blockquote "," at bounding box center [697, 452] width 1035 height 40
click at [199, 456] on blockquote "," at bounding box center [697, 452] width 1035 height 40
click at [199, 454] on blockquote "," at bounding box center [697, 452] width 1035 height 40
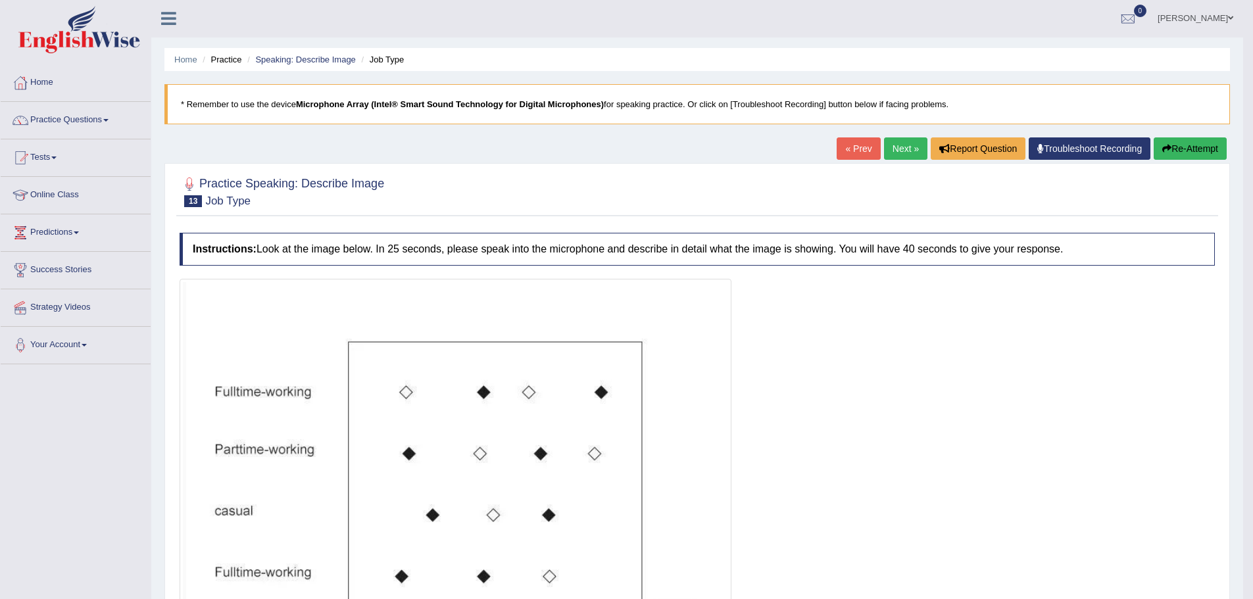
scroll to position [0, 0]
click at [884, 148] on link "Next »" at bounding box center [905, 149] width 43 height 22
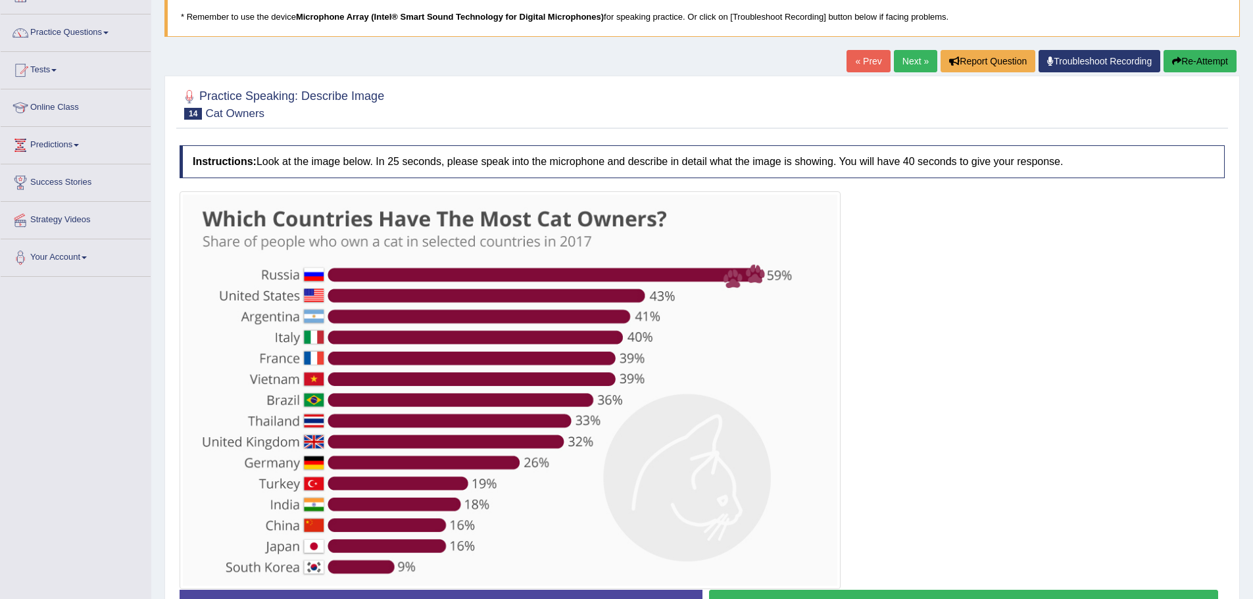
scroll to position [180, 0]
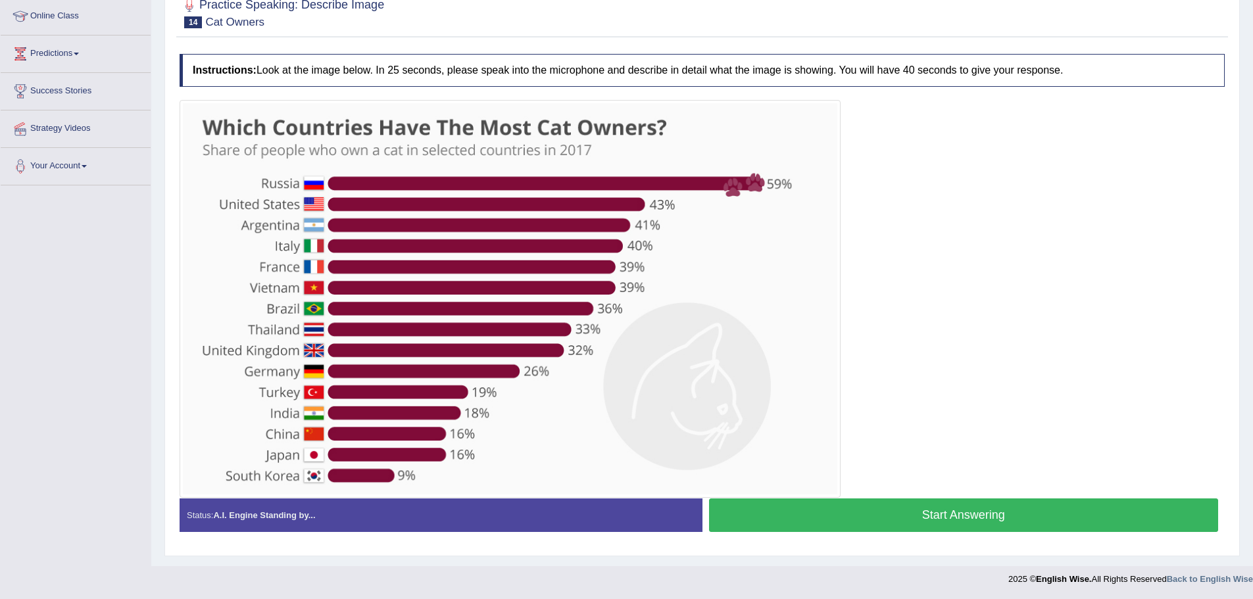
click at [882, 514] on button "Start Answering" at bounding box center [964, 515] width 510 height 34
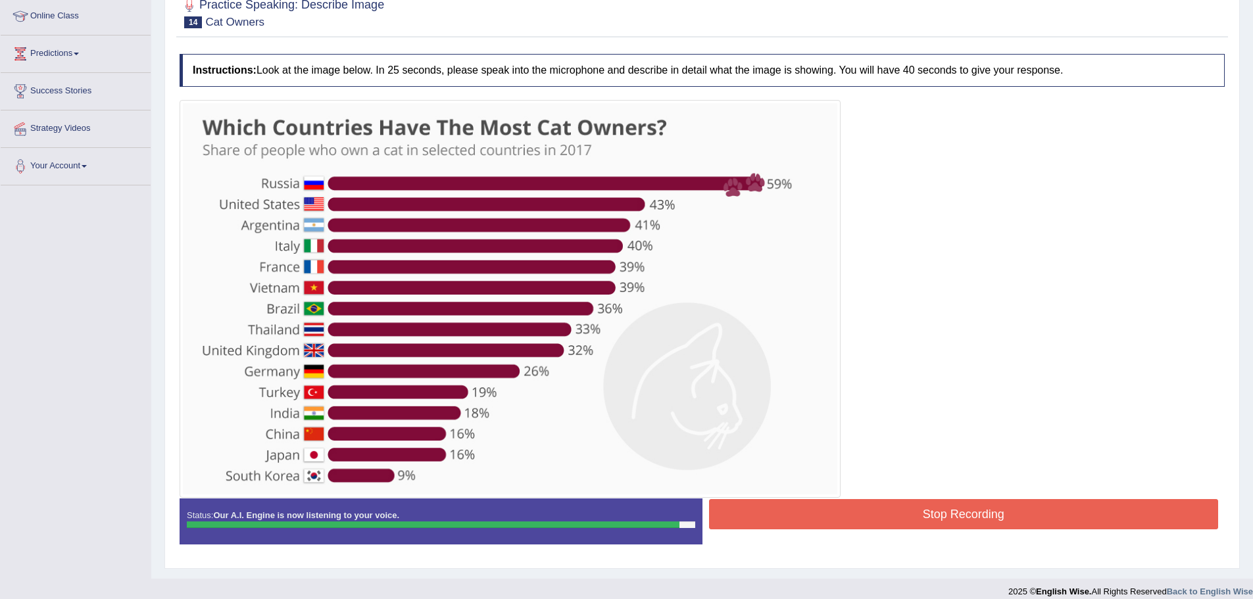
click at [764, 515] on button "Stop Recording" at bounding box center [964, 514] width 510 height 30
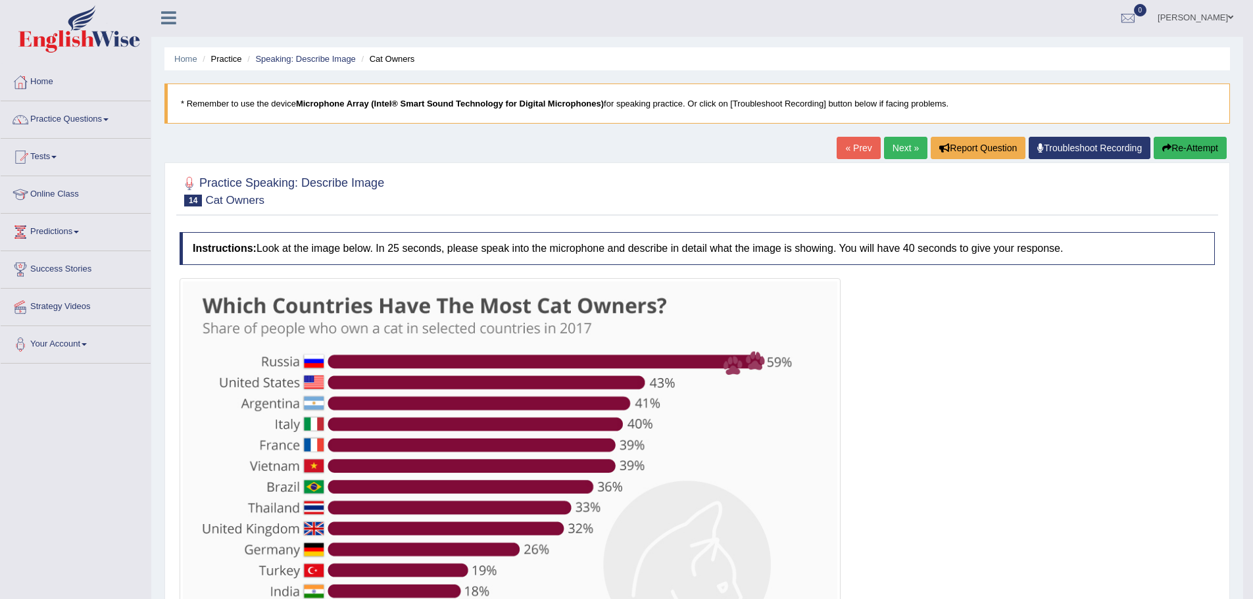
scroll to position [0, 0]
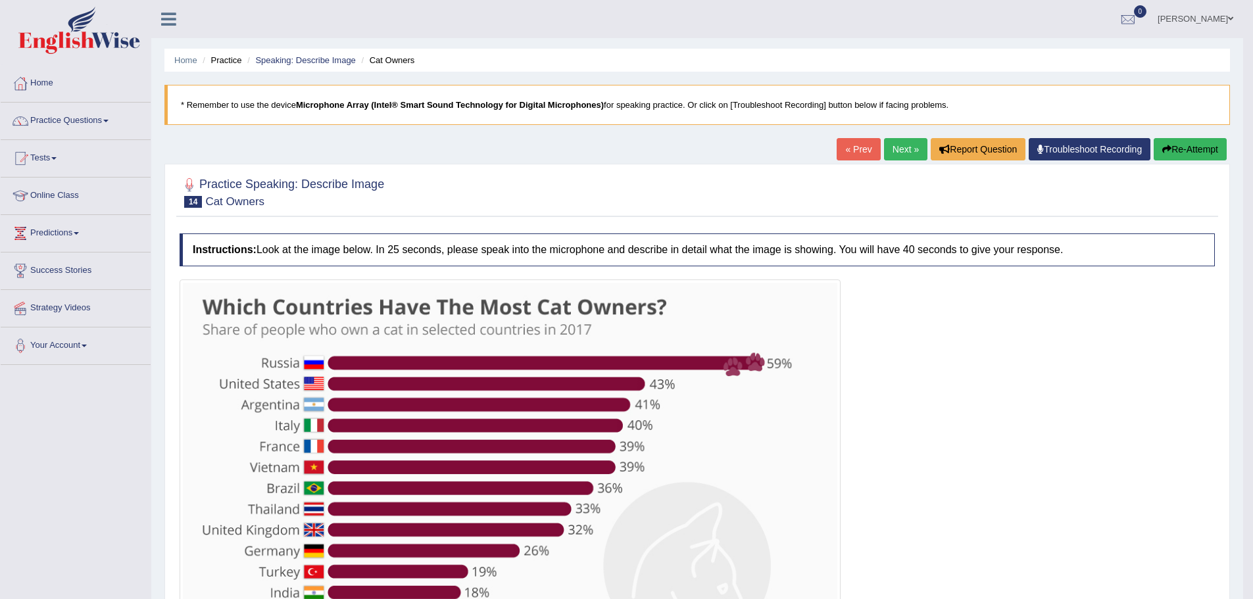
click at [1186, 149] on button "Re-Attempt" at bounding box center [1189, 149] width 73 height 22
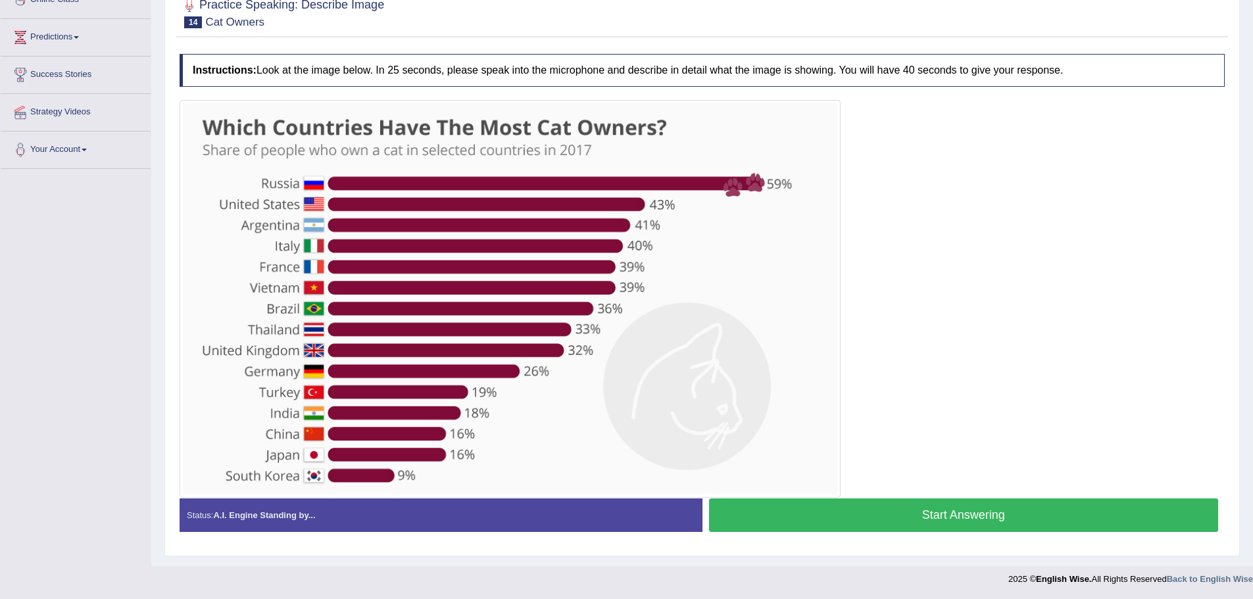
click at [962, 504] on button "Start Answering" at bounding box center [964, 515] width 510 height 34
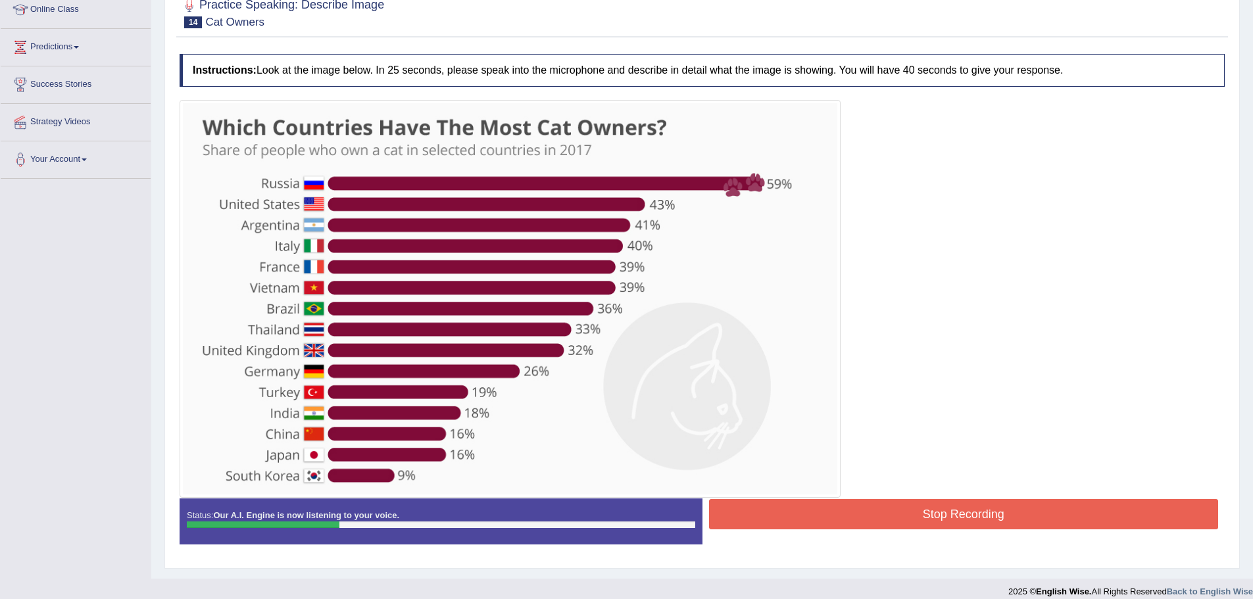
click at [1022, 528] on button "Stop Recording" at bounding box center [964, 514] width 510 height 30
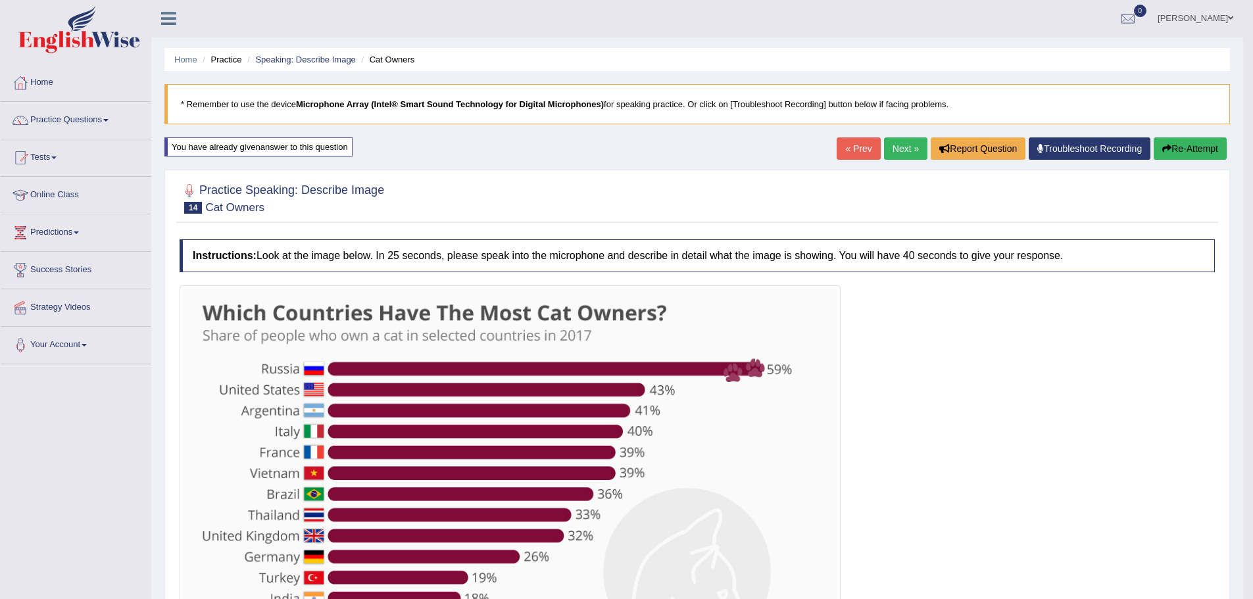
scroll to position [0, 0]
click at [1162, 152] on icon "button" at bounding box center [1166, 149] width 9 height 9
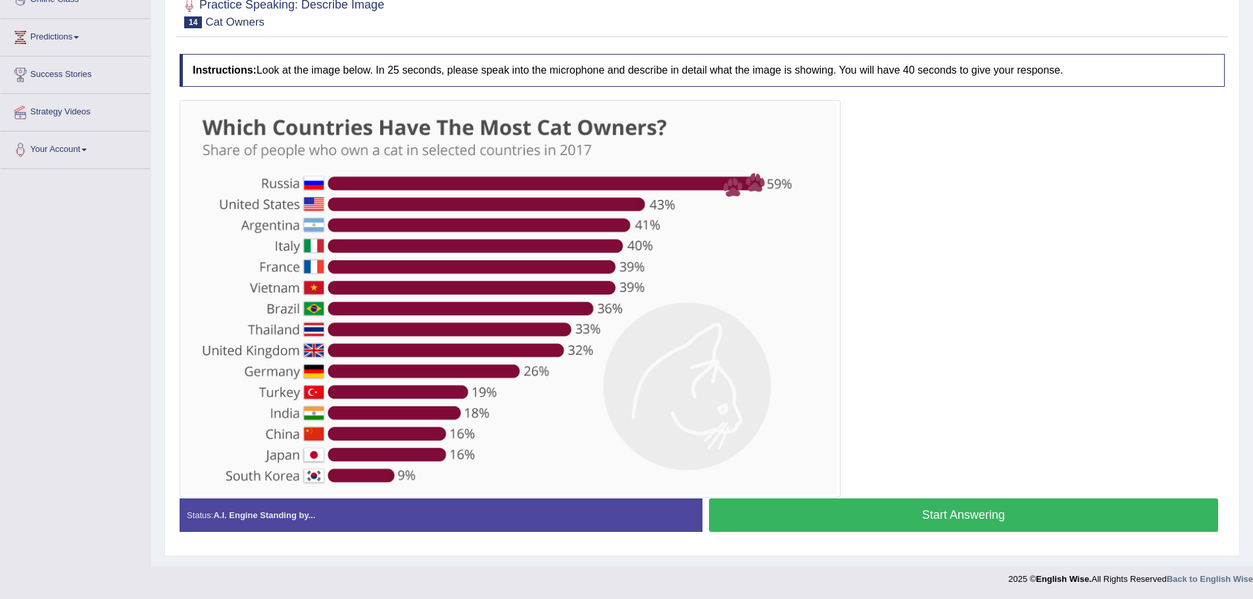
scroll to position [130, 0]
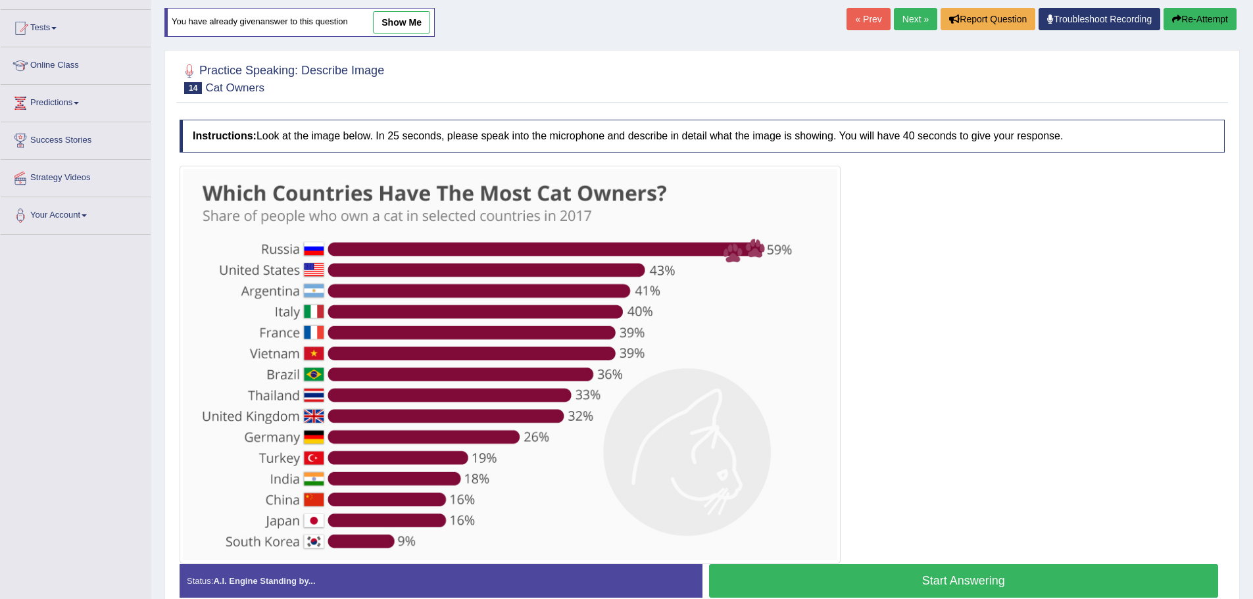
click at [975, 577] on button "Start Answering" at bounding box center [964, 581] width 510 height 34
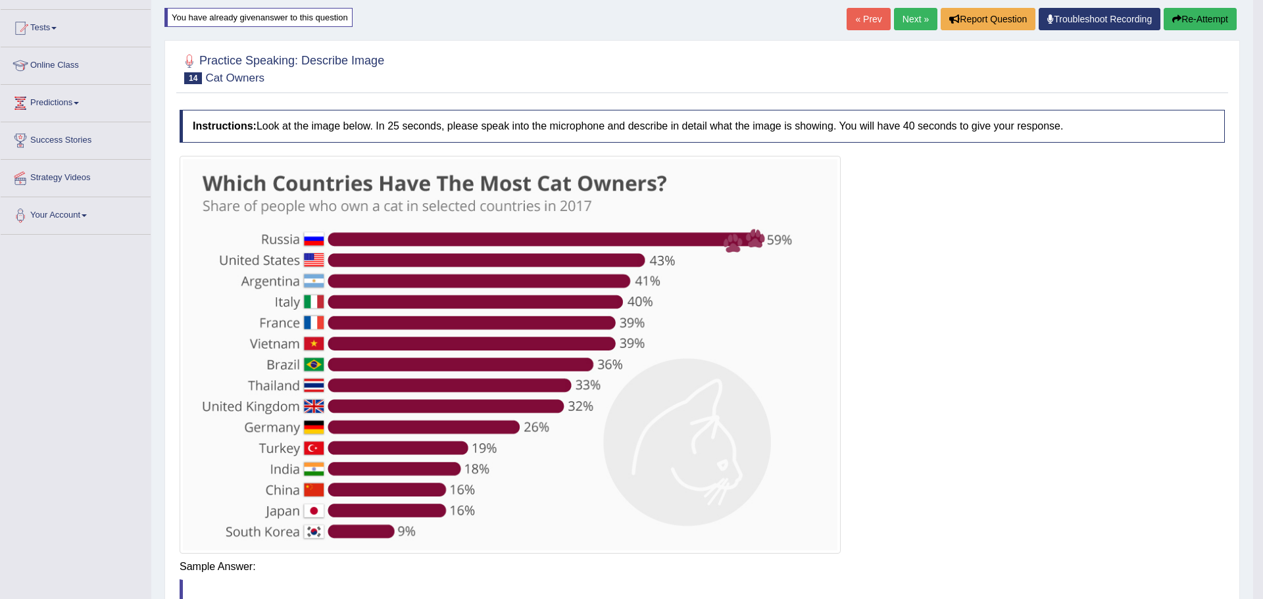
click at [974, 469] on body "Toggle navigation Home Practice Questions Speaking Practice Read Aloud Repeat S…" at bounding box center [631, 169] width 1263 height 599
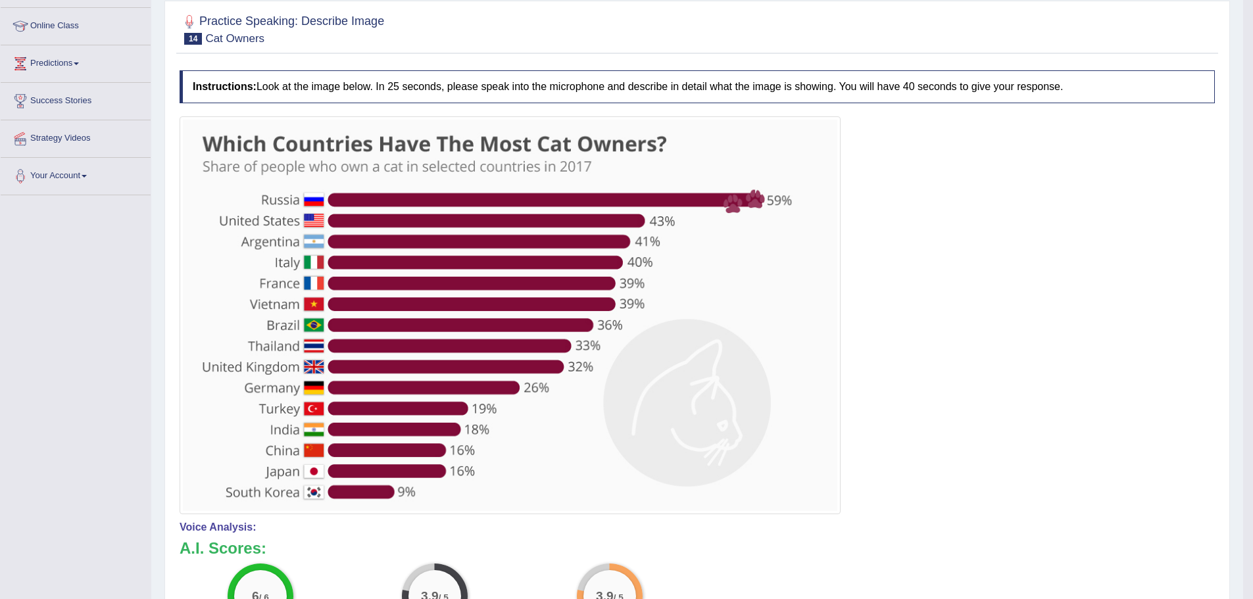
scroll to position [0, 0]
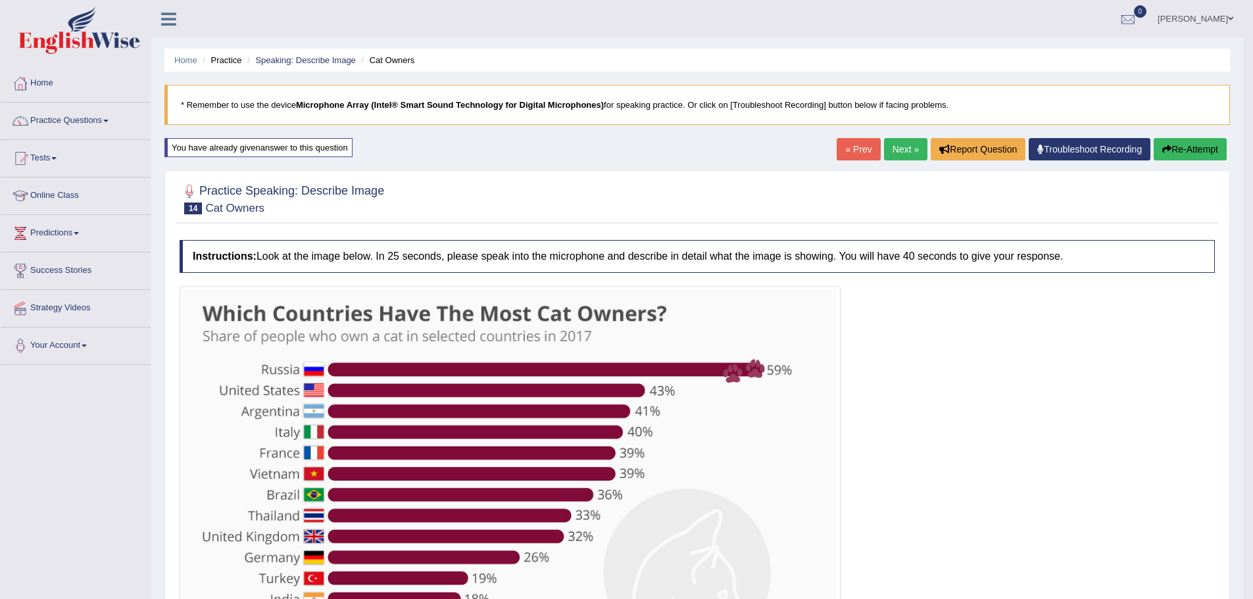
click at [906, 151] on link "Next »" at bounding box center [905, 149] width 43 height 22
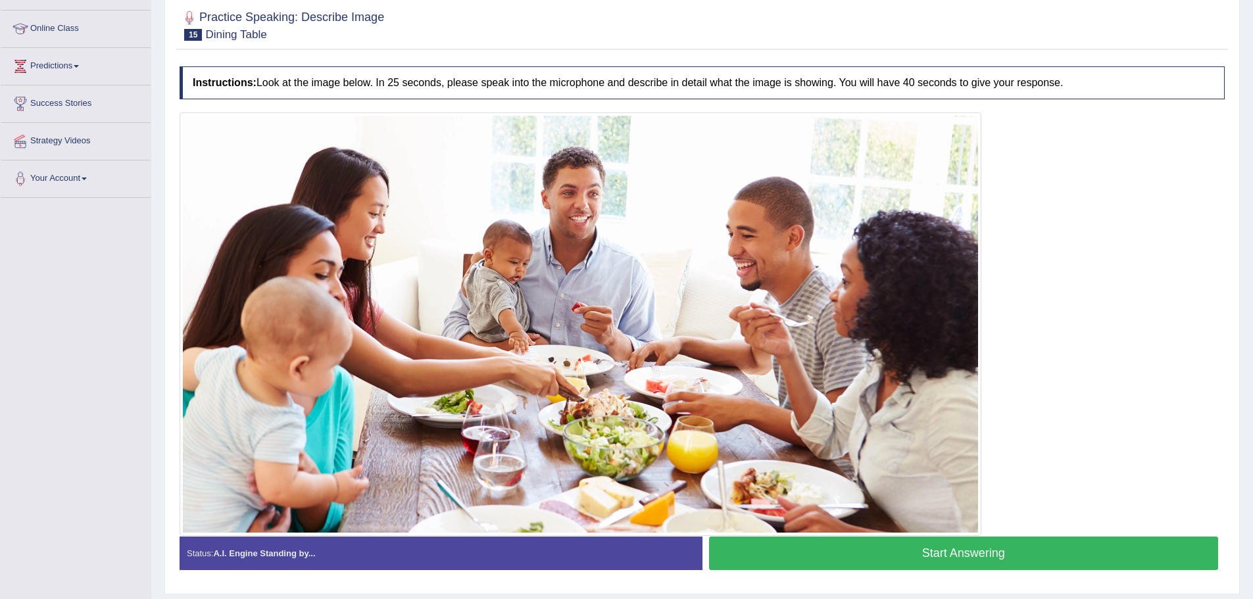
scroll to position [197, 0]
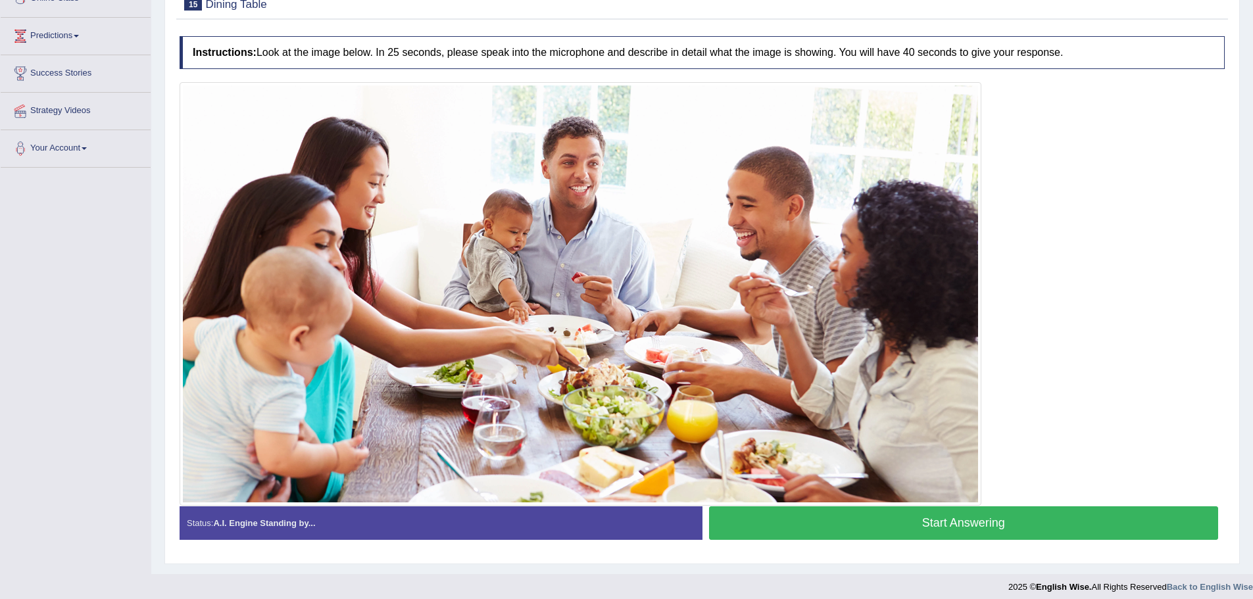
click at [967, 533] on button "Start Answering" at bounding box center [964, 523] width 510 height 34
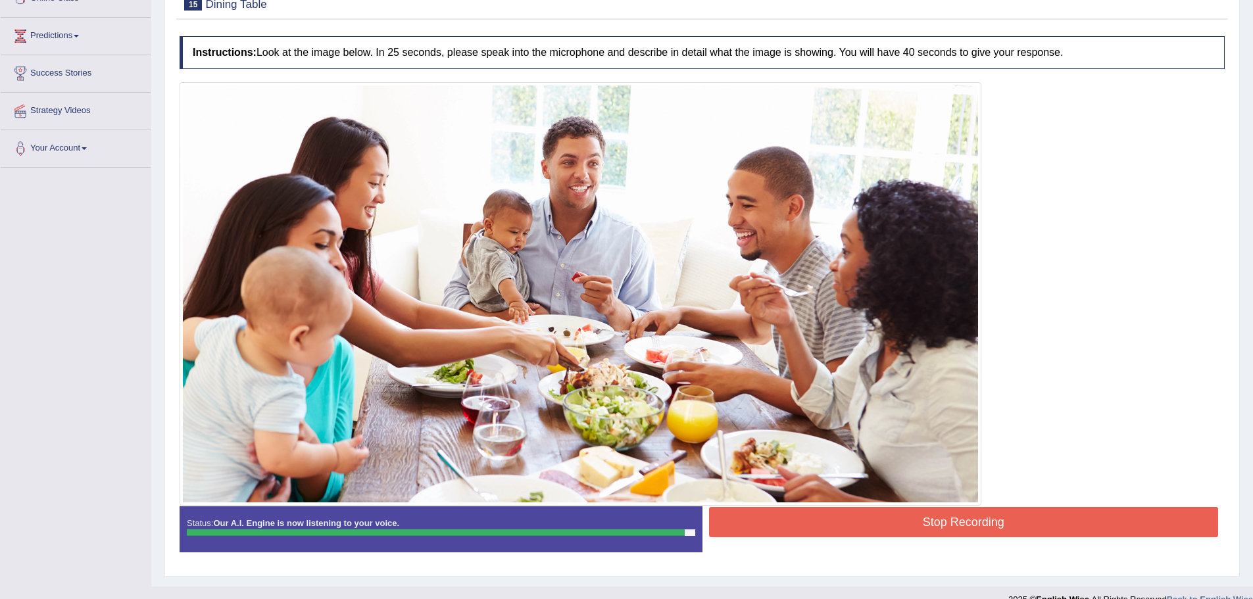
click at [766, 531] on button "Stop Recording" at bounding box center [964, 522] width 510 height 30
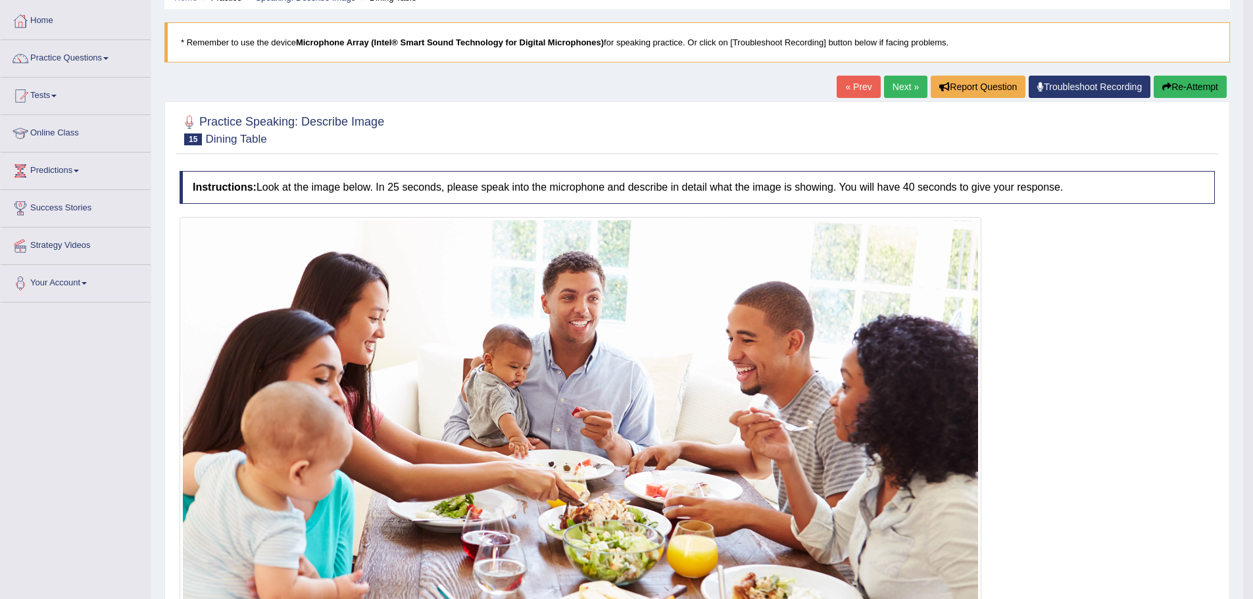
scroll to position [0, 0]
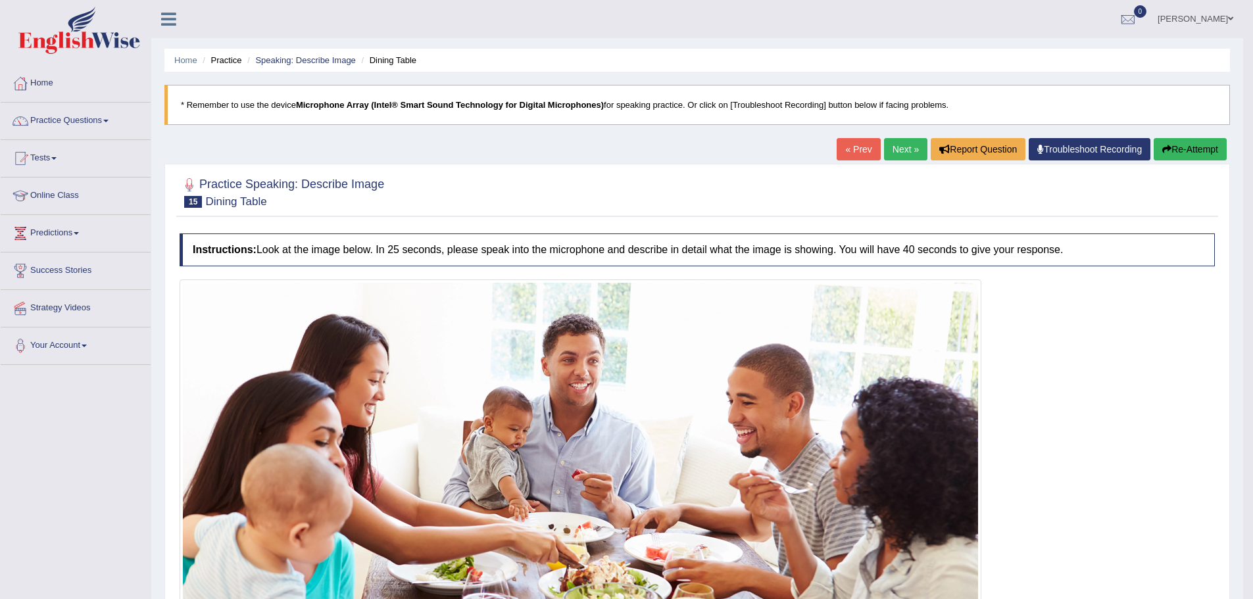
click at [1174, 145] on button "Re-Attempt" at bounding box center [1189, 149] width 73 height 22
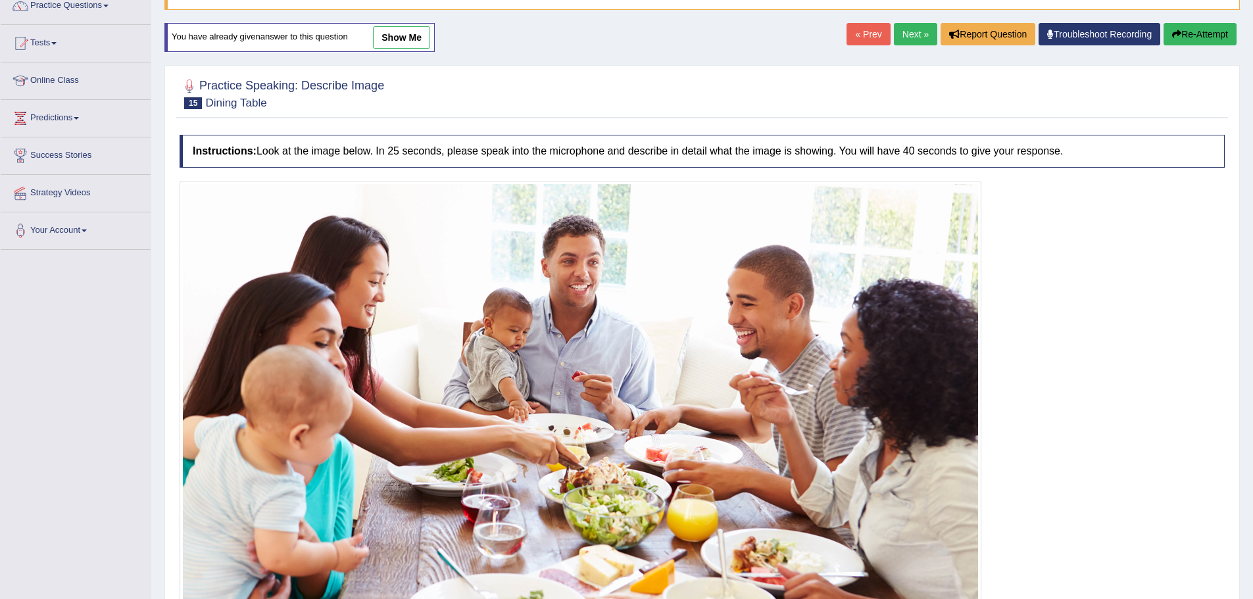
scroll to position [222, 0]
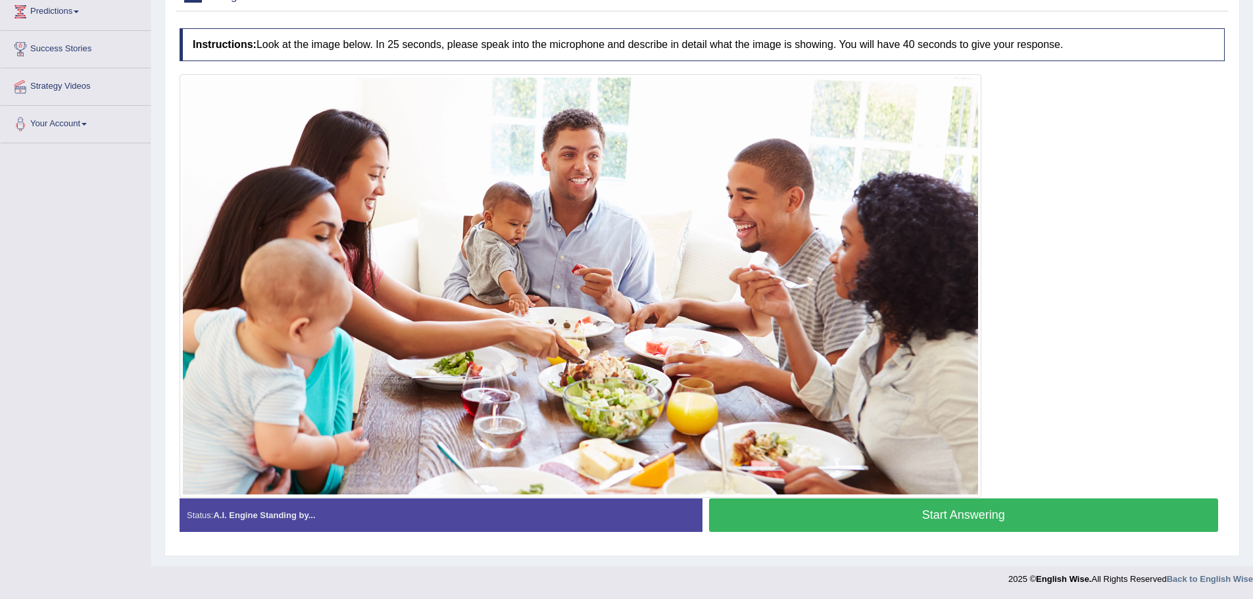
click at [1043, 512] on button "Start Answering" at bounding box center [964, 515] width 510 height 34
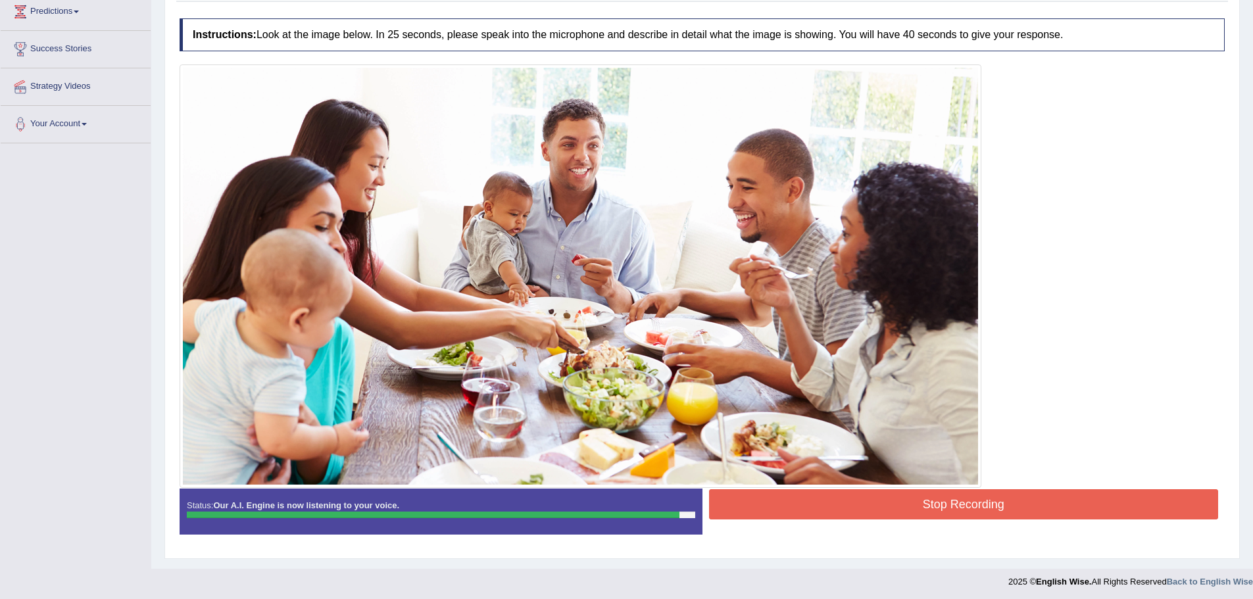
click at [978, 497] on button "Stop Recording" at bounding box center [964, 504] width 510 height 30
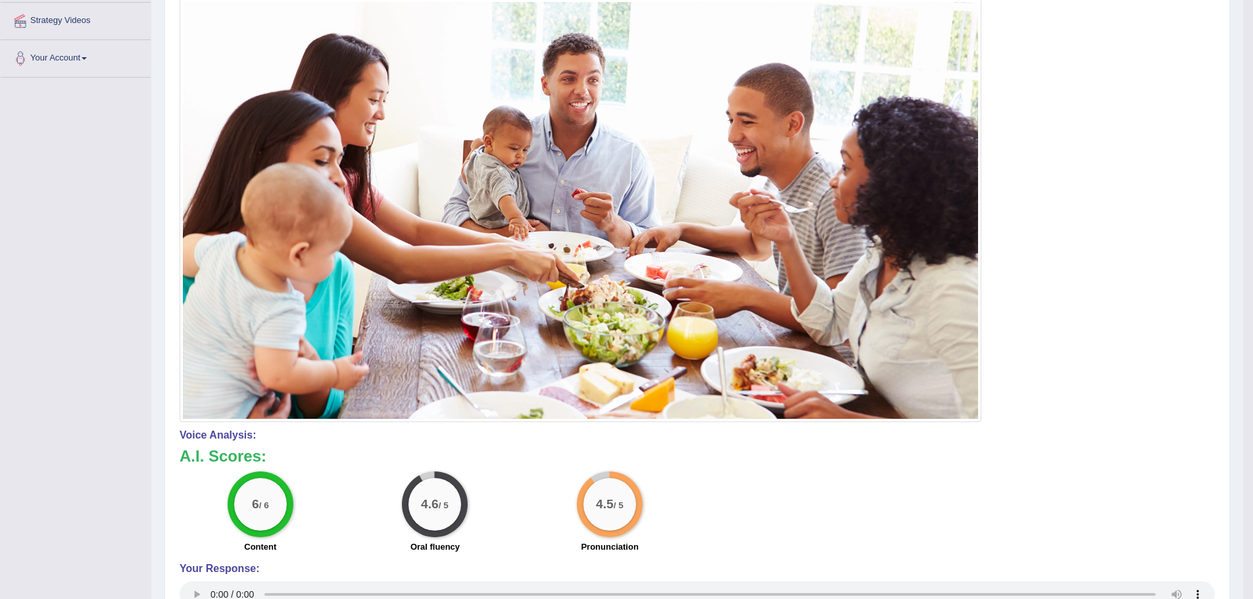
scroll to position [0, 0]
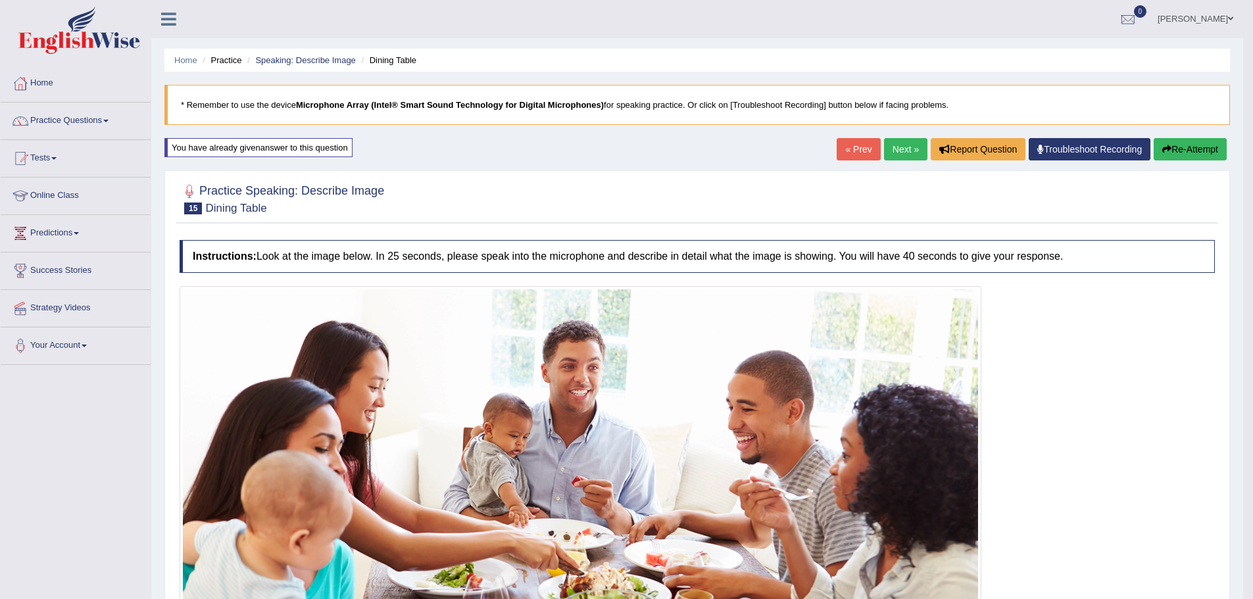
click at [892, 144] on link "Next »" at bounding box center [905, 149] width 43 height 22
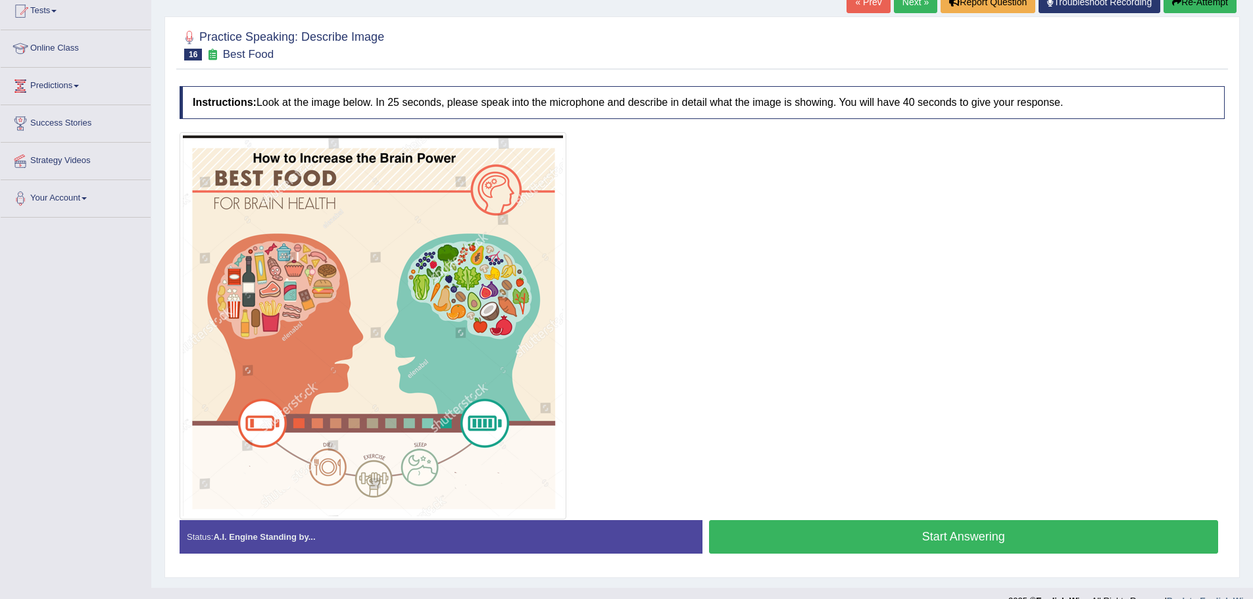
scroll to position [169, 0]
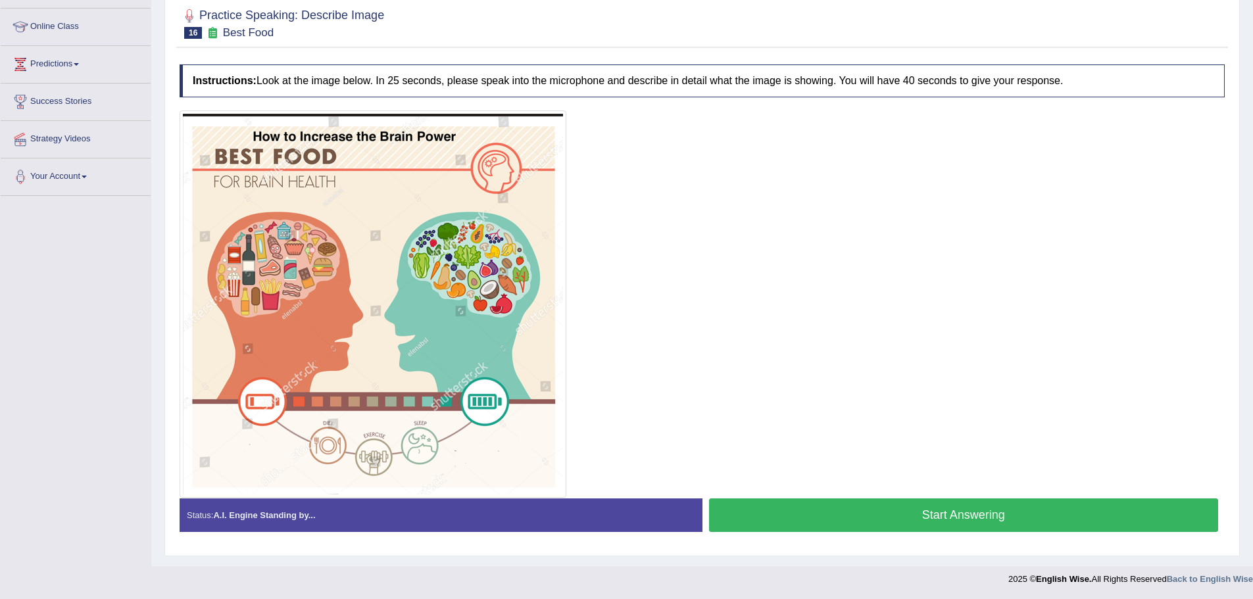
click at [867, 508] on button "Start Answering" at bounding box center [964, 515] width 510 height 34
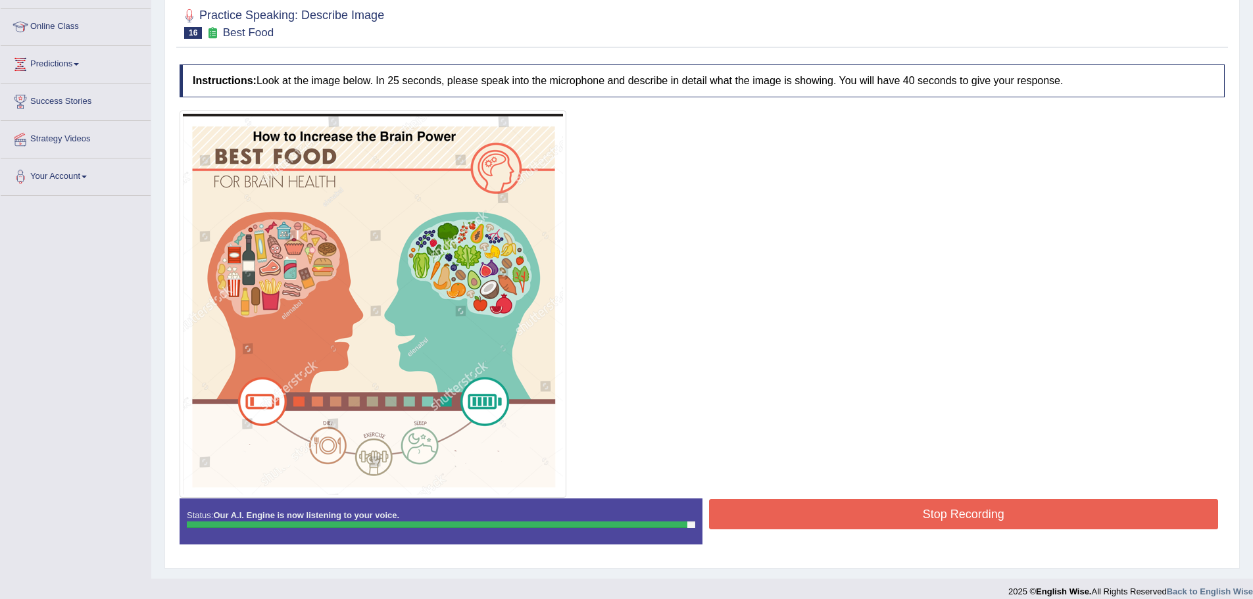
click at [867, 508] on button "Stop Recording" at bounding box center [964, 514] width 510 height 30
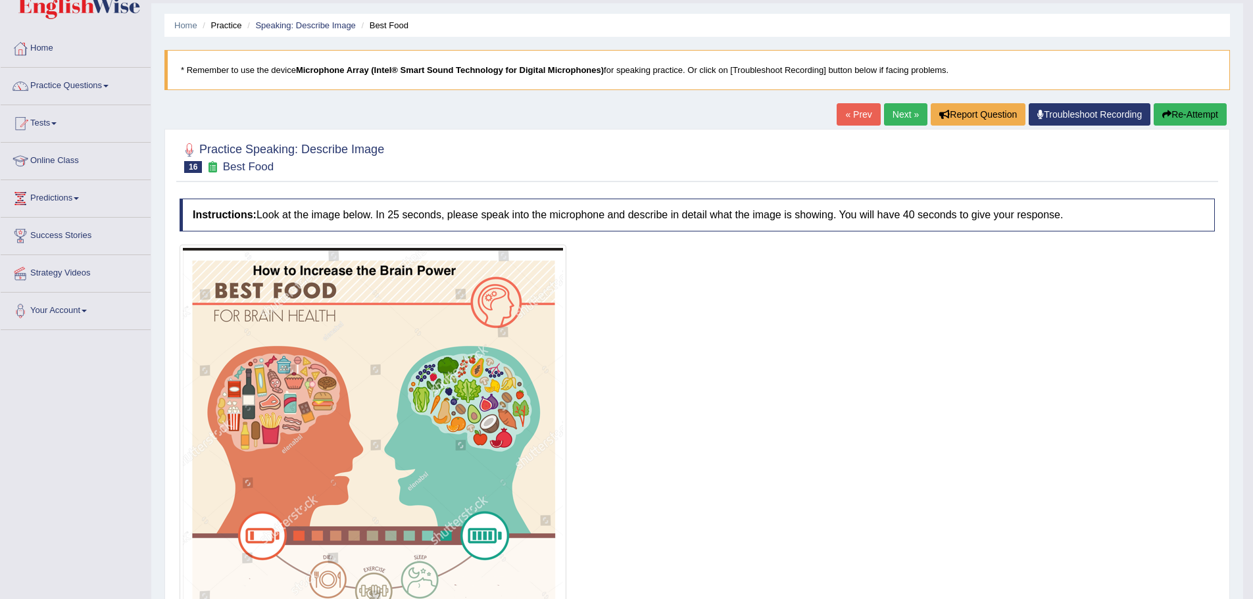
scroll to position [66, 0]
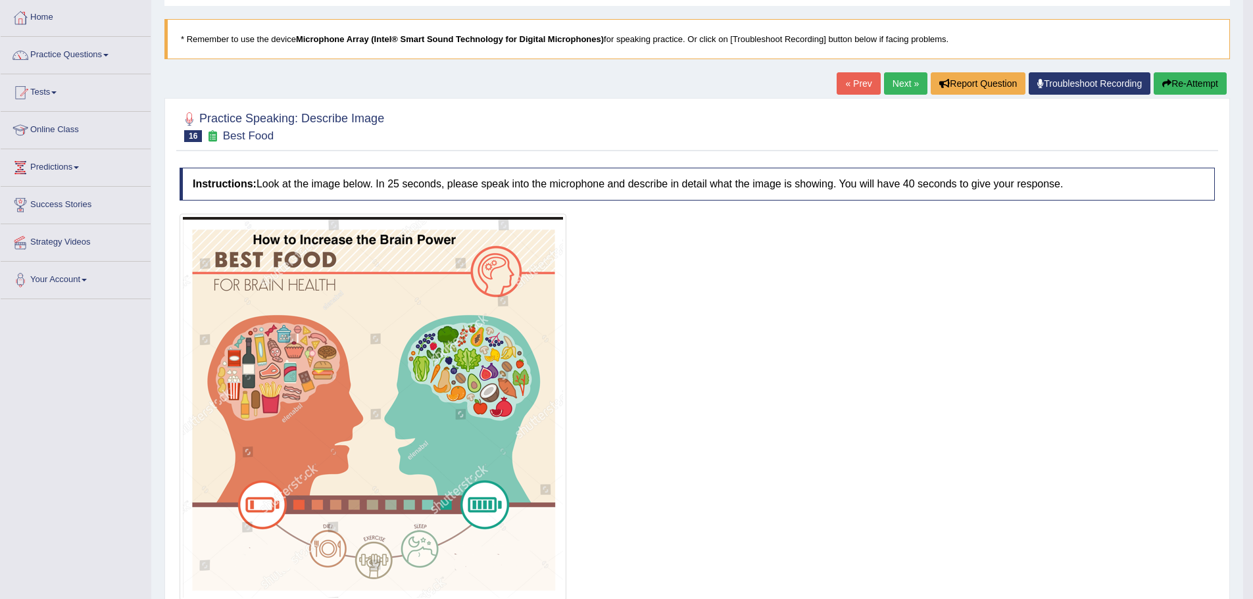
click at [889, 74] on link "Next »" at bounding box center [905, 83] width 43 height 22
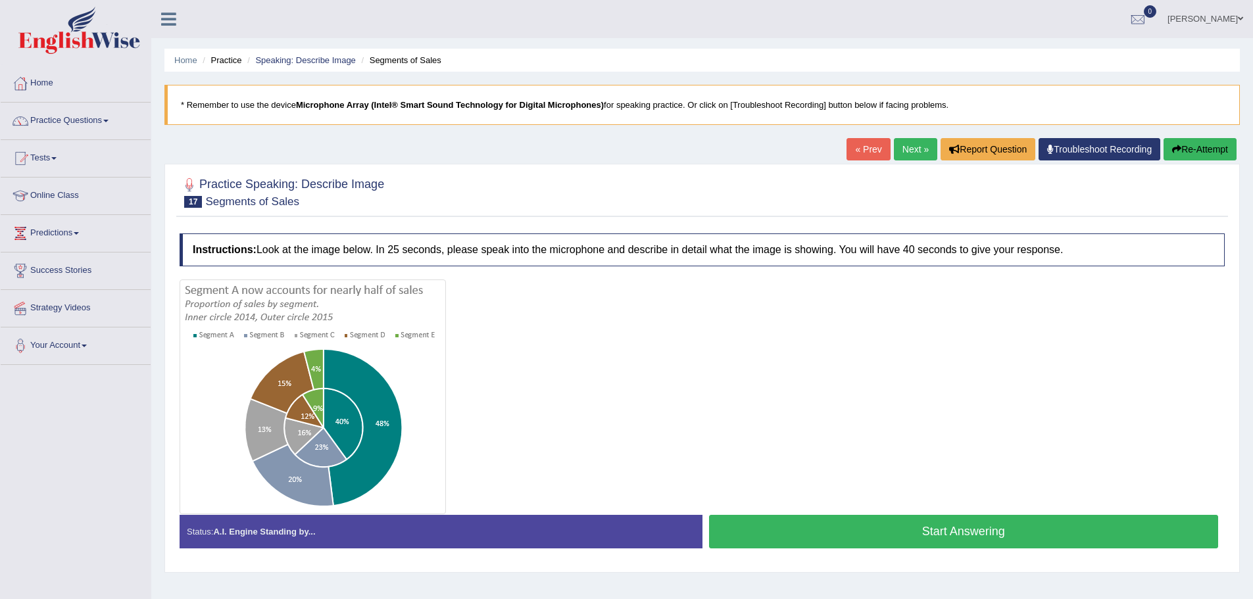
click at [986, 527] on button "Start Answering" at bounding box center [964, 532] width 510 height 34
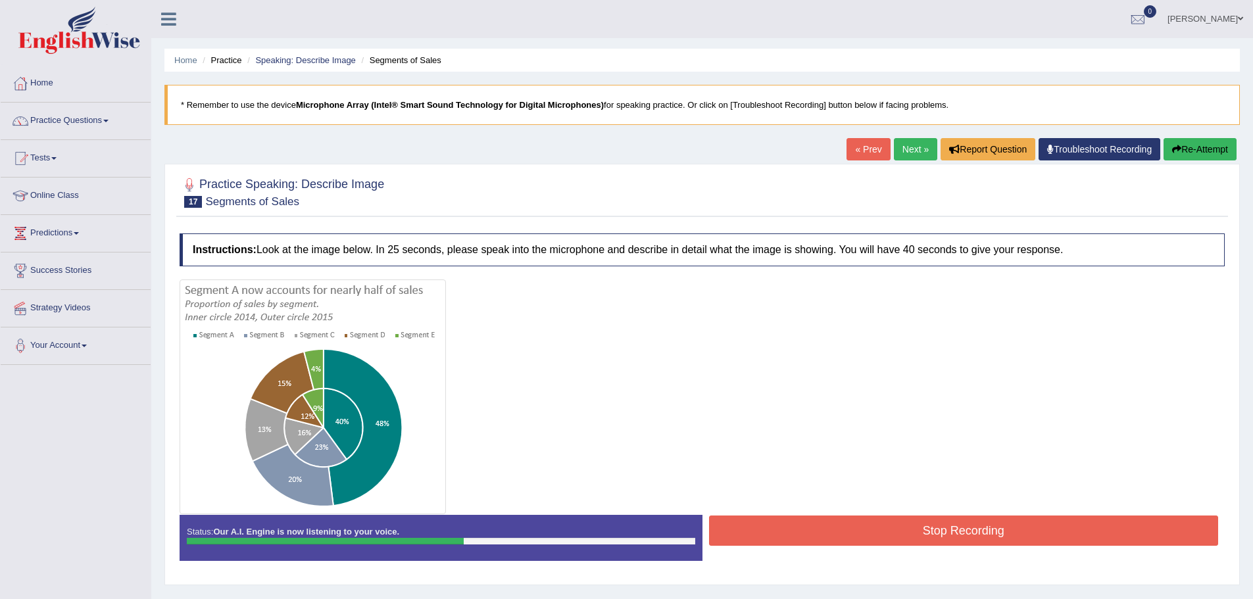
click at [986, 527] on button "Stop Recording" at bounding box center [964, 531] width 510 height 30
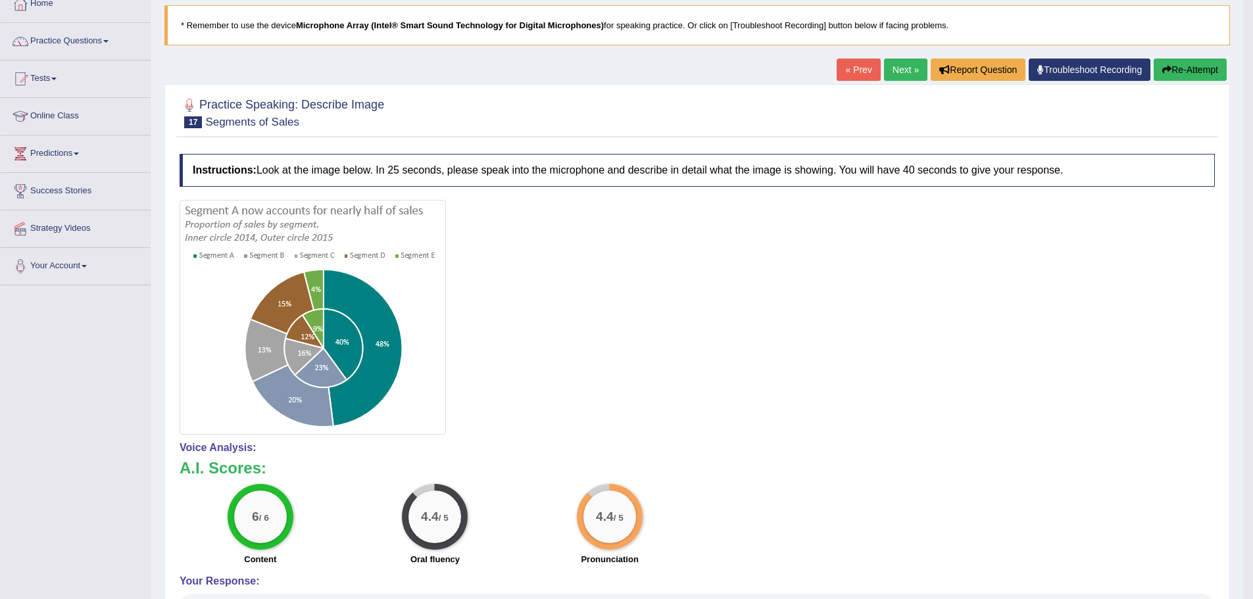
scroll to position [66, 0]
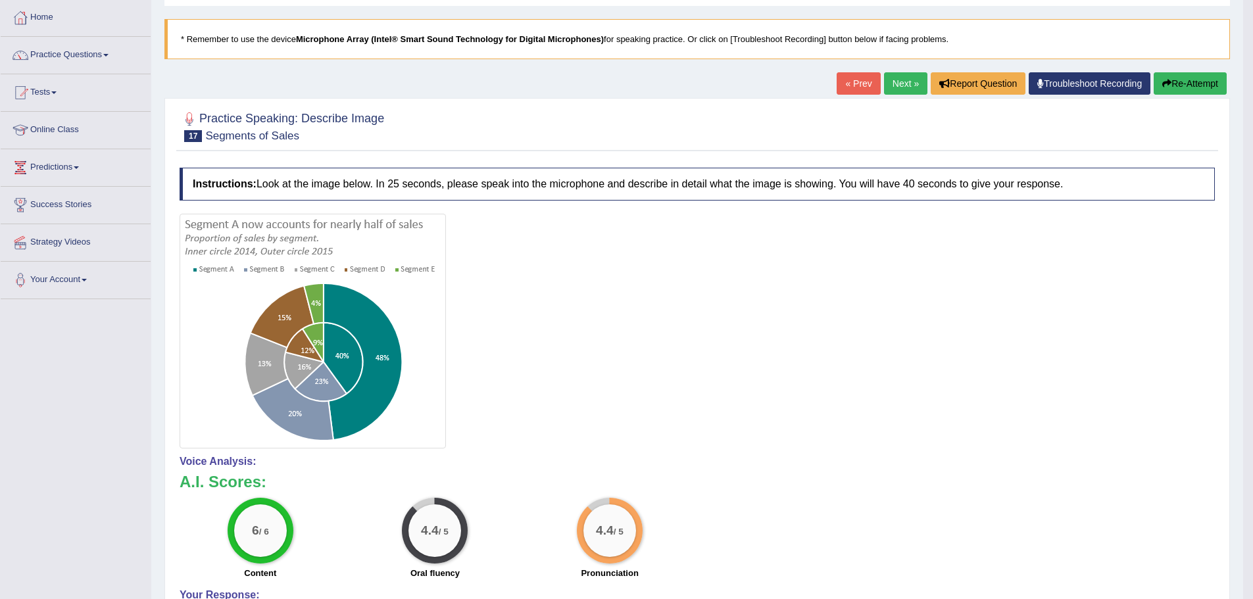
click at [1190, 74] on button "Re-Attempt" at bounding box center [1189, 83] width 73 height 22
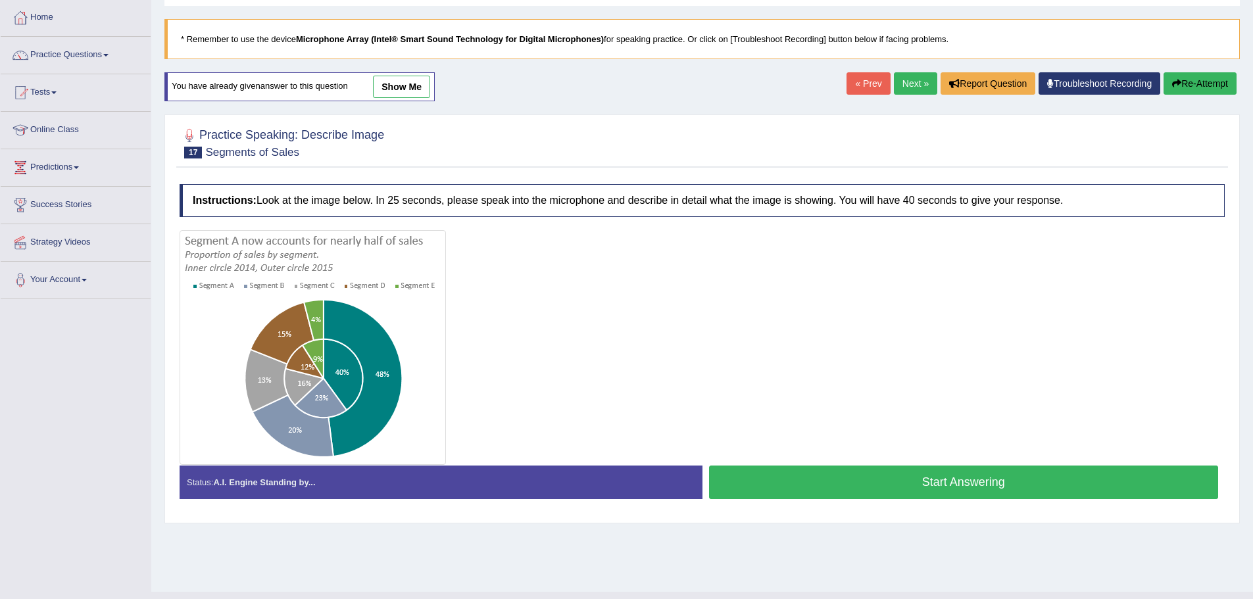
click at [974, 479] on button "Start Answering" at bounding box center [964, 483] width 510 height 34
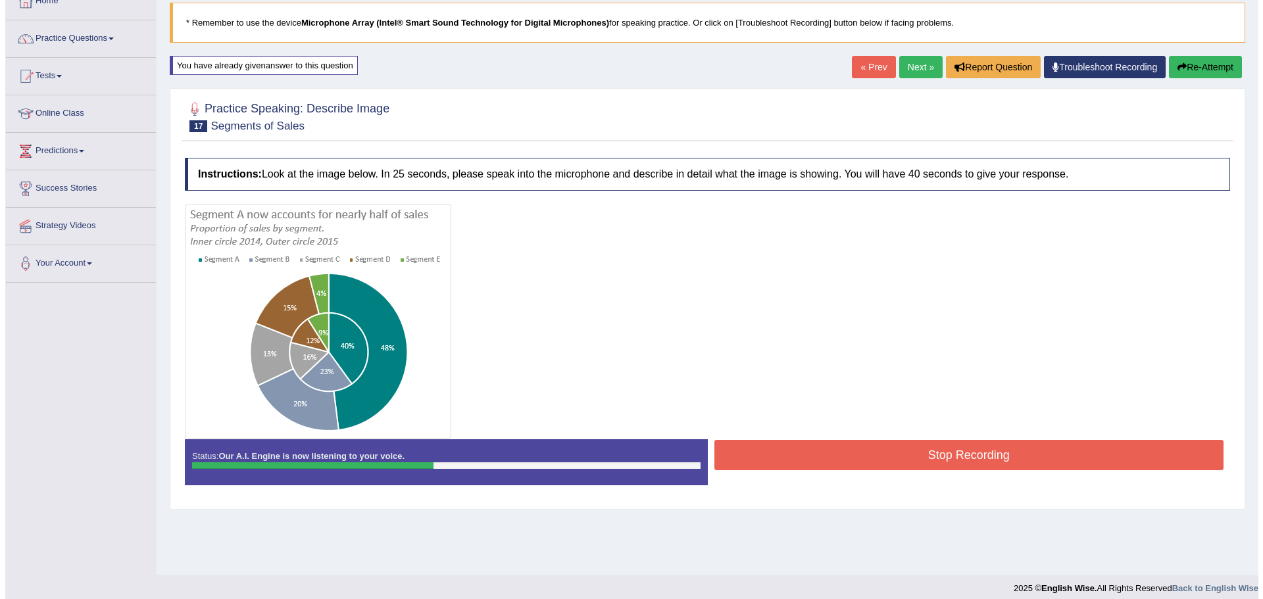
scroll to position [91, 0]
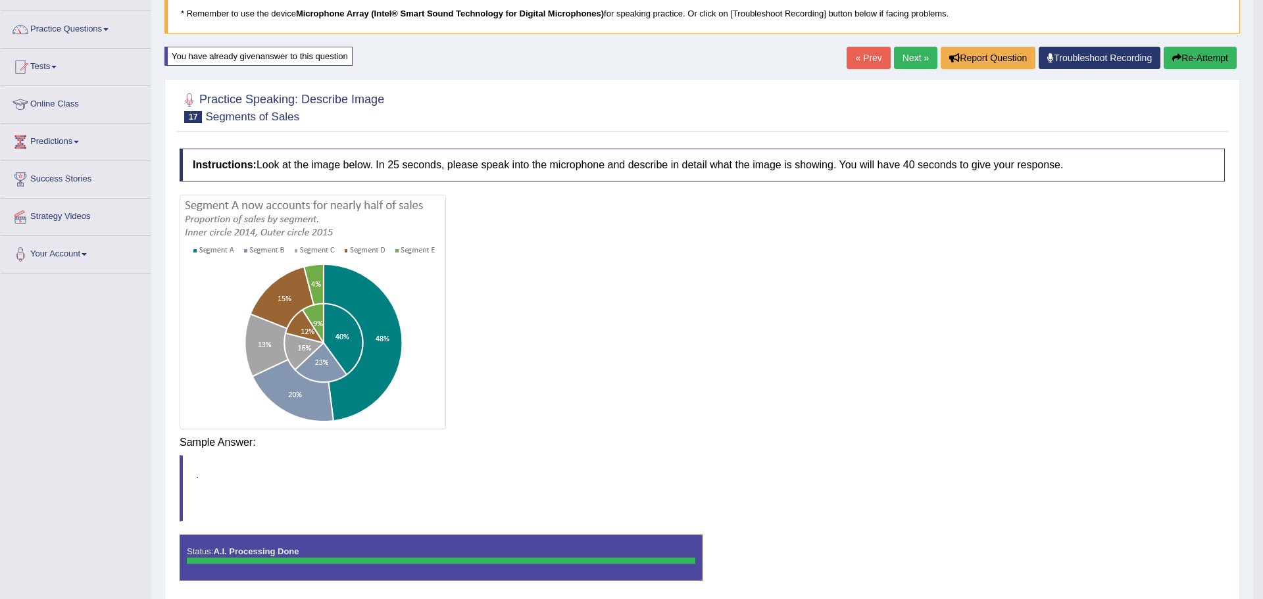
click at [0, 0] on div "Saving your answer..." at bounding box center [0, 0] width 0 height 0
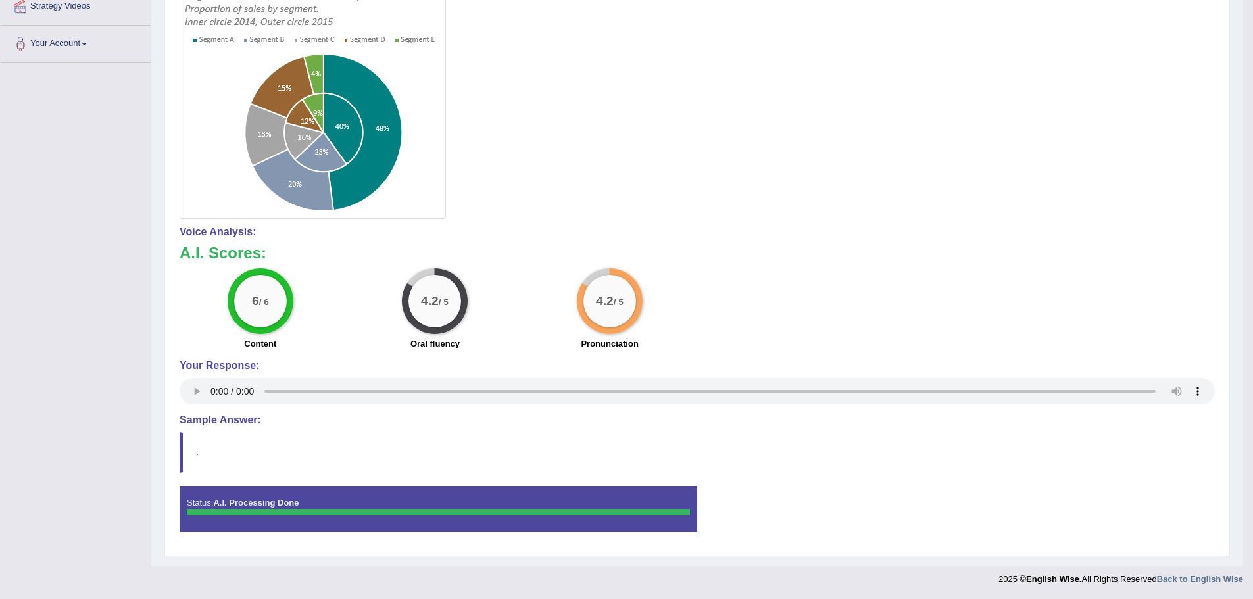
scroll to position [0, 0]
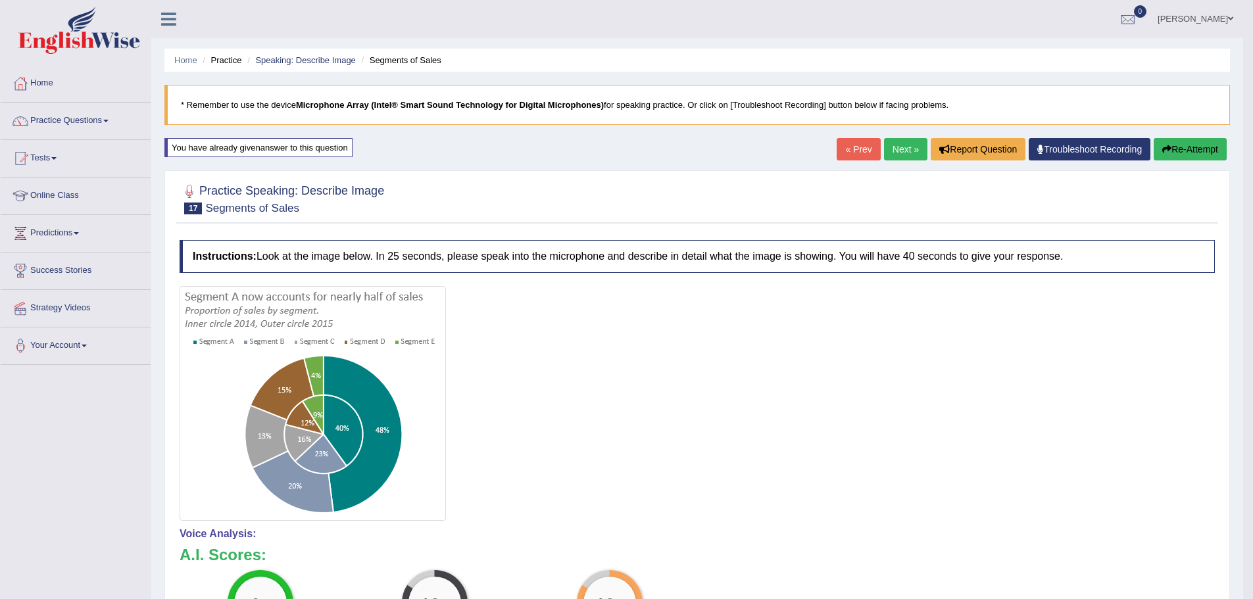
click at [909, 147] on link "Next »" at bounding box center [905, 149] width 43 height 22
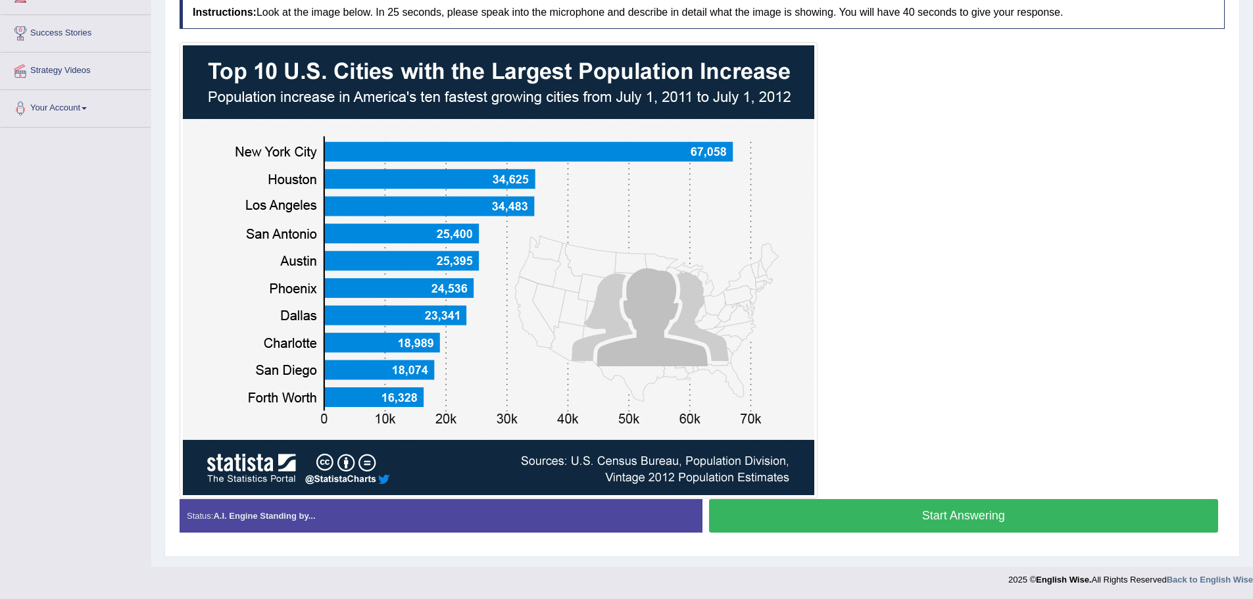
scroll to position [238, 0]
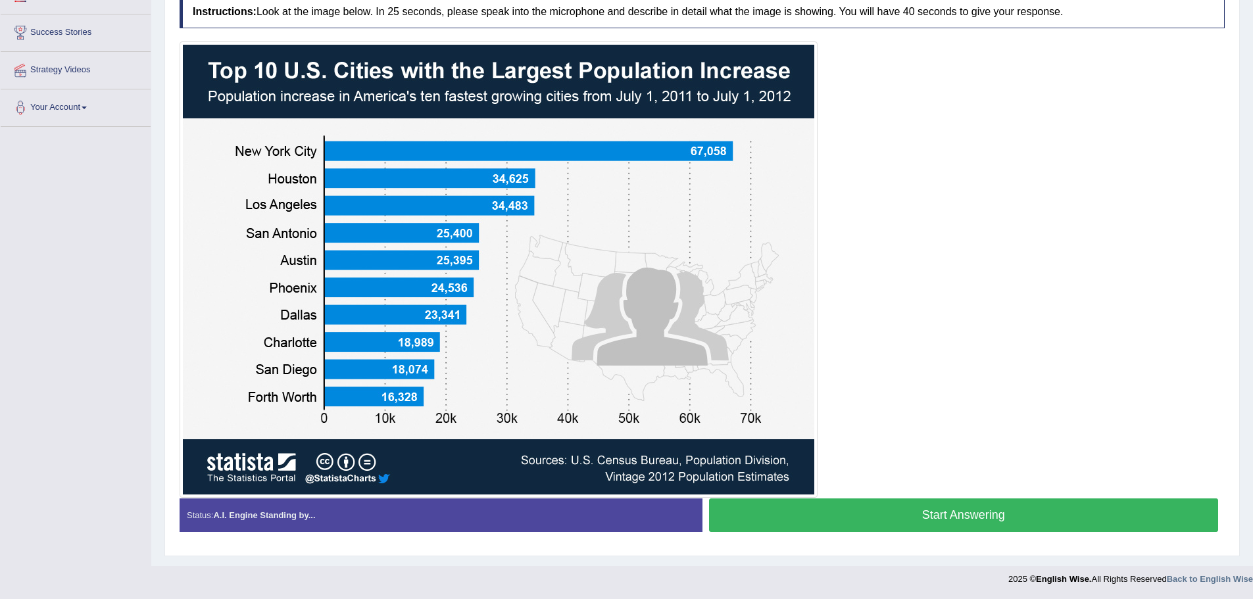
click at [963, 512] on button "Start Answering" at bounding box center [964, 515] width 510 height 34
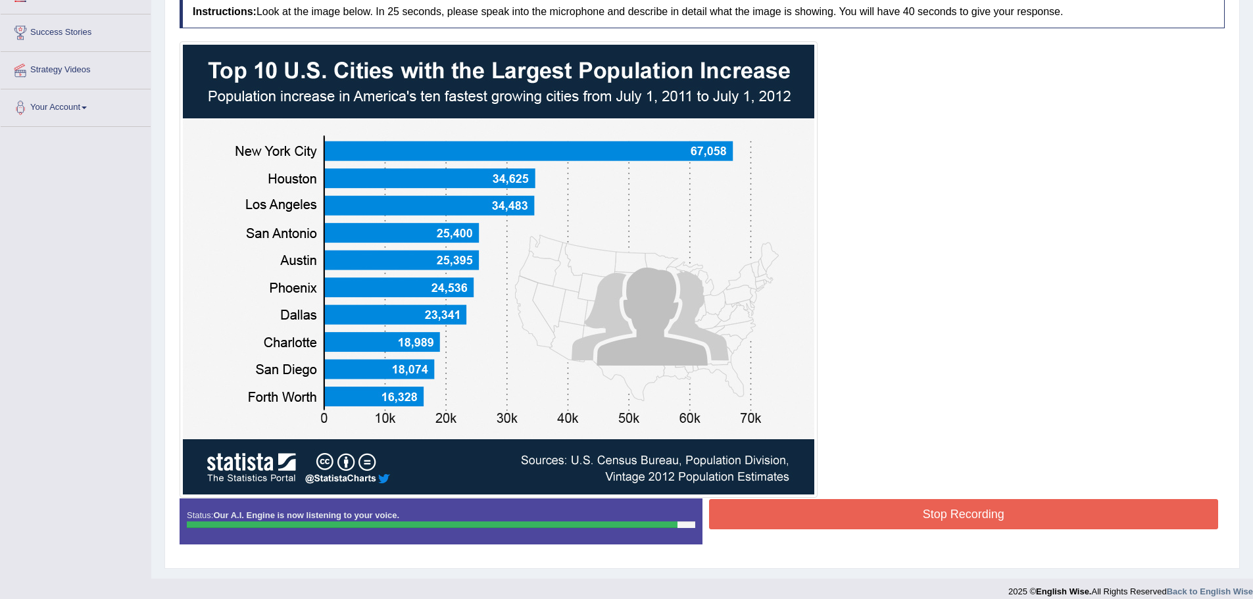
click at [777, 510] on button "Stop Recording" at bounding box center [964, 514] width 510 height 30
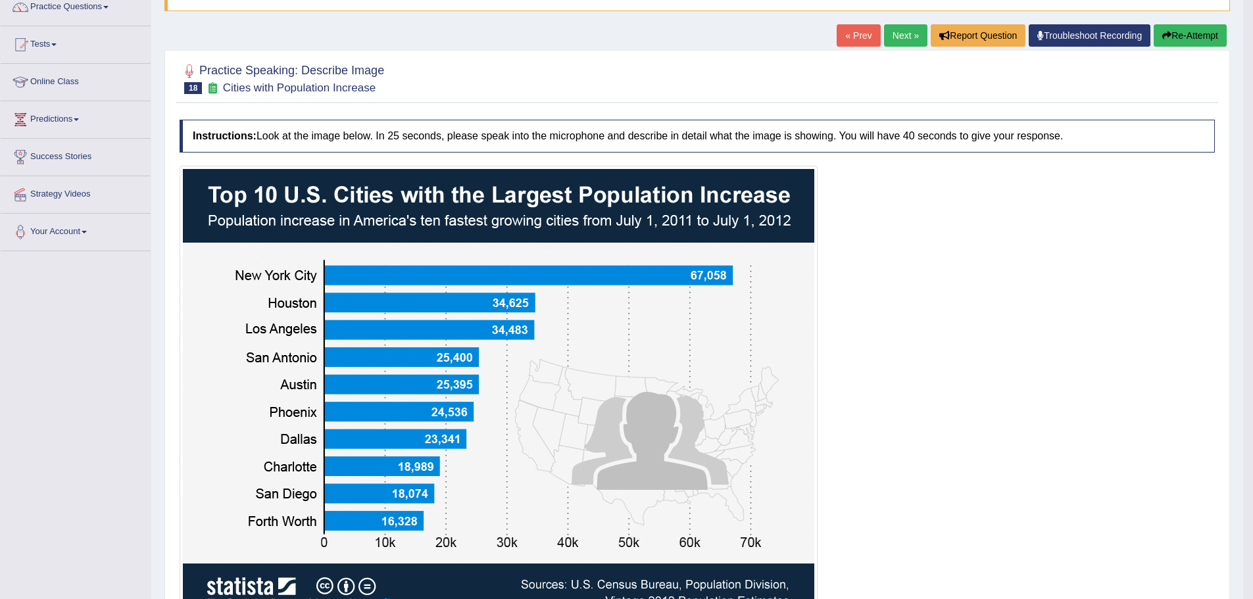
scroll to position [0, 0]
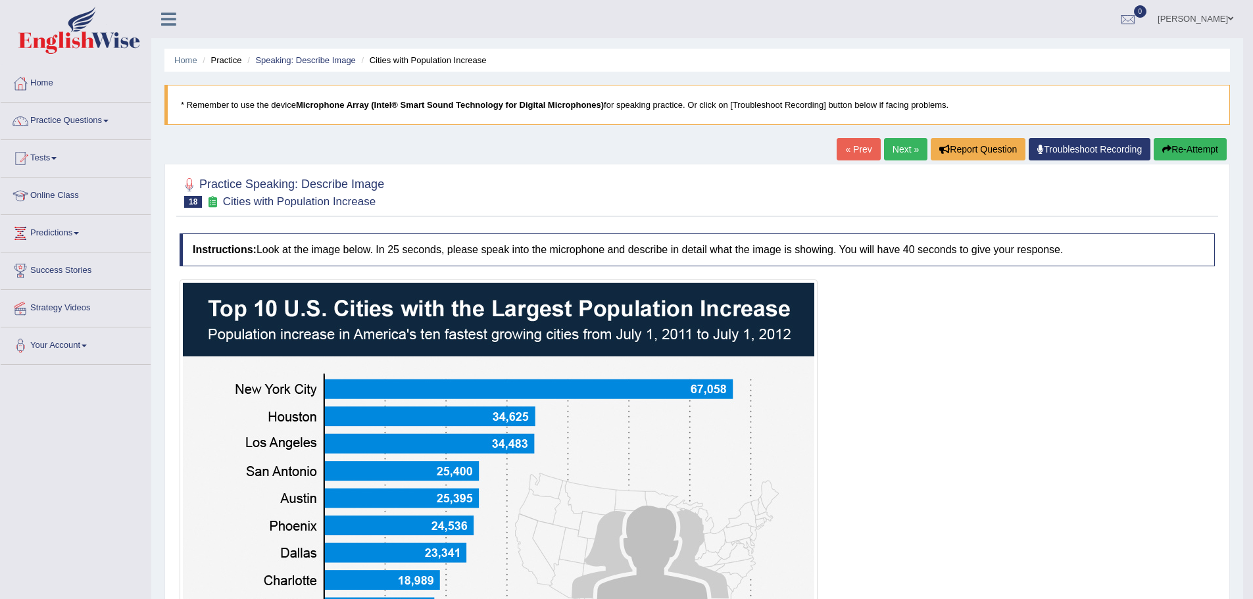
click at [899, 143] on link "Next »" at bounding box center [905, 149] width 43 height 22
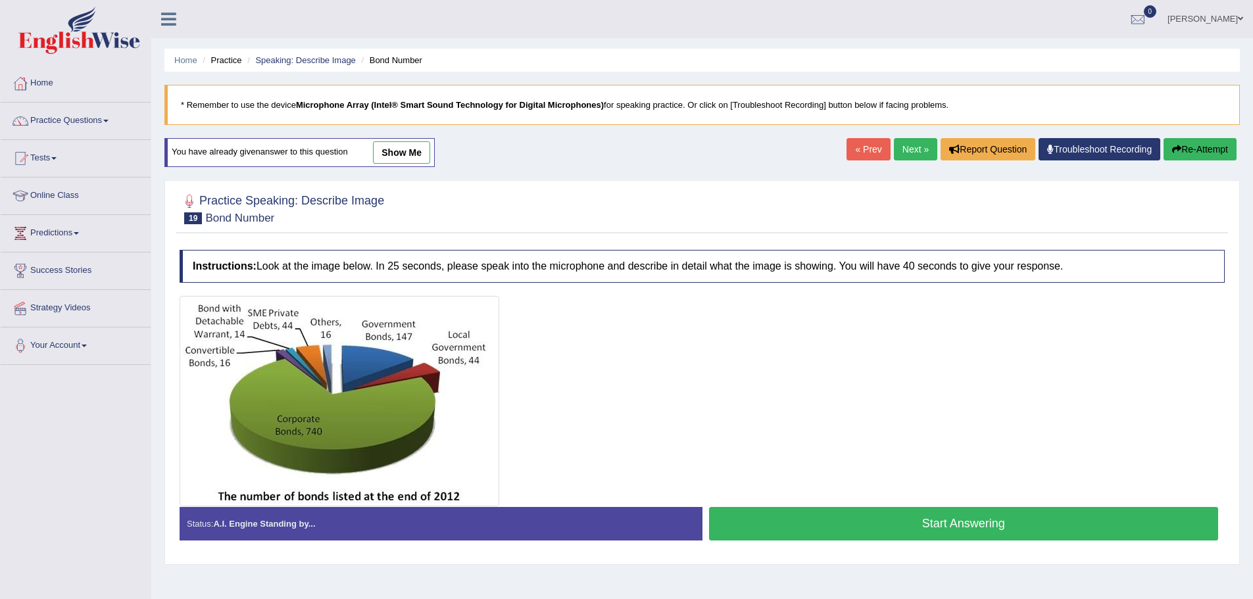
click at [907, 518] on button "Start Answering" at bounding box center [964, 524] width 510 height 34
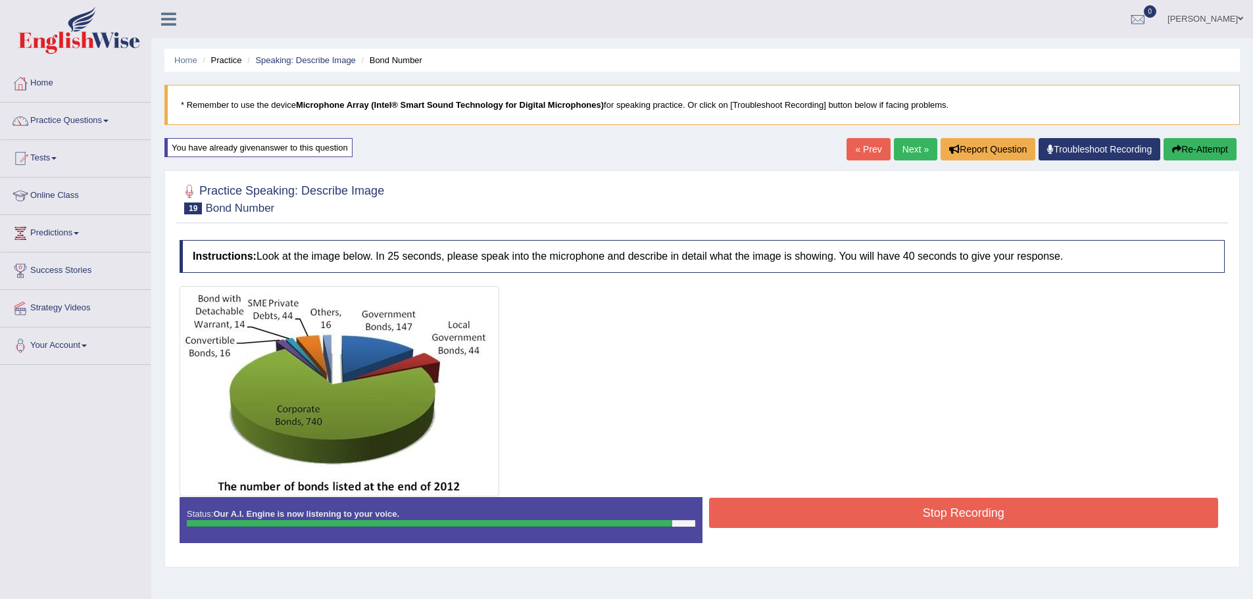
click at [905, 507] on button "Stop Recording" at bounding box center [964, 513] width 510 height 30
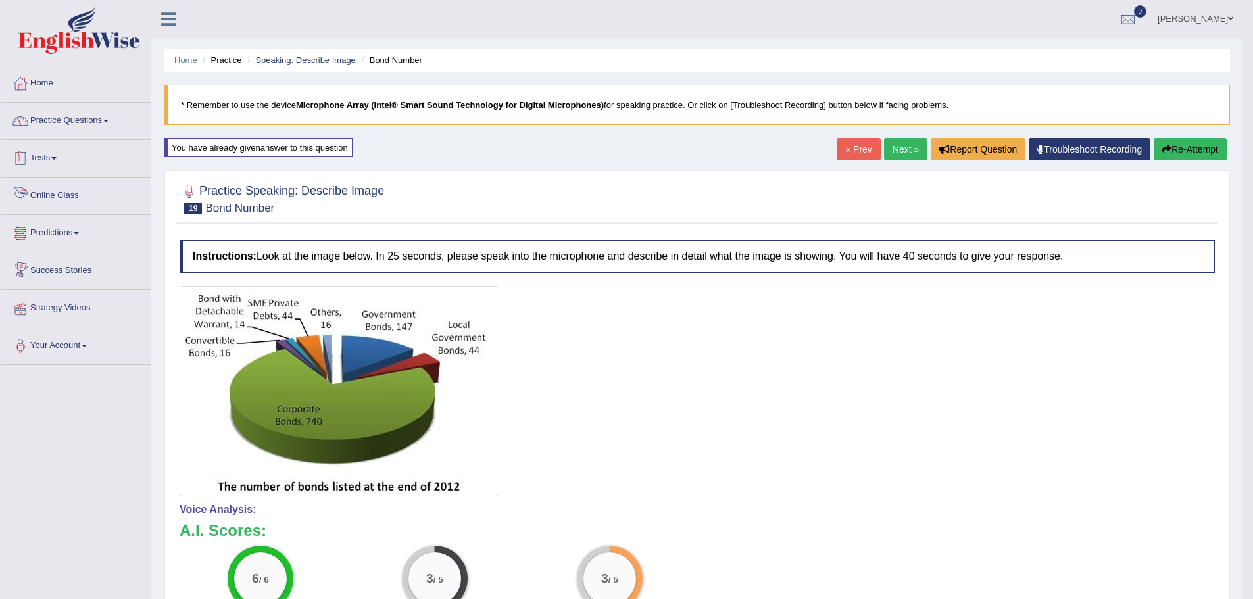
click at [81, 126] on link "Practice Questions" at bounding box center [76, 119] width 150 height 33
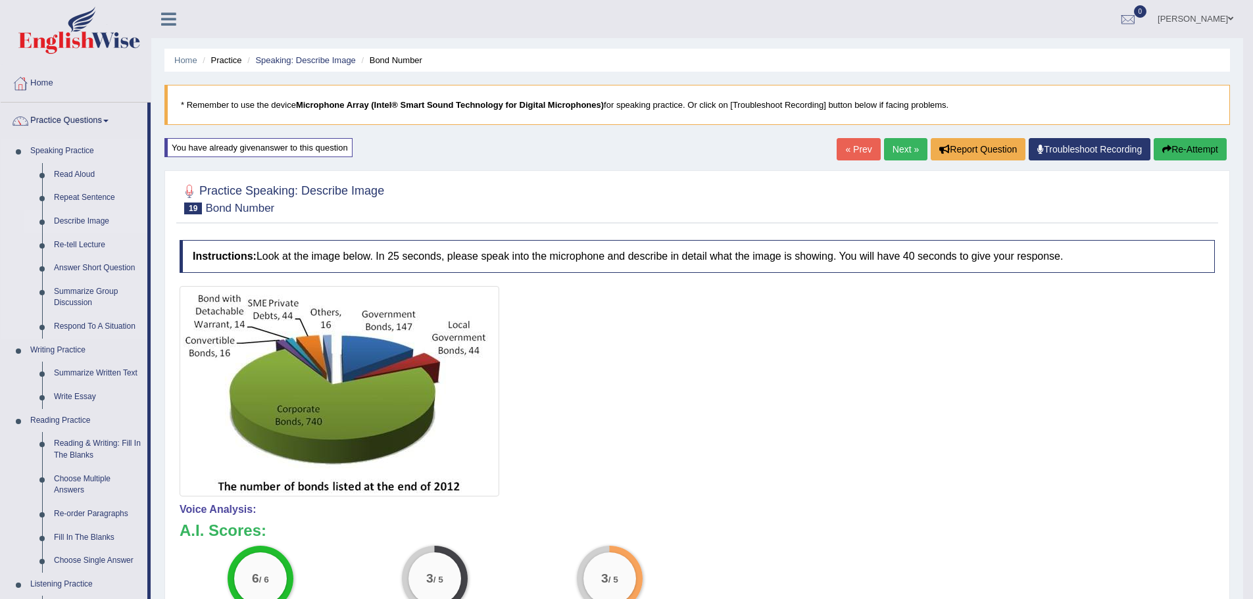
click at [99, 216] on link "Describe Image" at bounding box center [97, 222] width 99 height 24
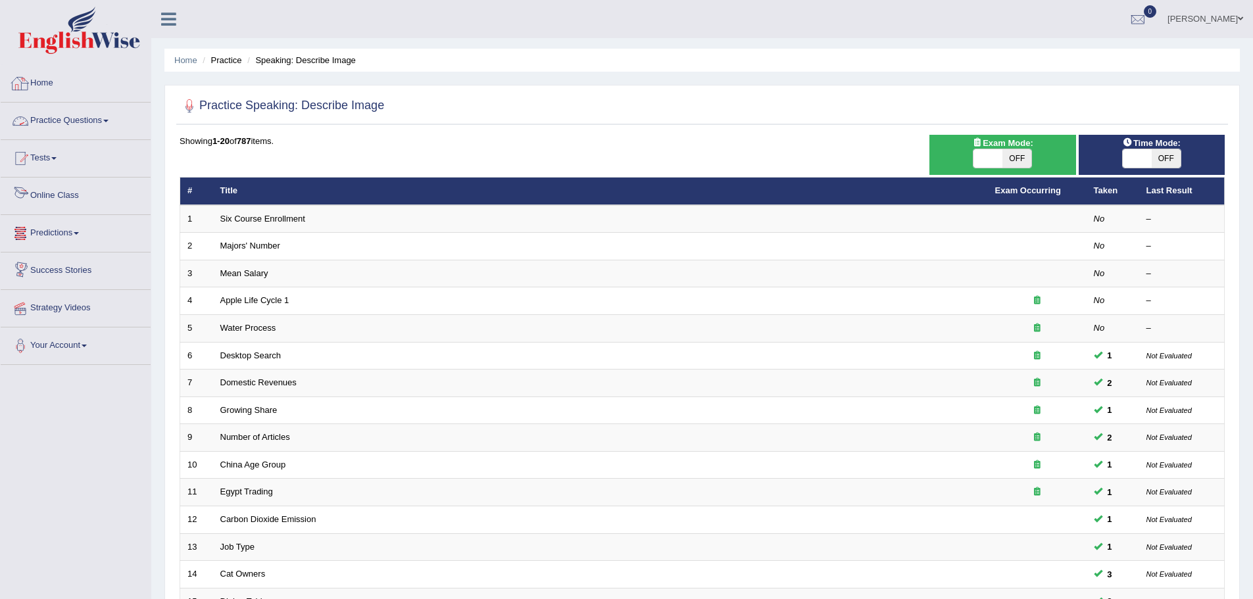
click at [99, 116] on link "Practice Questions" at bounding box center [76, 119] width 150 height 33
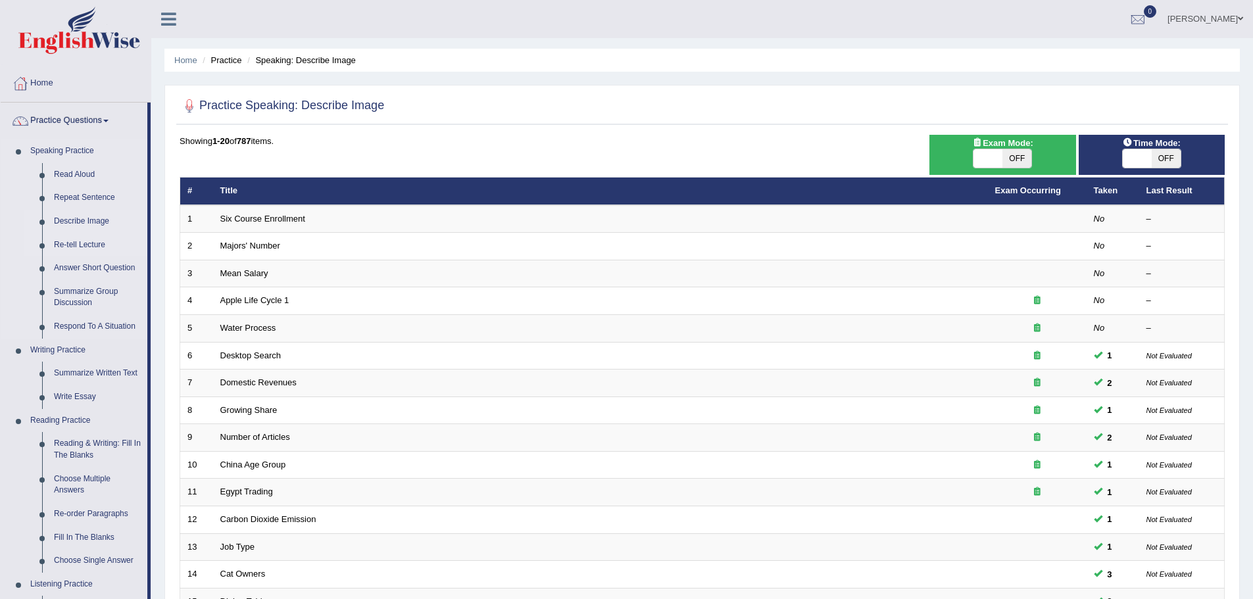
click at [92, 243] on link "Re-tell Lecture" at bounding box center [97, 245] width 99 height 24
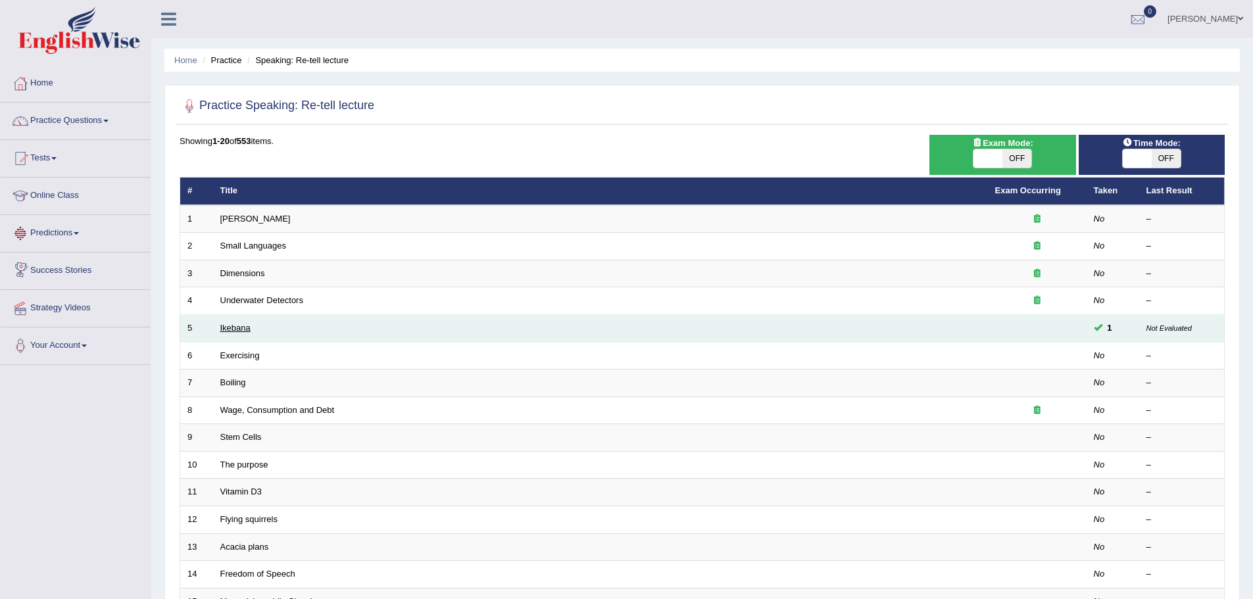
click at [245, 325] on link "Ikebana" at bounding box center [235, 328] width 30 height 10
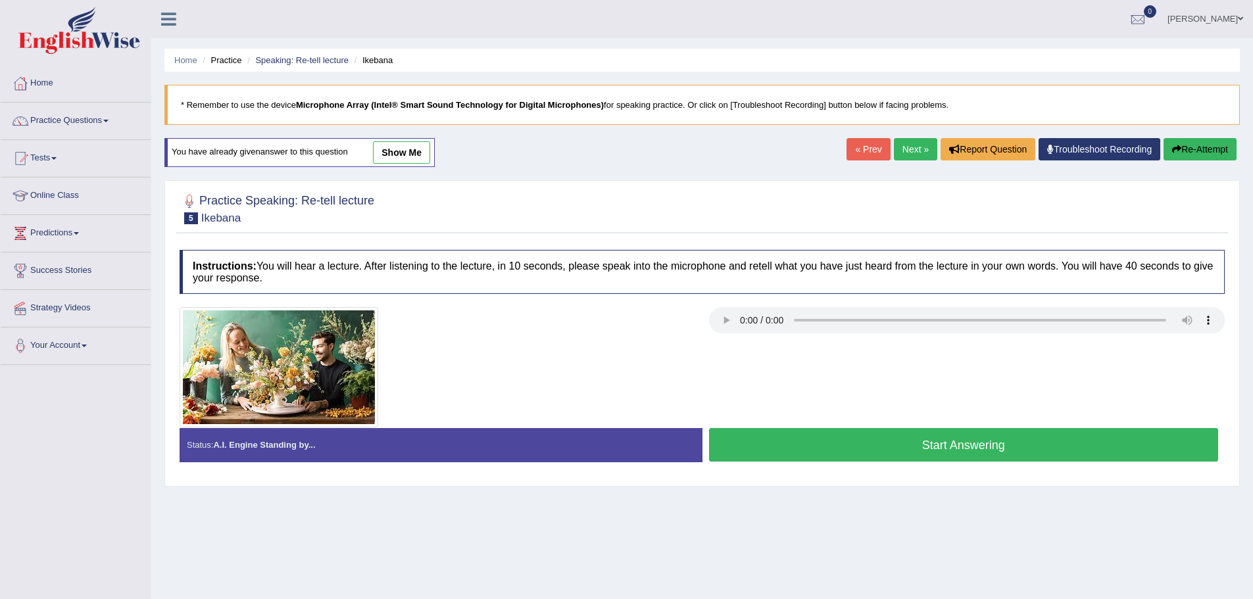
click at [408, 154] on link "show me" at bounding box center [401, 152] width 57 height 22
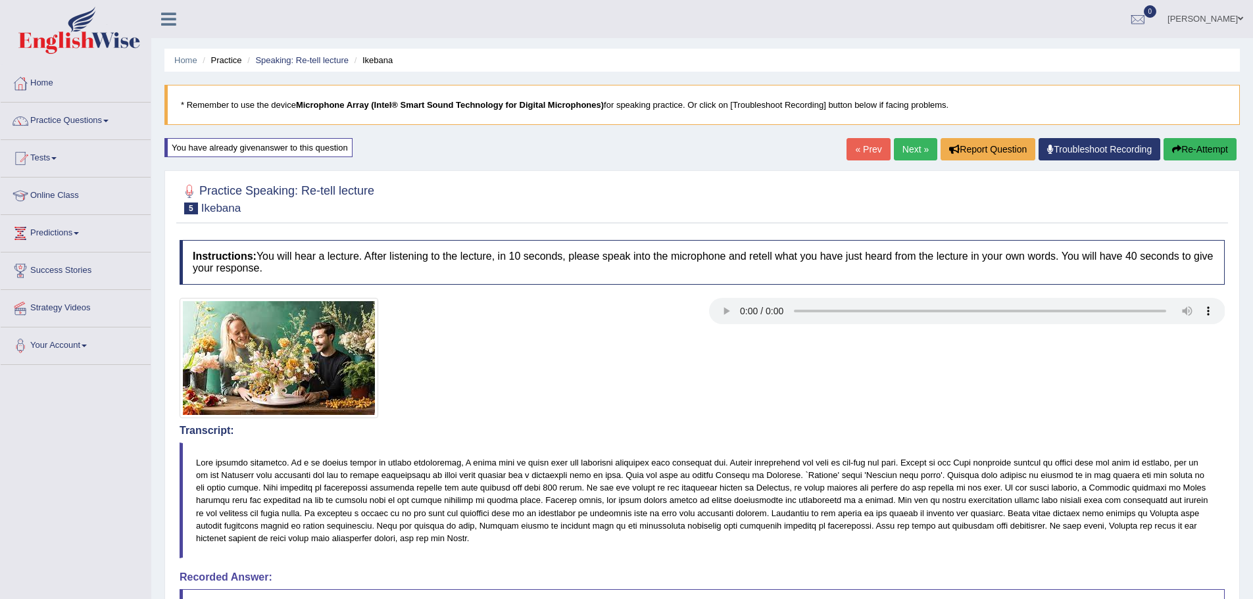
click at [1184, 157] on button "Re-Attempt" at bounding box center [1199, 149] width 73 height 22
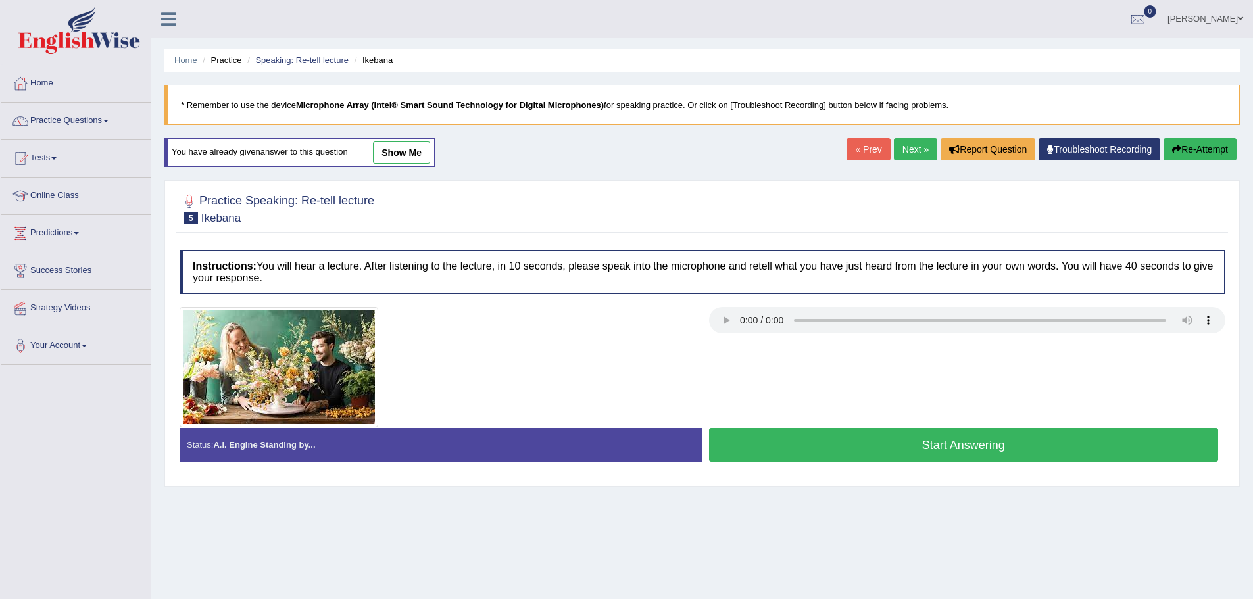
click at [846, 448] on button "Start Answering" at bounding box center [964, 445] width 510 height 34
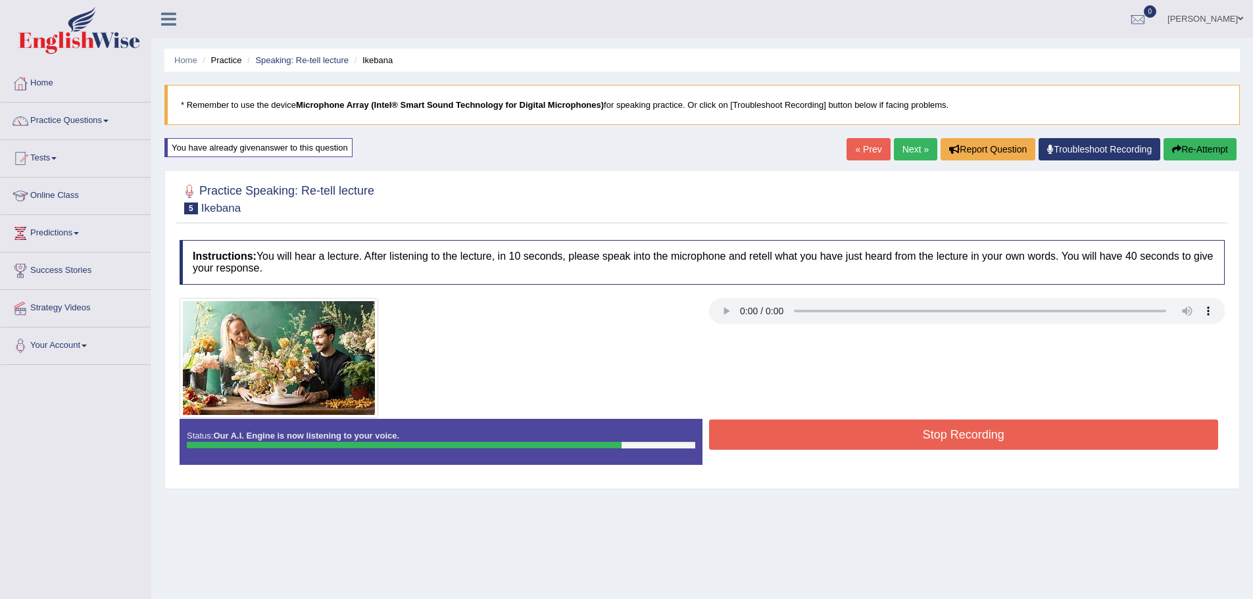
click at [846, 442] on button "Stop Recording" at bounding box center [964, 435] width 510 height 30
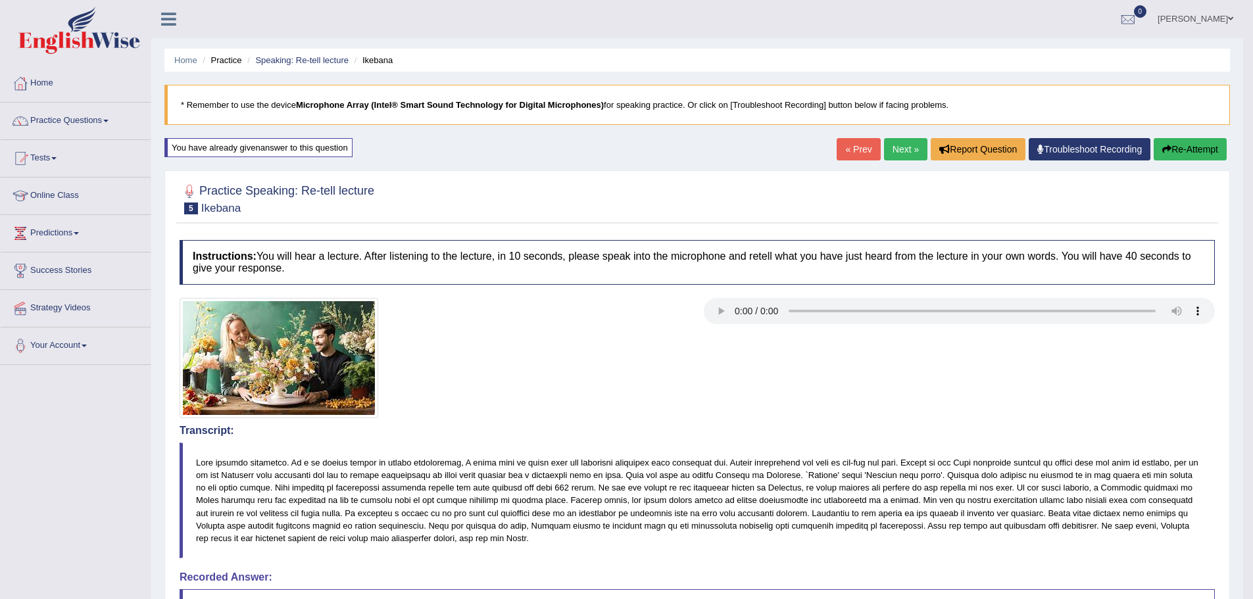
click at [896, 147] on link "Next »" at bounding box center [905, 149] width 43 height 22
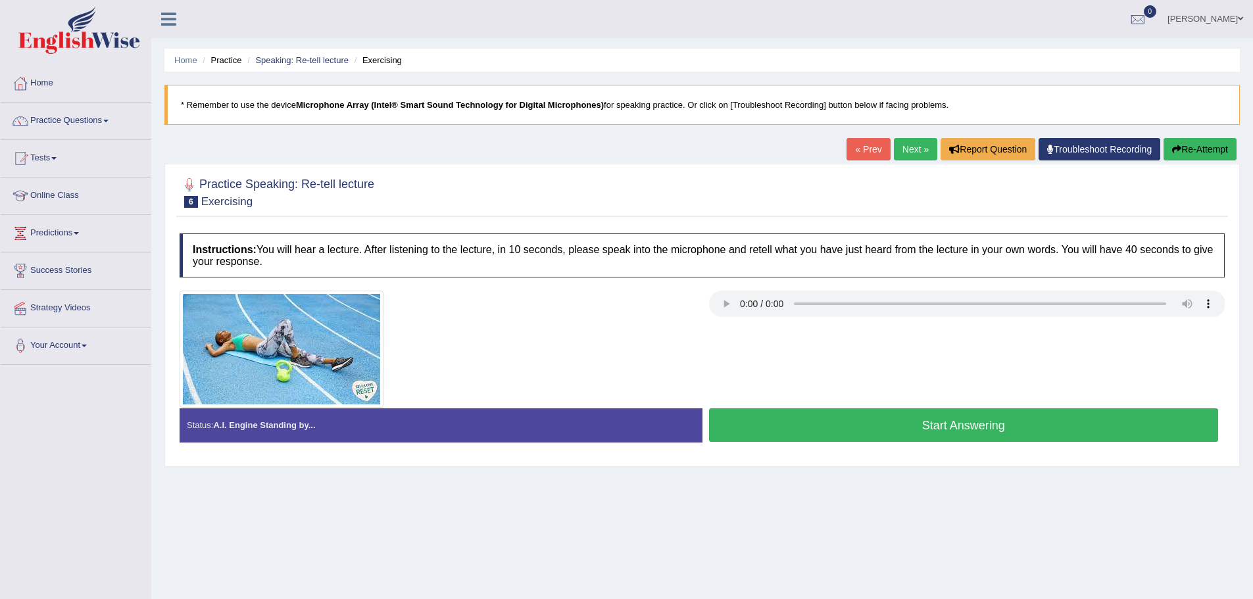
click at [808, 414] on button "Start Answering" at bounding box center [964, 425] width 510 height 34
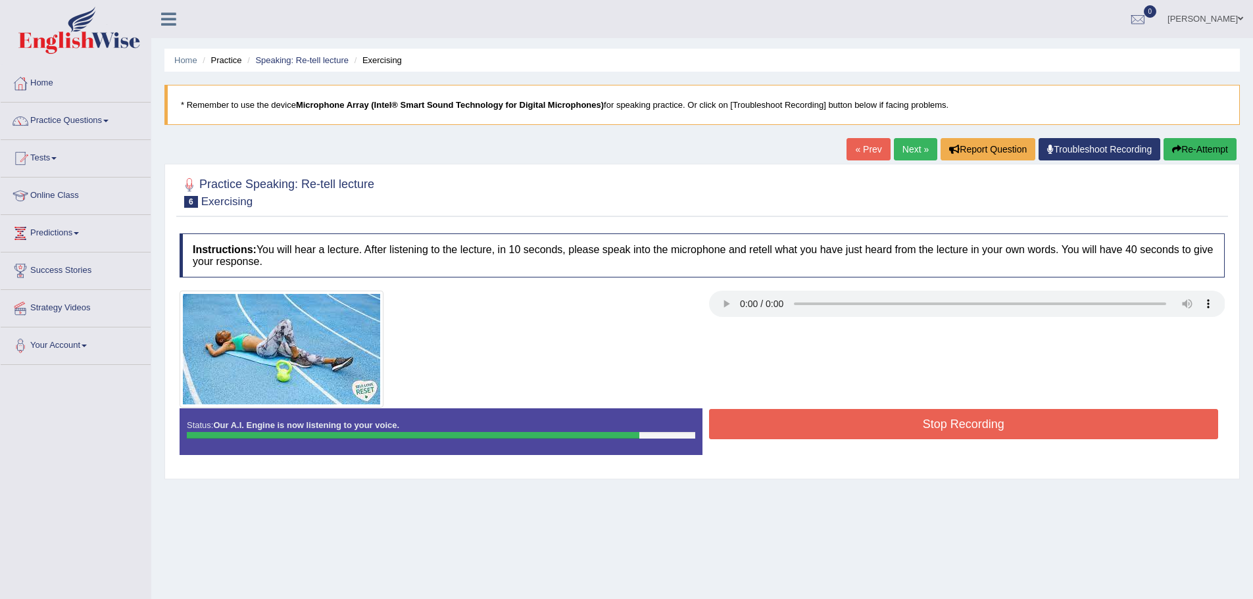
click at [800, 414] on button "Stop Recording" at bounding box center [964, 424] width 510 height 30
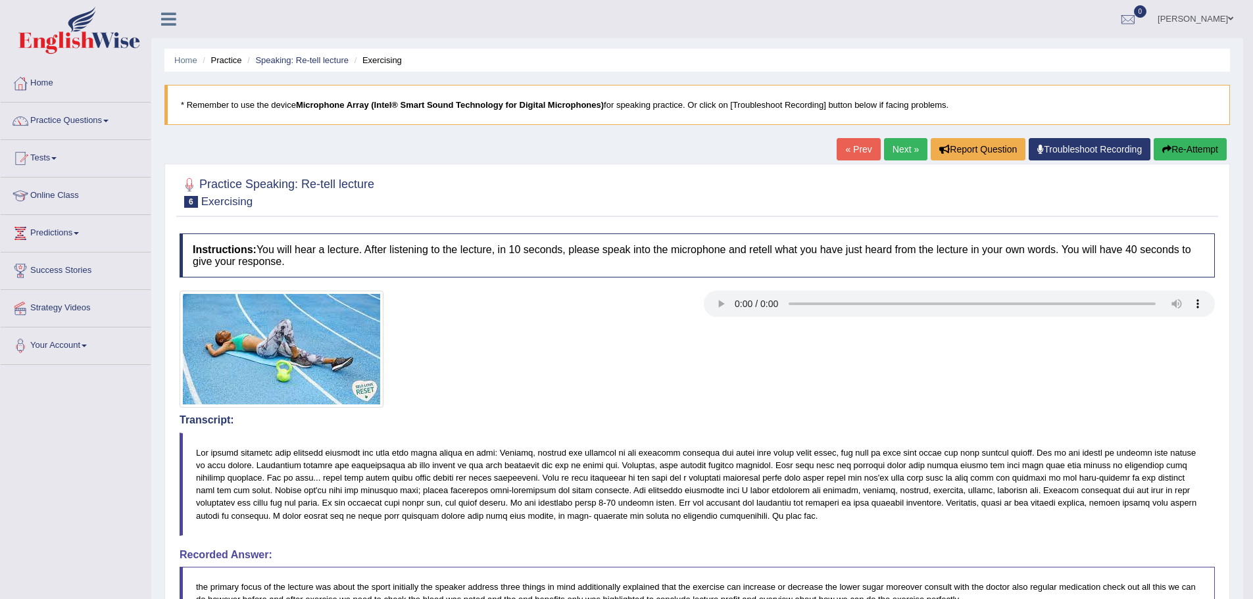
click at [900, 146] on link "Next »" at bounding box center [905, 149] width 43 height 22
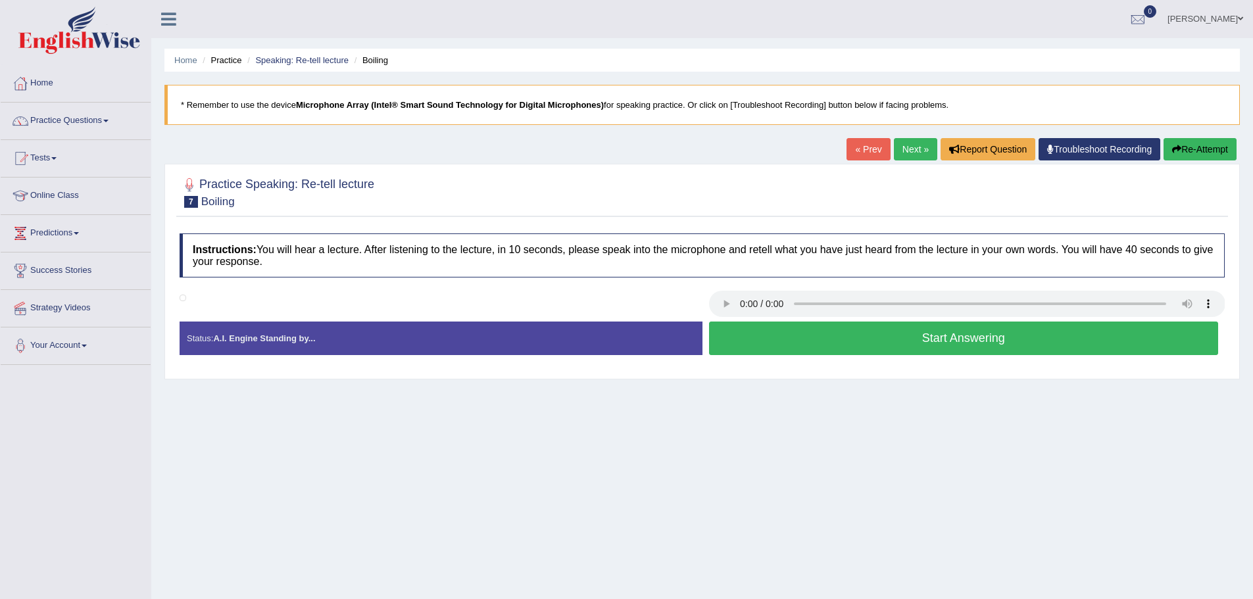
click at [784, 338] on button "Start Answering" at bounding box center [964, 339] width 510 height 34
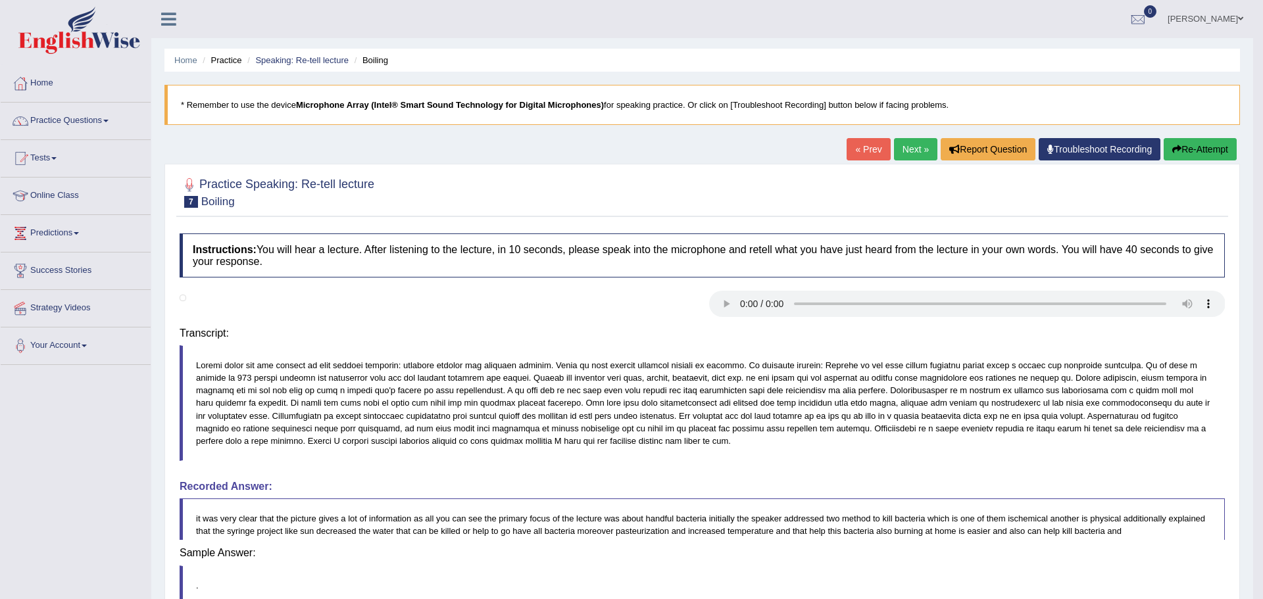
click at [803, 345] on body "Toggle navigation Home Practice Questions Speaking Practice Read Aloud Repeat S…" at bounding box center [631, 299] width 1263 height 599
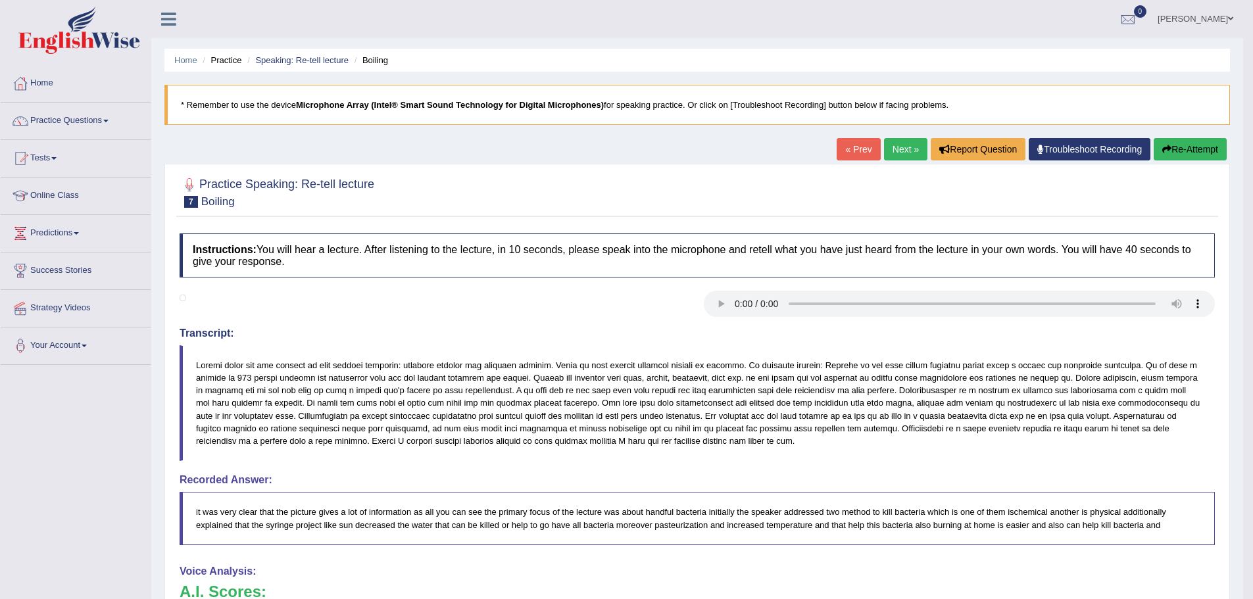
click at [1205, 151] on button "Re-Attempt" at bounding box center [1189, 149] width 73 height 22
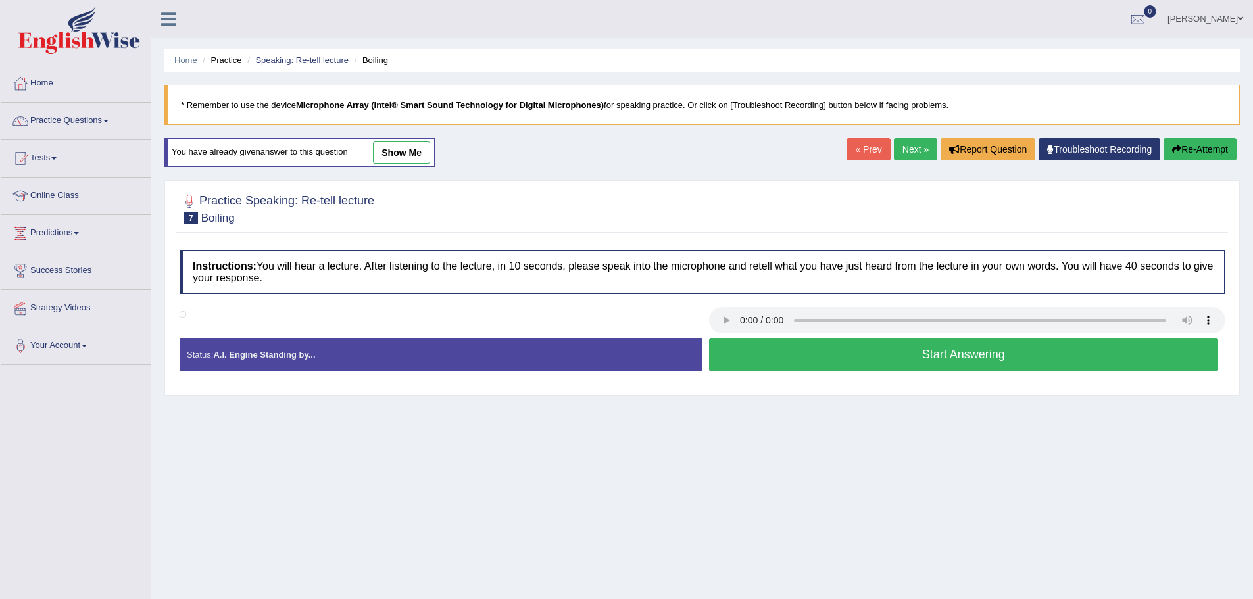
click at [1029, 351] on button "Start Answering" at bounding box center [964, 355] width 510 height 34
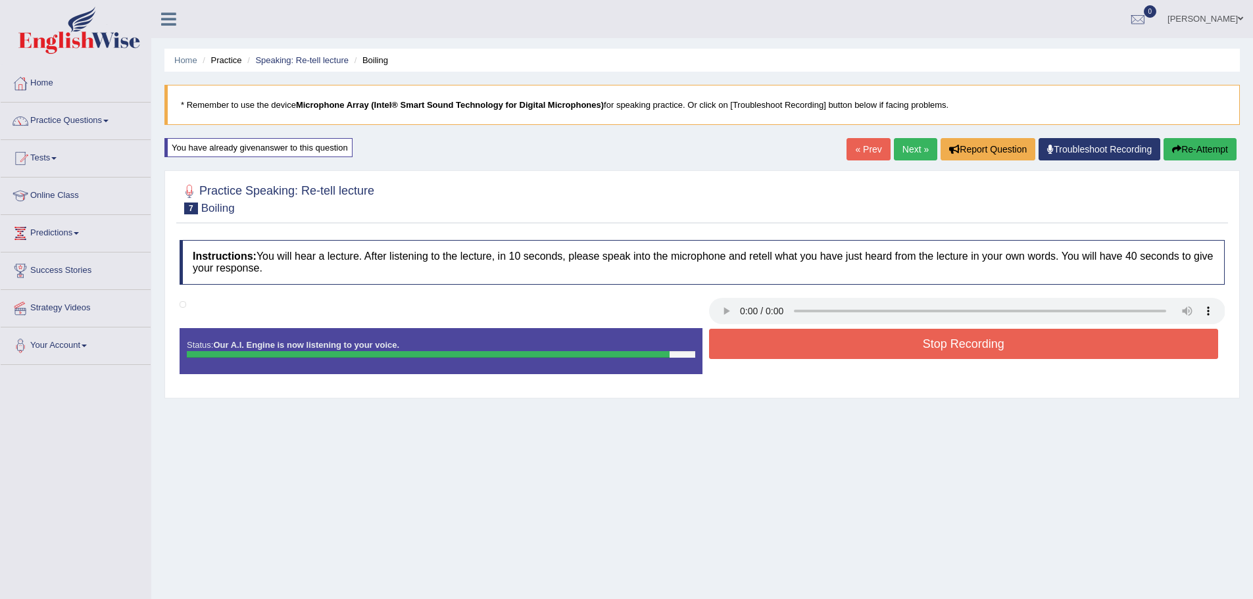
click at [932, 347] on button "Stop Recording" at bounding box center [964, 344] width 510 height 30
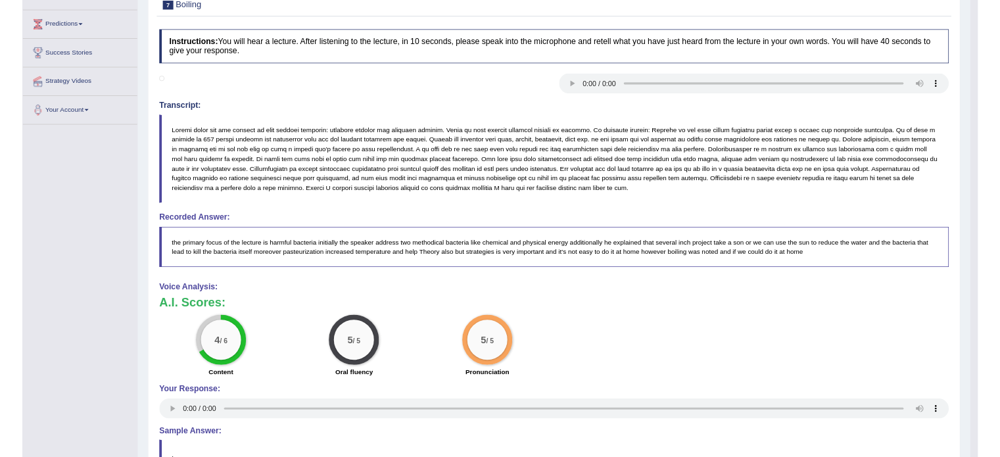
scroll to position [224, 0]
